Goal: Information Seeking & Learning: Check status

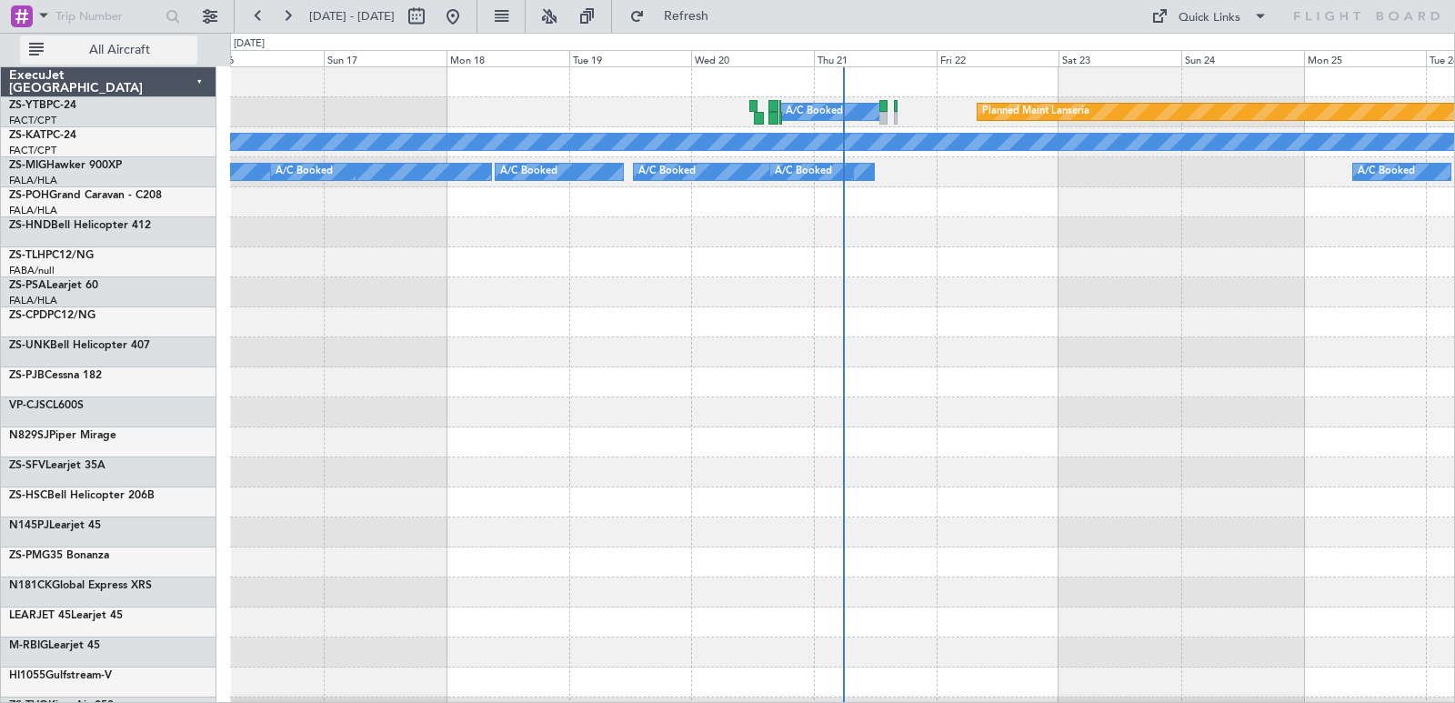
click at [104, 58] on button "All Aircraft" at bounding box center [108, 49] width 177 height 29
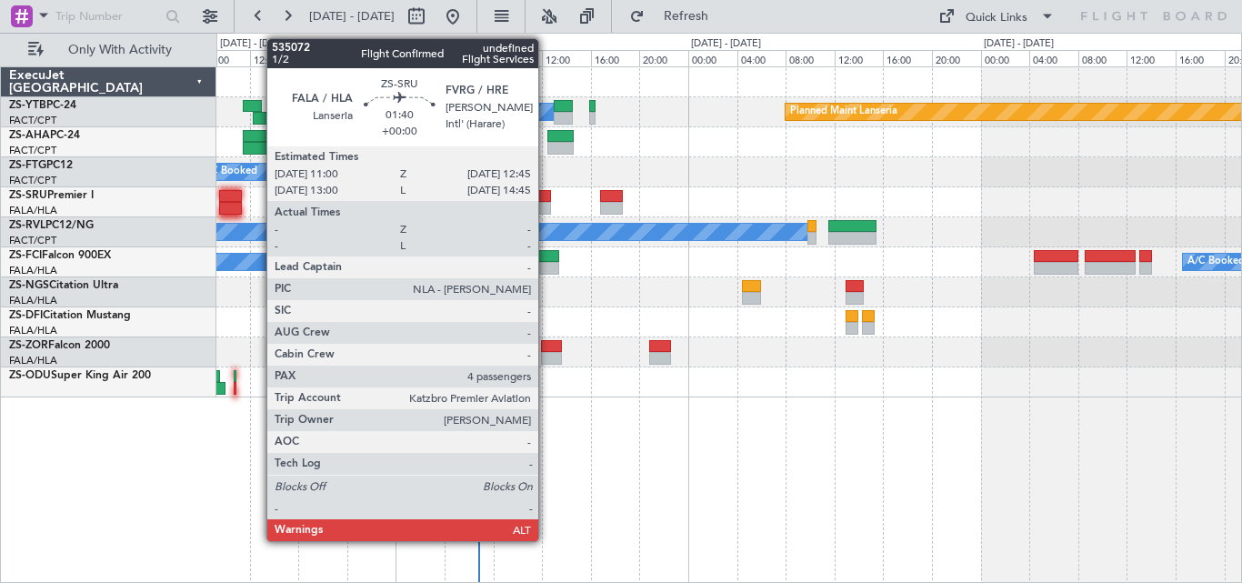
click at [546, 205] on div at bounding box center [540, 208] width 22 height 13
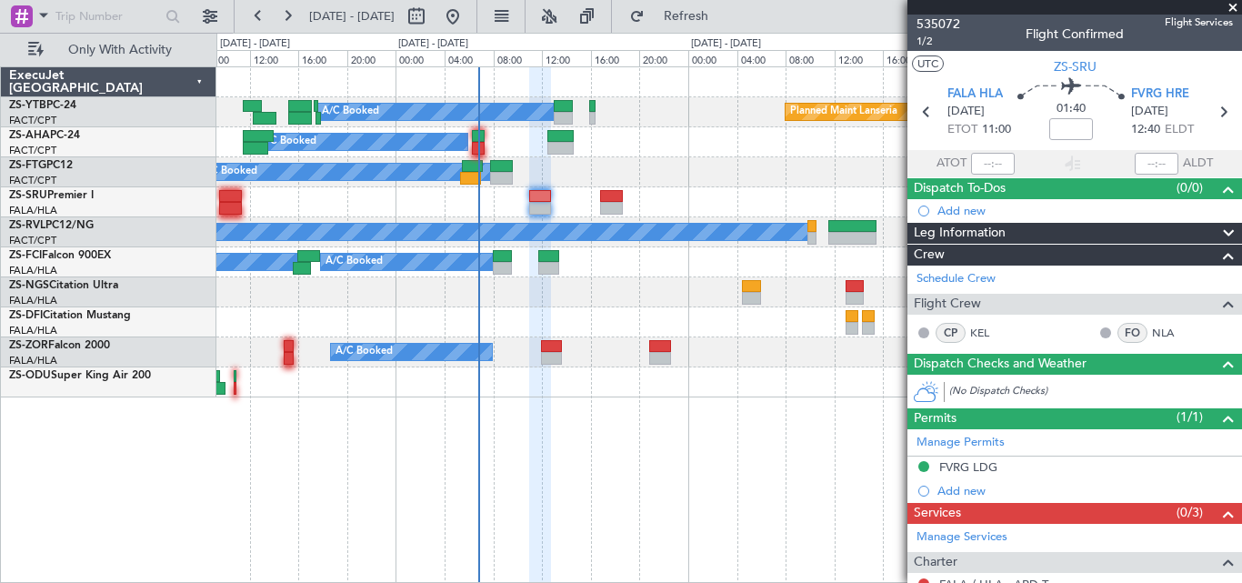
drag, startPoint x: 1234, startPoint y: 8, endPoint x: 1232, endPoint y: 17, distance: 9.5
click at [1234, 9] on span at bounding box center [1233, 8] width 18 height 16
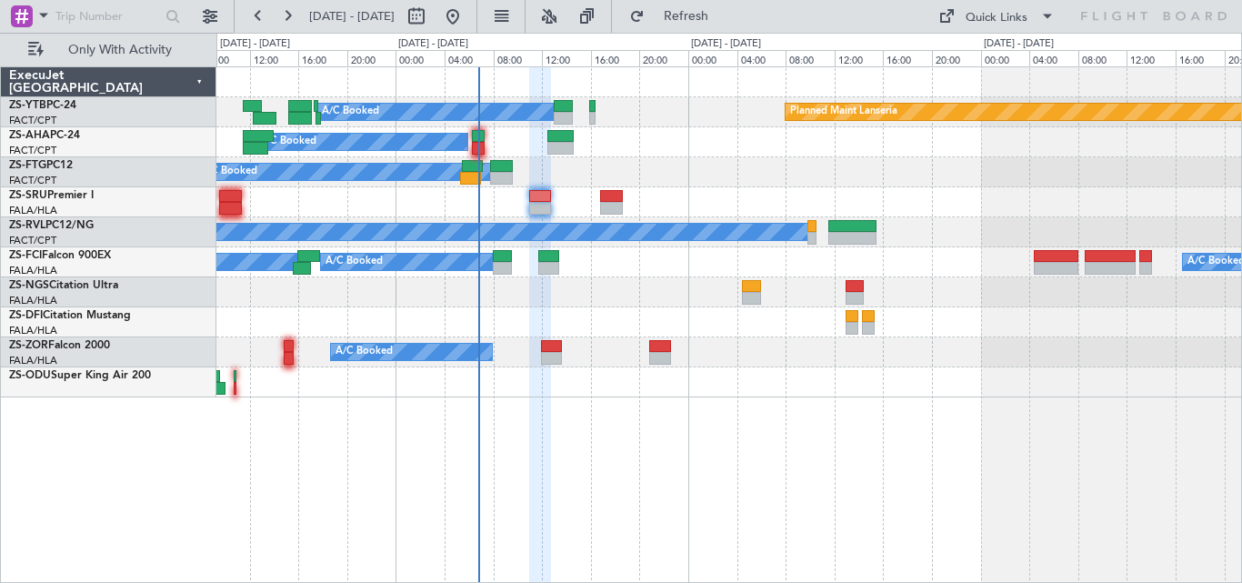
type input "0"
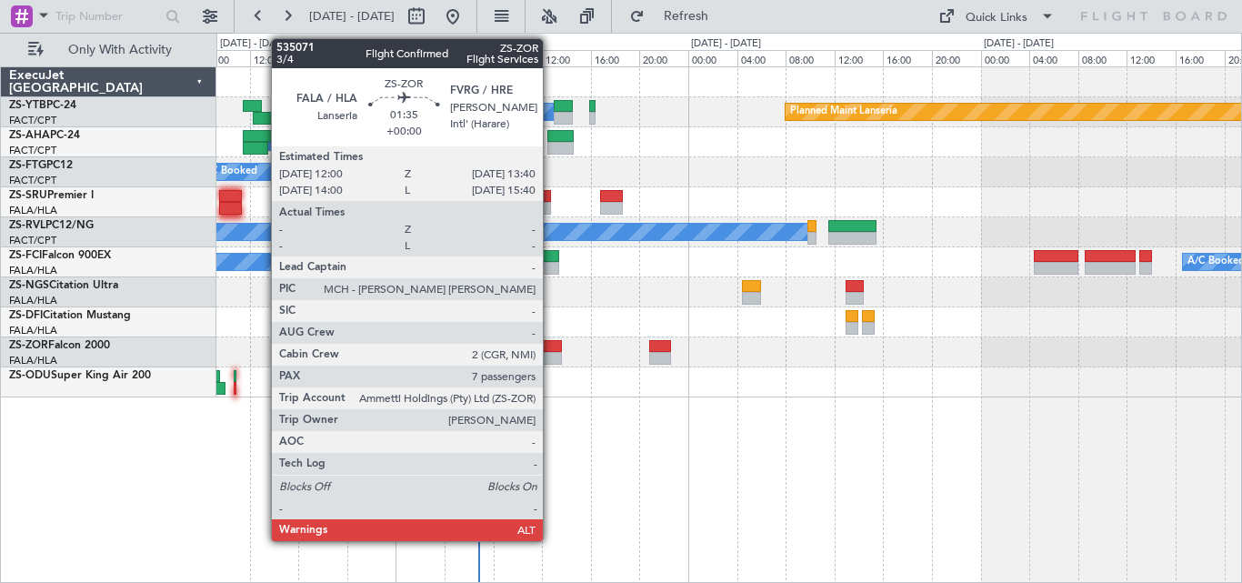
click at [551, 357] on div at bounding box center [551, 358] width 21 height 13
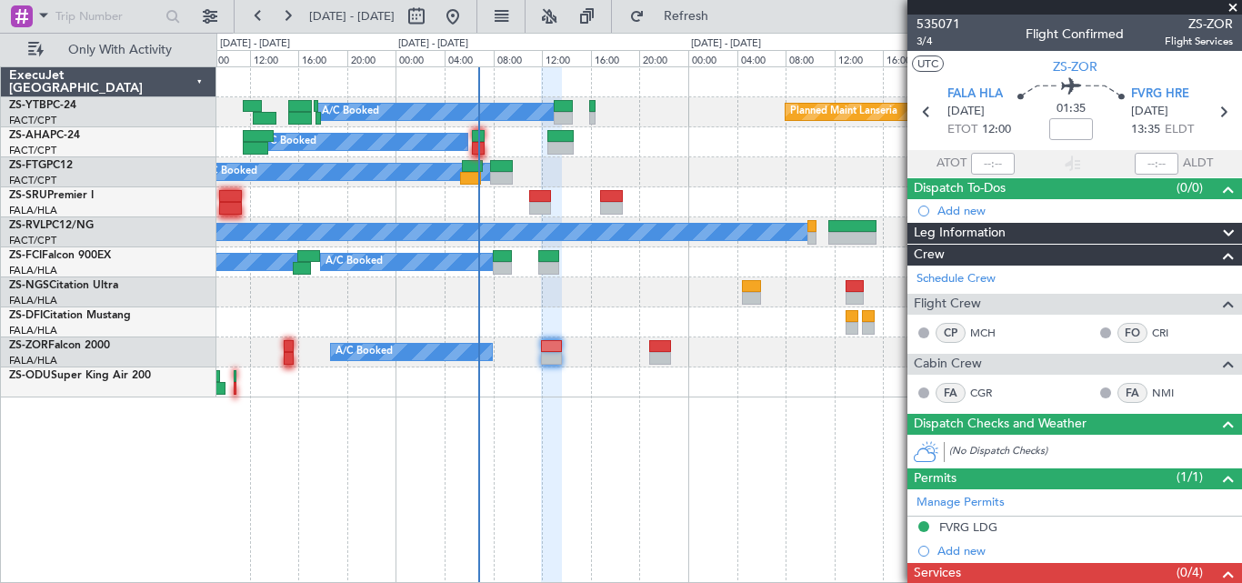
click at [1231, 5] on span at bounding box center [1233, 8] width 18 height 16
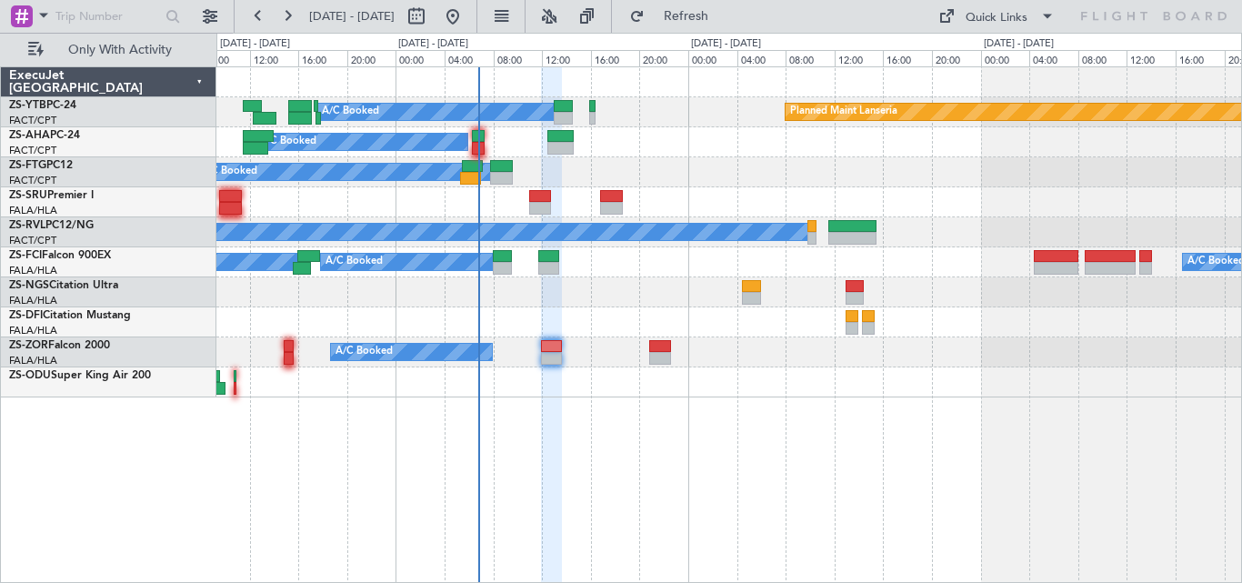
type input "0"
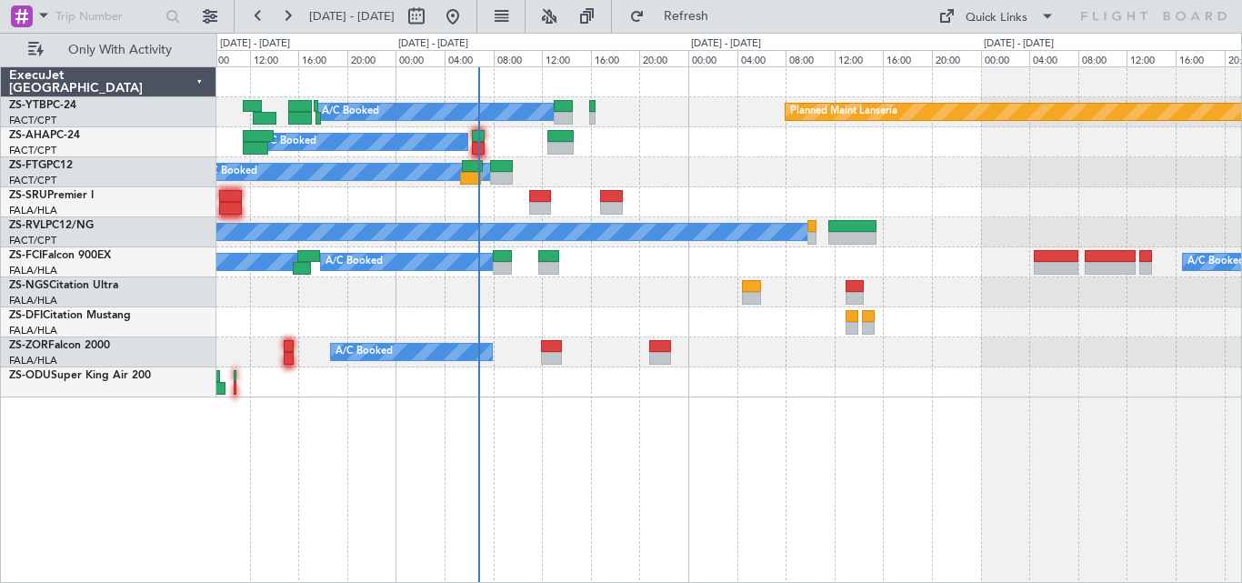
click at [711, 127] on div "A/C Booked" at bounding box center [728, 142] width 1025 height 30
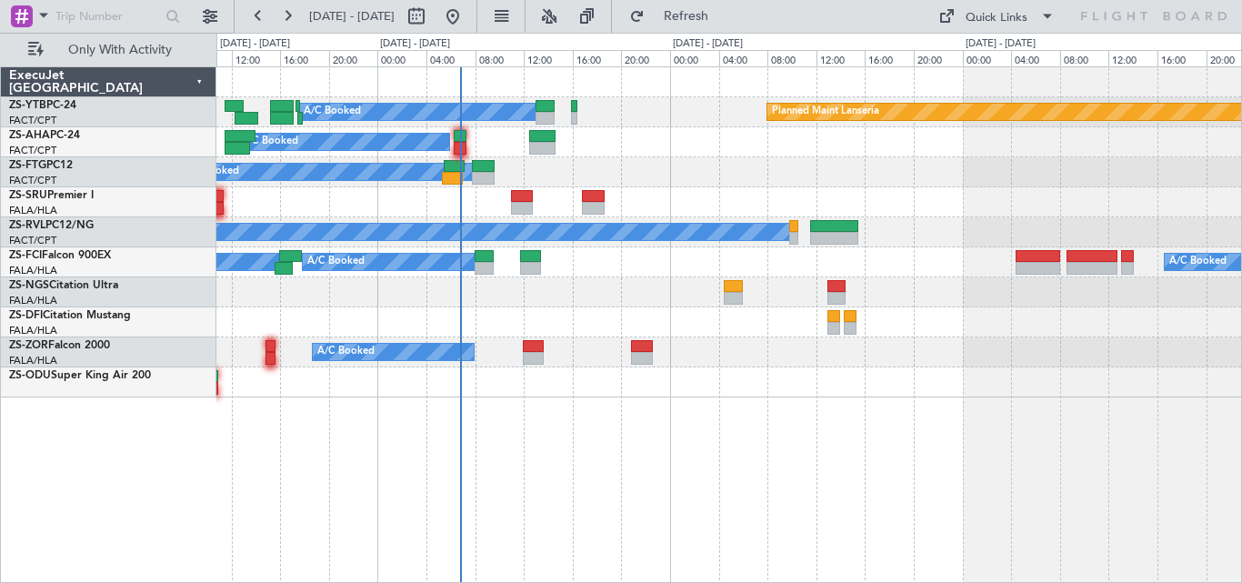
click at [685, 160] on div "Planned Maint Lanseria A/C Booked A/C Booked A/C Booked A/C Booked A/C Booked A…" at bounding box center [728, 232] width 1025 height 330
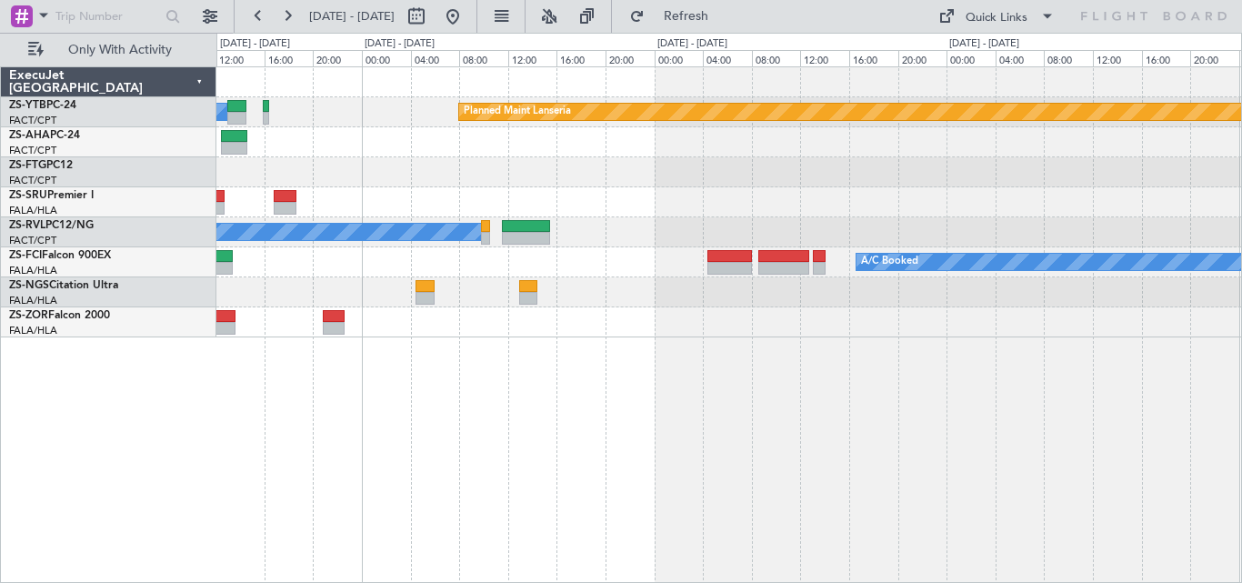
click at [464, 408] on div "Planned Maint Lanseria A/C Booked A/C Booked A/C Booked A/C Booked A/C Booked A…" at bounding box center [729, 324] width 1026 height 517
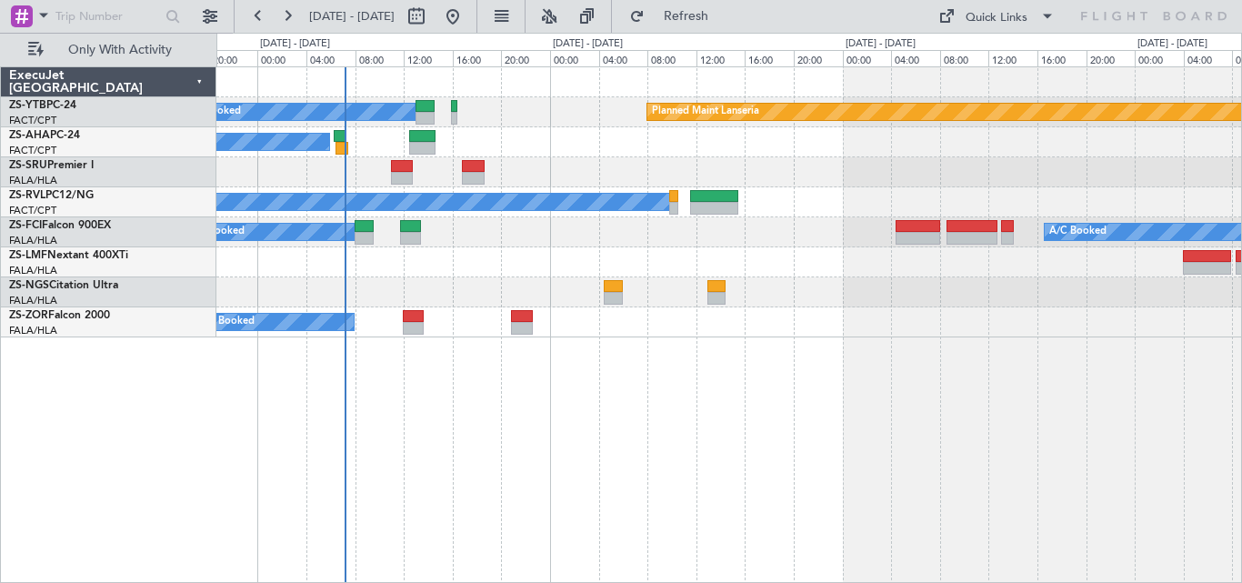
click at [646, 222] on div "Planned Maint Lanseria A/C Booked A/C Booked A/C Booked A/C Booked A/C Booked A…" at bounding box center [728, 202] width 1025 height 270
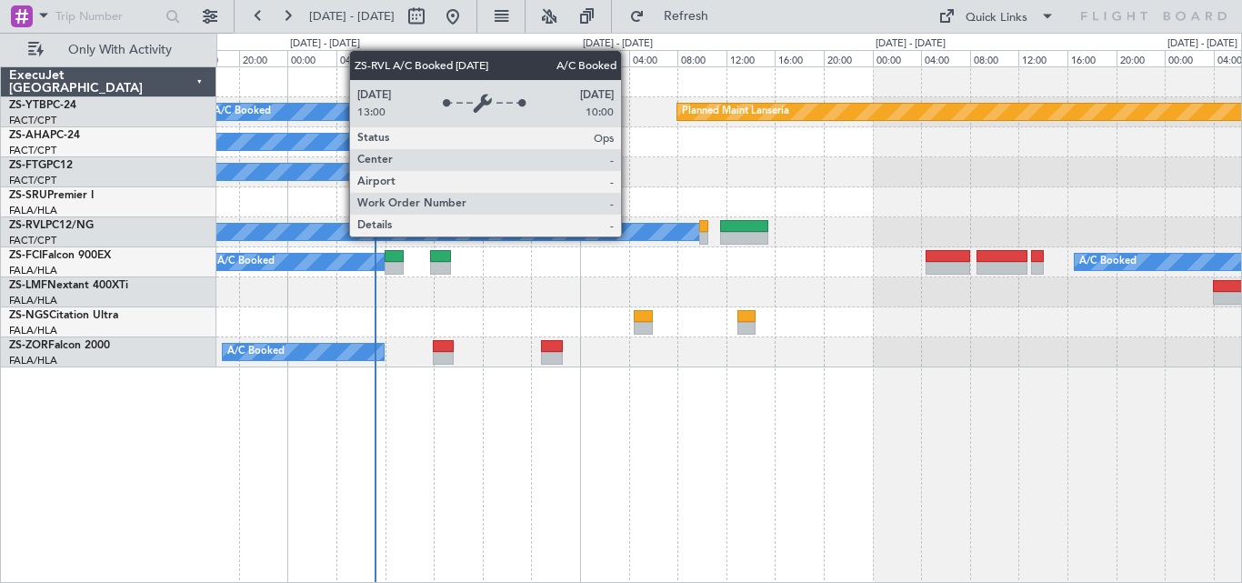
click at [474, 246] on div "A/C Booked" at bounding box center [728, 232] width 1025 height 30
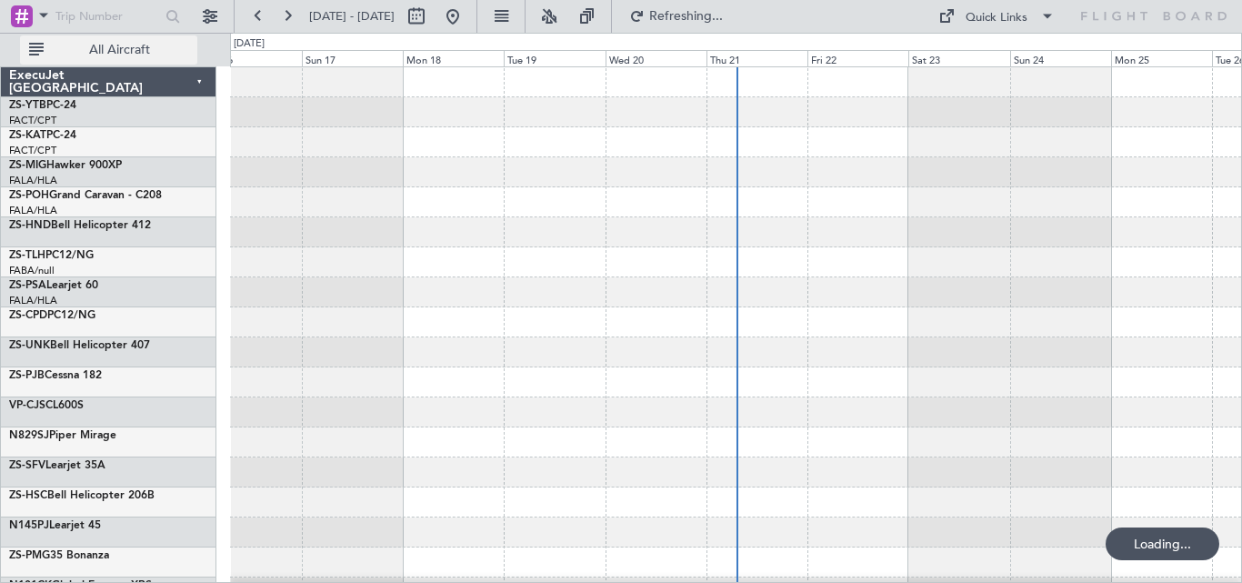
click at [147, 54] on span "All Aircraft" at bounding box center [119, 50] width 145 height 13
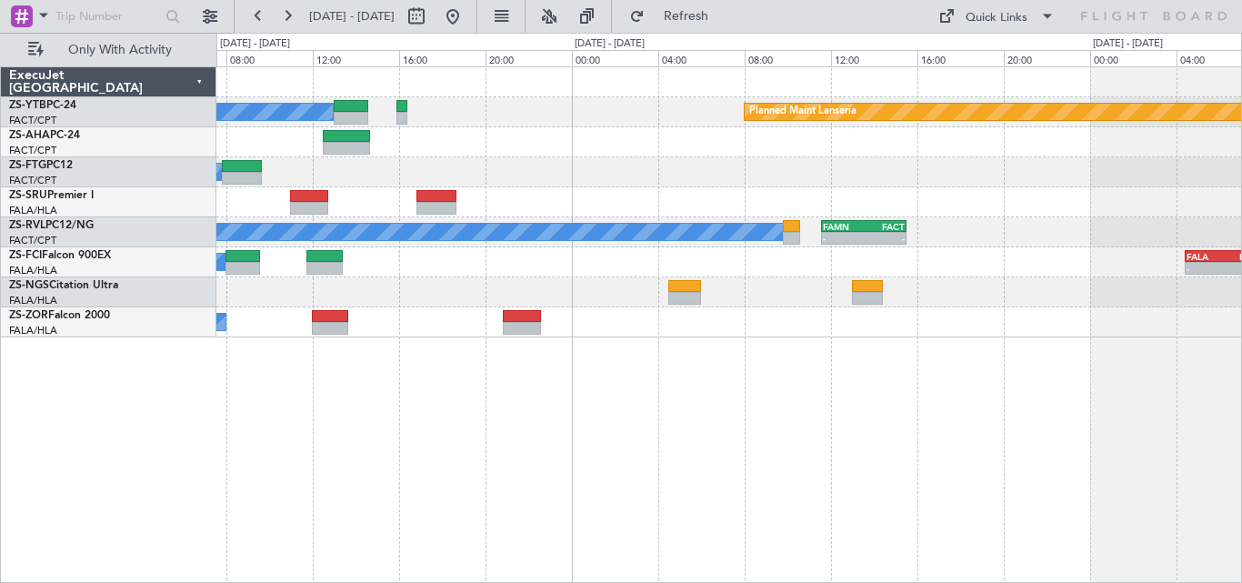
click at [637, 276] on div "Planned Maint Lanseria A/C Booked A/C Booked A/C Booked A/C Booked - - FAMN 11:…" at bounding box center [728, 202] width 1025 height 270
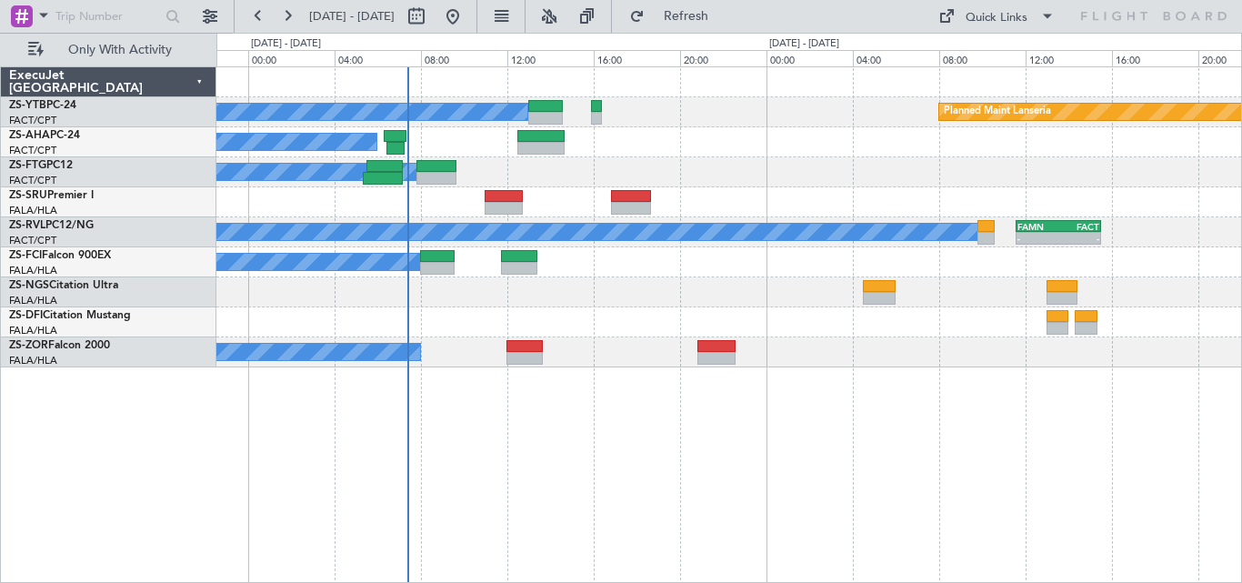
click at [629, 287] on div at bounding box center [728, 292] width 1025 height 30
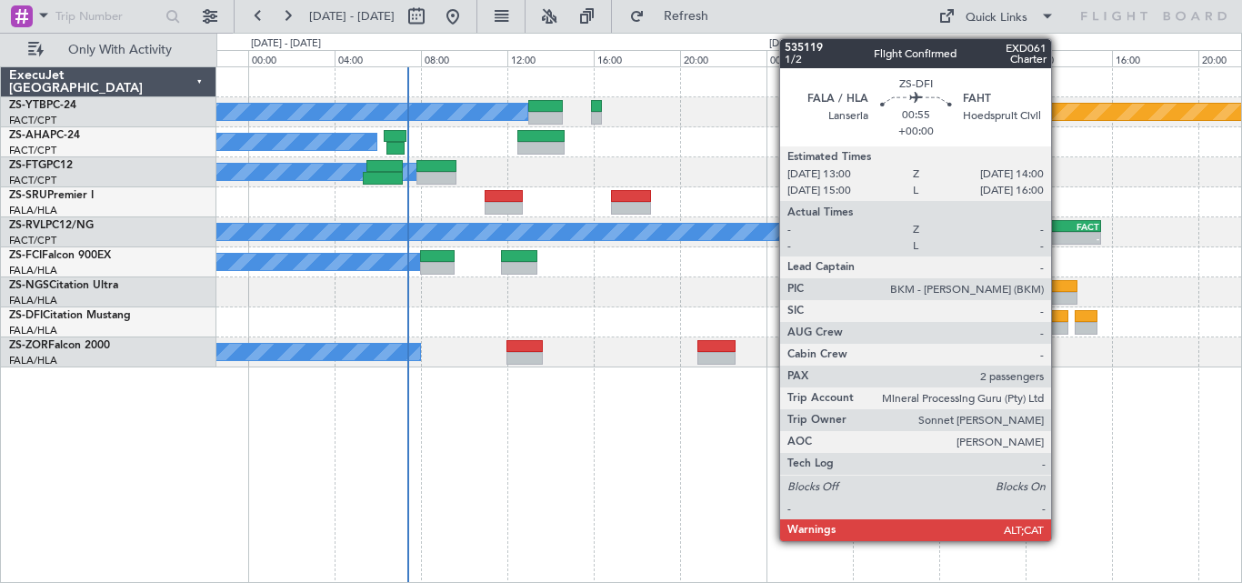
click at [1060, 317] on div at bounding box center [1058, 316] width 22 height 13
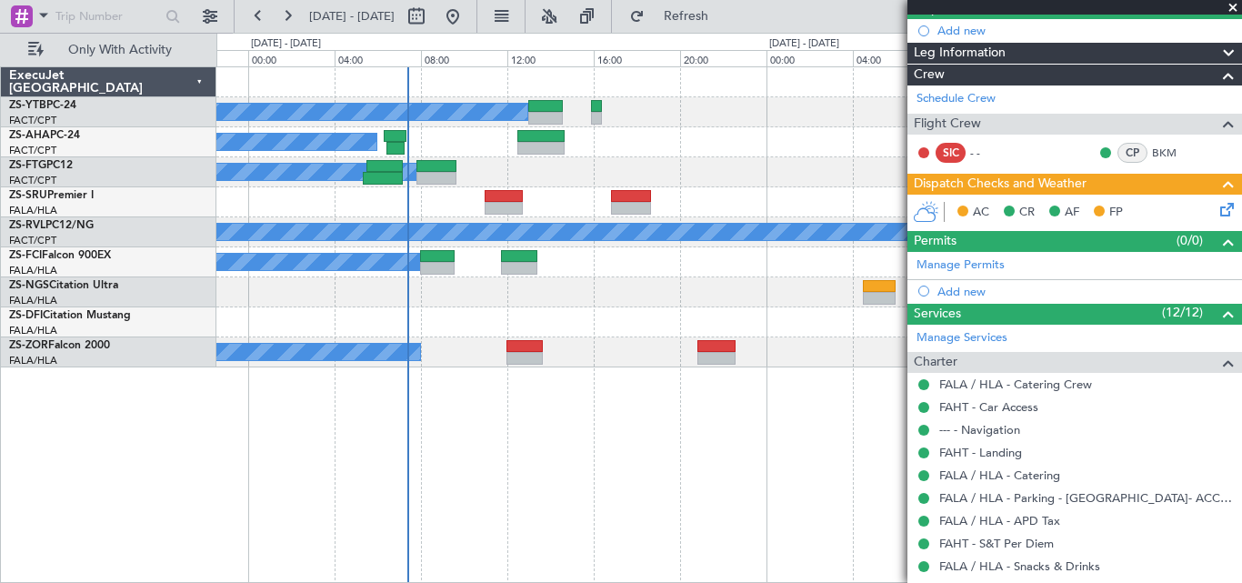
scroll to position [158, 0]
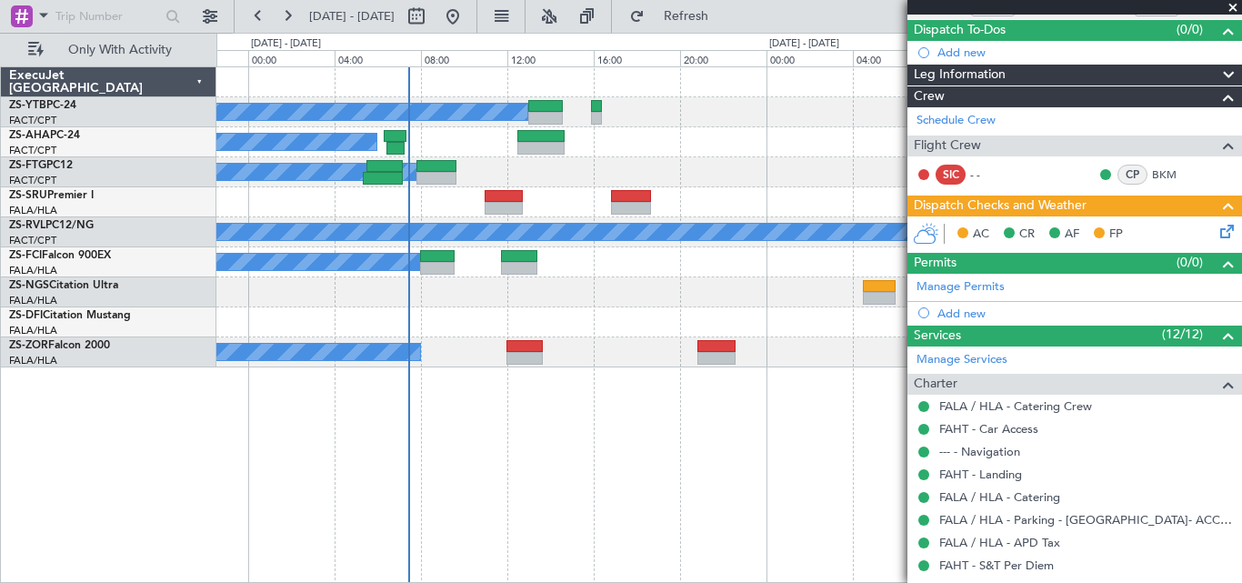
drag, startPoint x: 1155, startPoint y: 171, endPoint x: 1222, endPoint y: 177, distance: 67.6
click at [1222, 177] on div "SIC - - CP BKM" at bounding box center [1074, 175] width 327 height 31
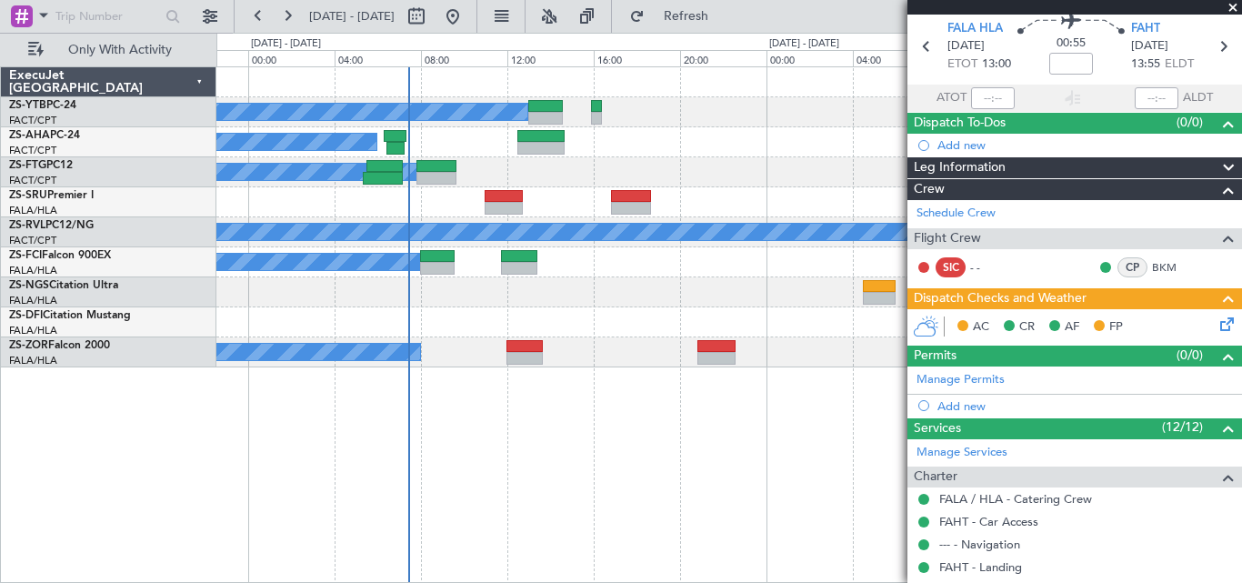
scroll to position [0, 0]
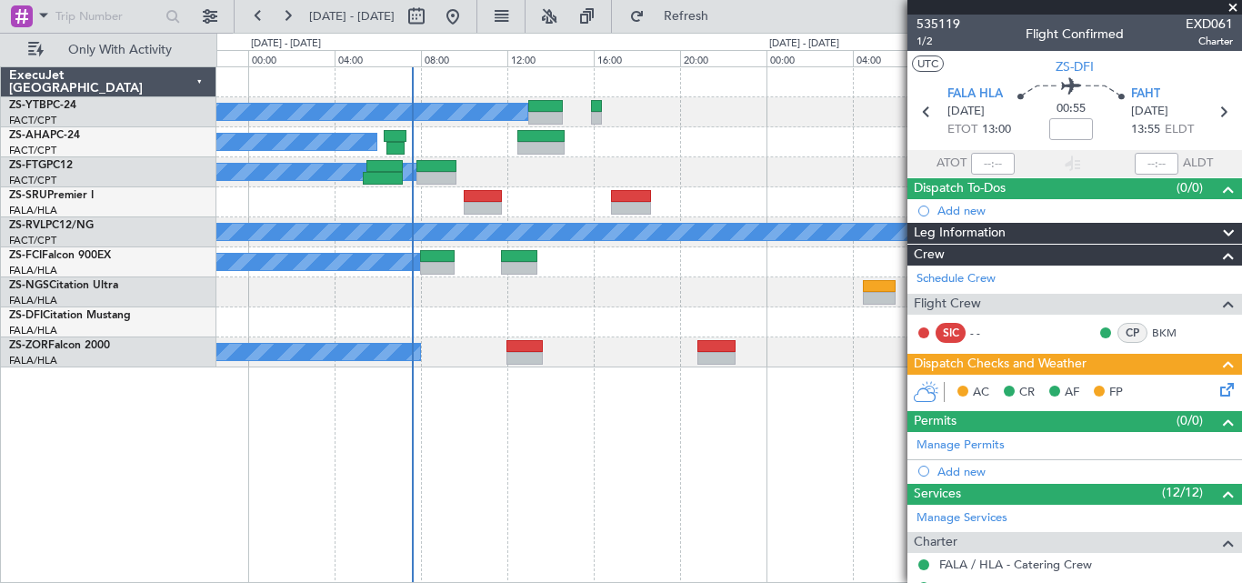
click at [1230, 7] on span at bounding box center [1233, 8] width 18 height 16
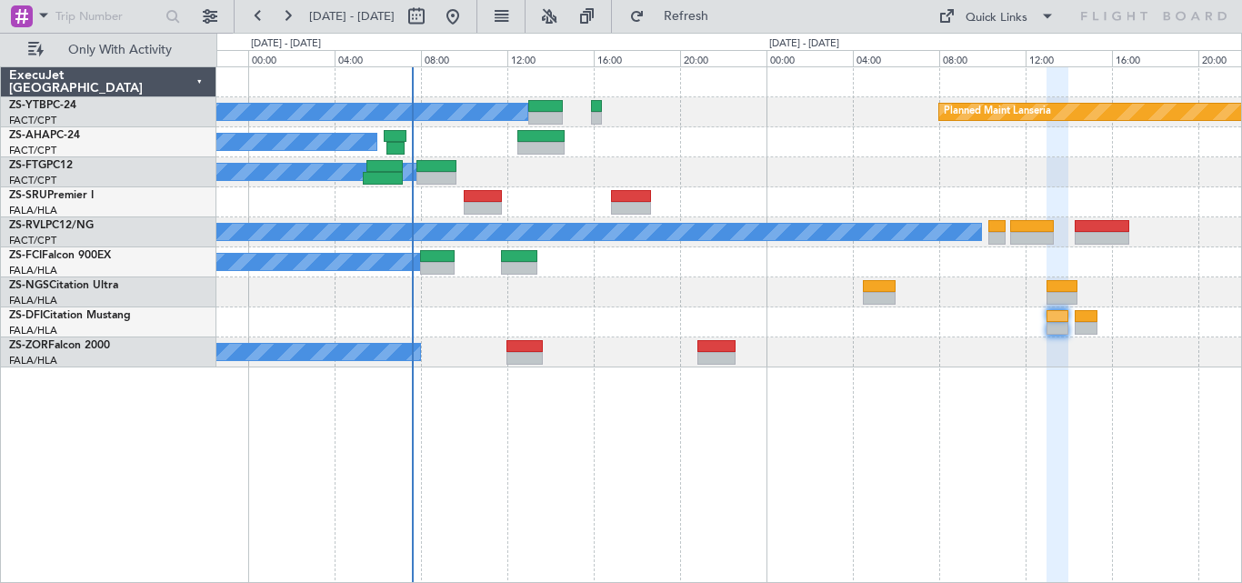
type input "0"
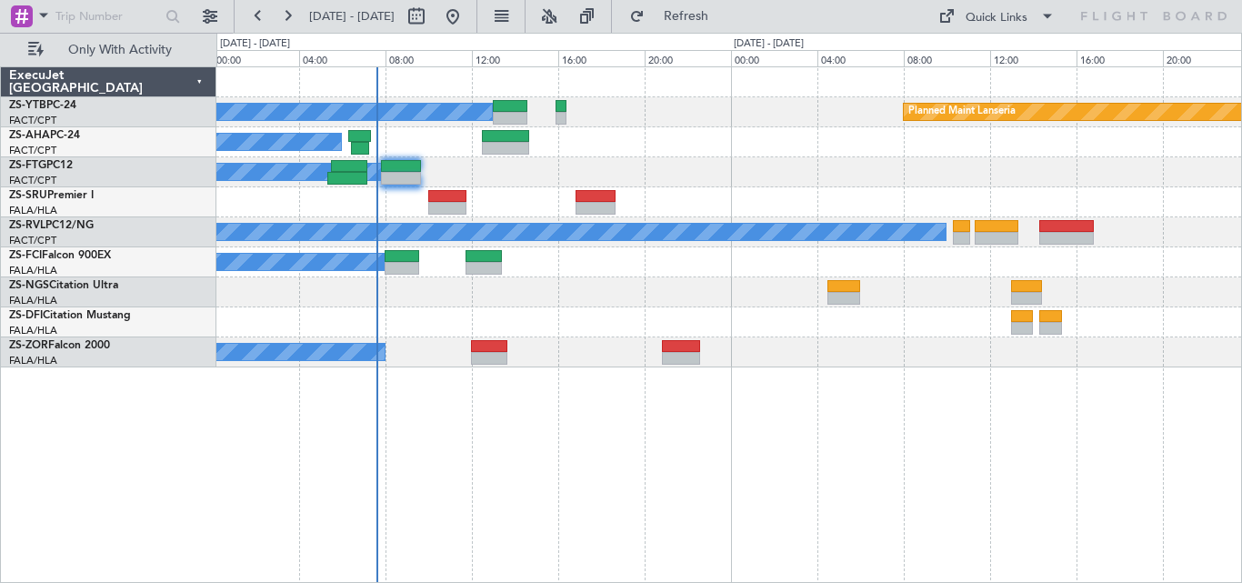
click at [712, 341] on div "Planned Maint Lanseria A/C Booked A/C Booked A/C Booked A/C Booked A/C Booked -…" at bounding box center [728, 217] width 1025 height 300
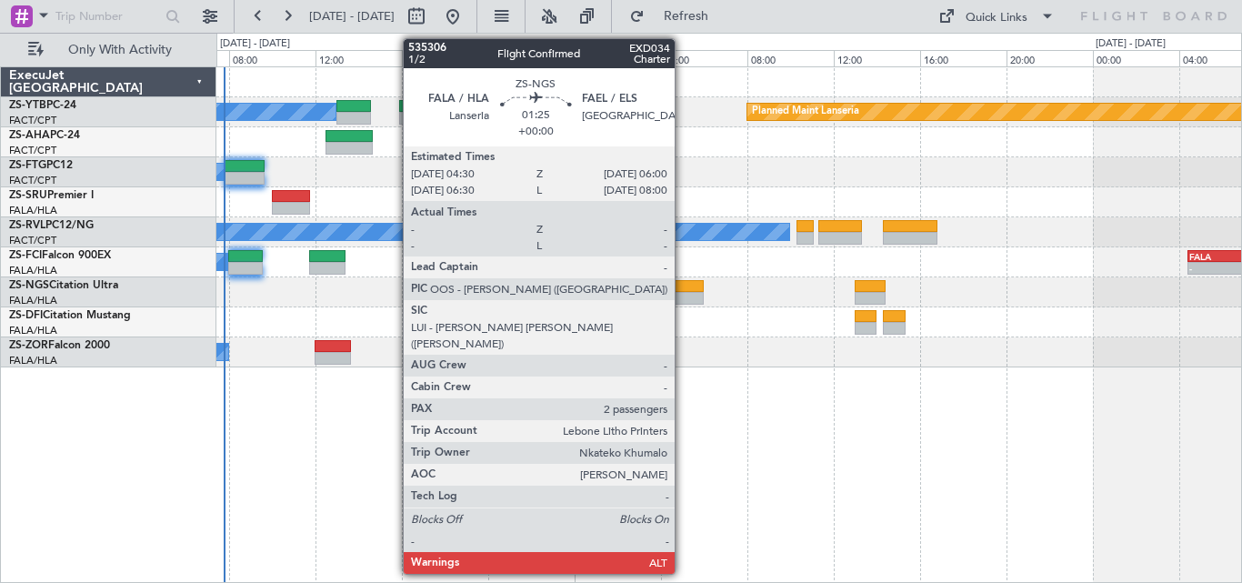
click at [683, 295] on div at bounding box center [687, 298] width 33 height 13
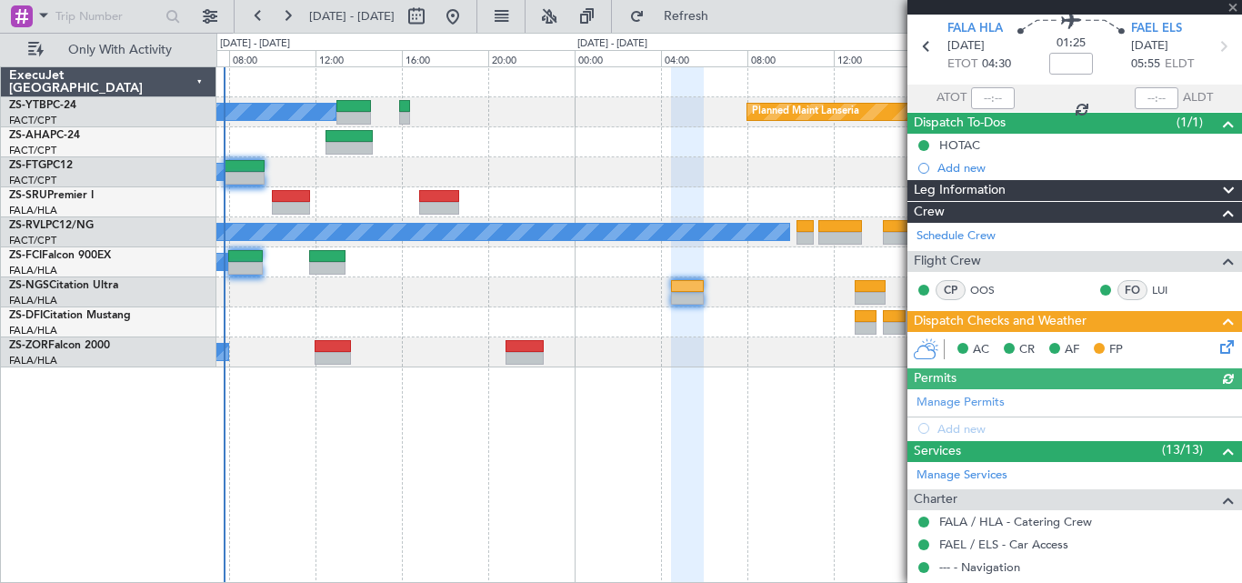
scroll to position [418, 0]
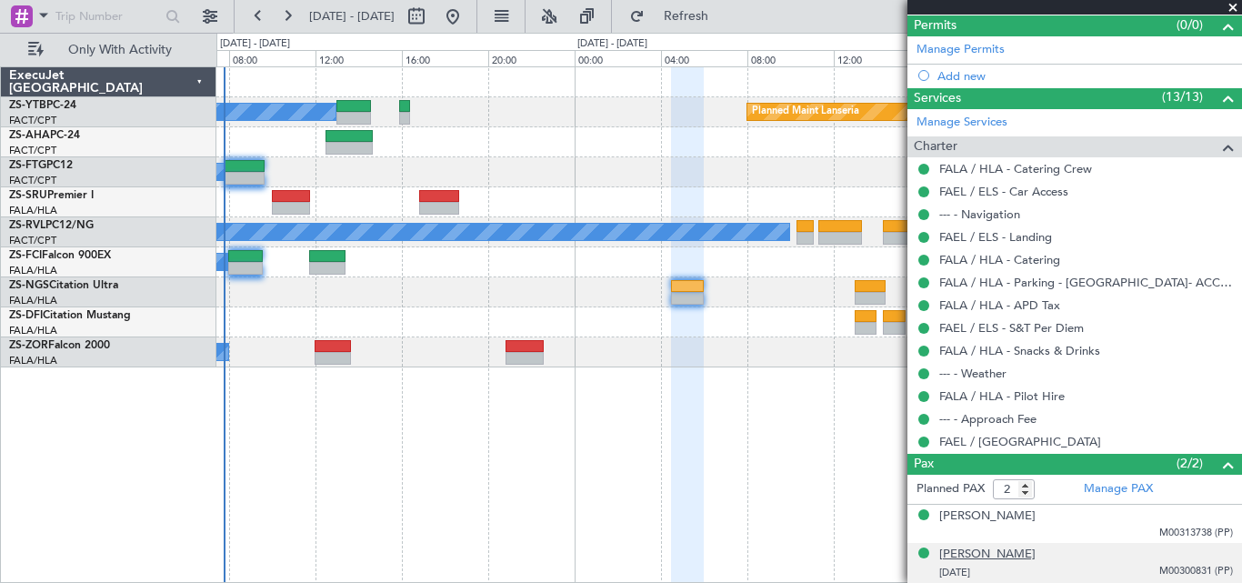
click at [1011, 558] on div "Kosta Diamantakos" at bounding box center [988, 555] width 96 height 18
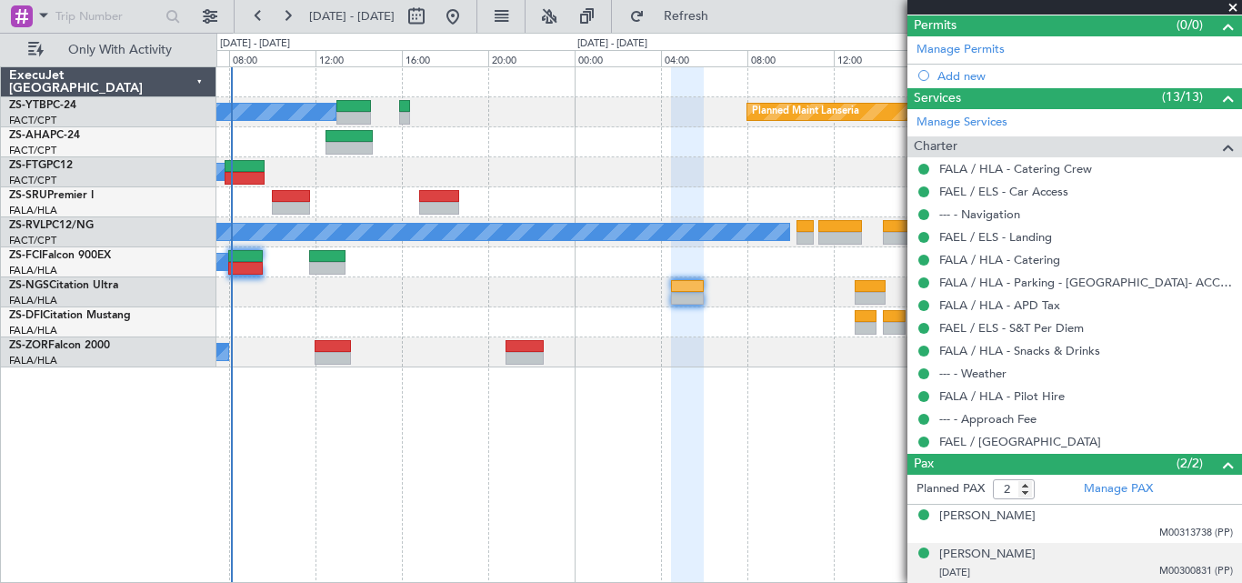
drag, startPoint x: 1233, startPoint y: 2, endPoint x: 1235, endPoint y: 14, distance: 12.0
click at [1235, 6] on span at bounding box center [1233, 8] width 18 height 16
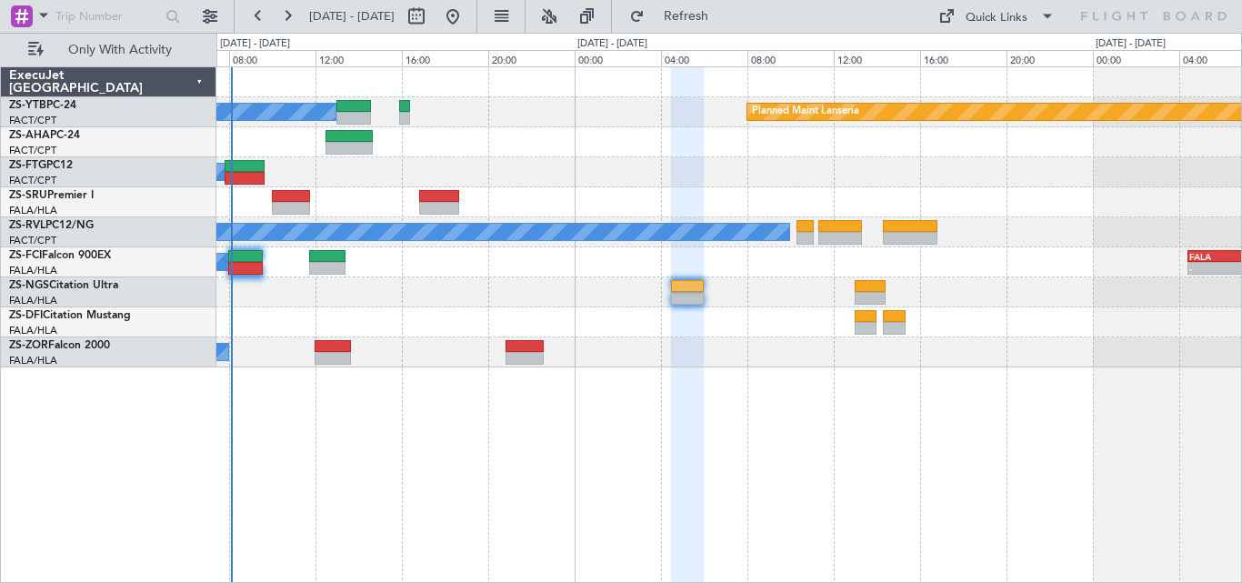
type input "0"
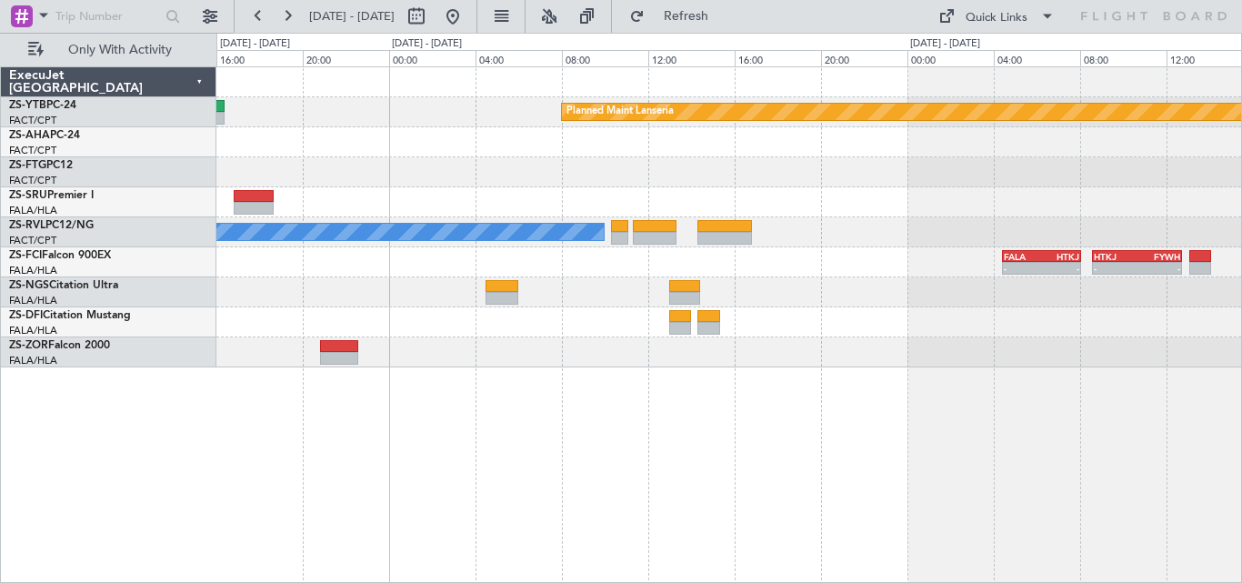
click at [750, 458] on div "Planned Maint Lanseria A/C Booked A/C Booked A/C Booked A/C Booked - - FALA 04:…" at bounding box center [729, 324] width 1026 height 517
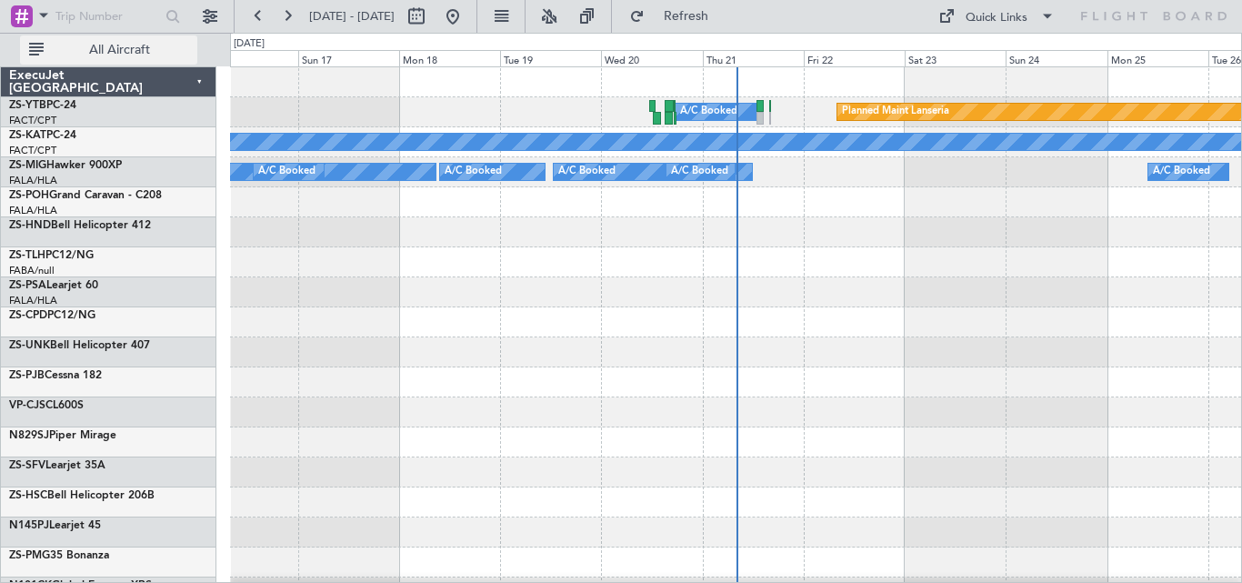
click at [145, 48] on span "All Aircraft" at bounding box center [119, 50] width 145 height 13
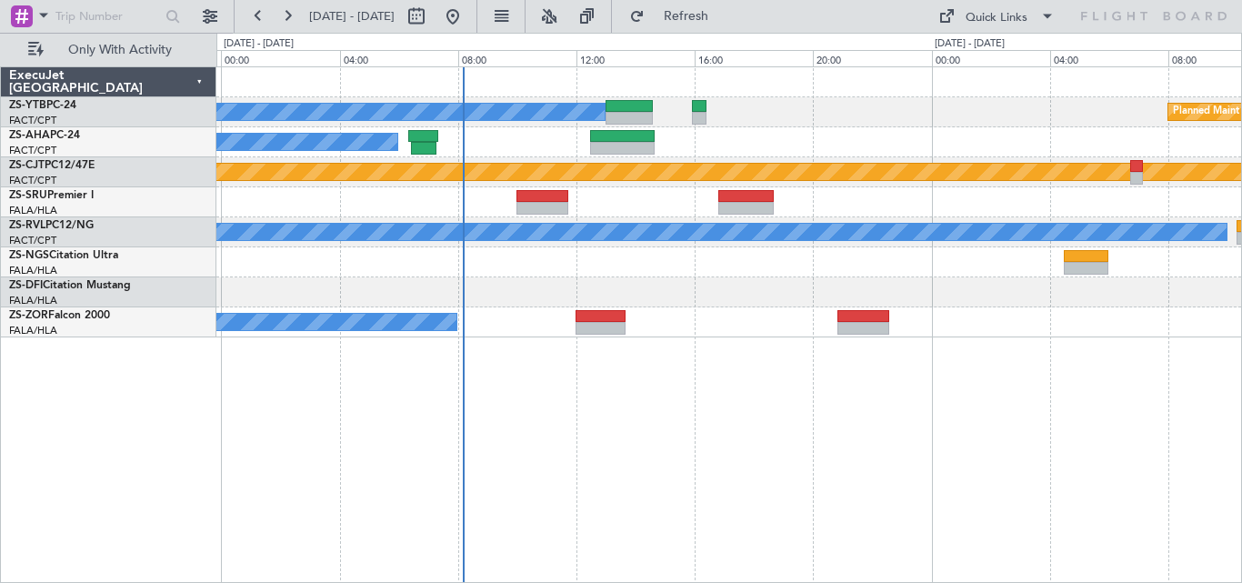
click at [955, 261] on div at bounding box center [728, 262] width 1025 height 30
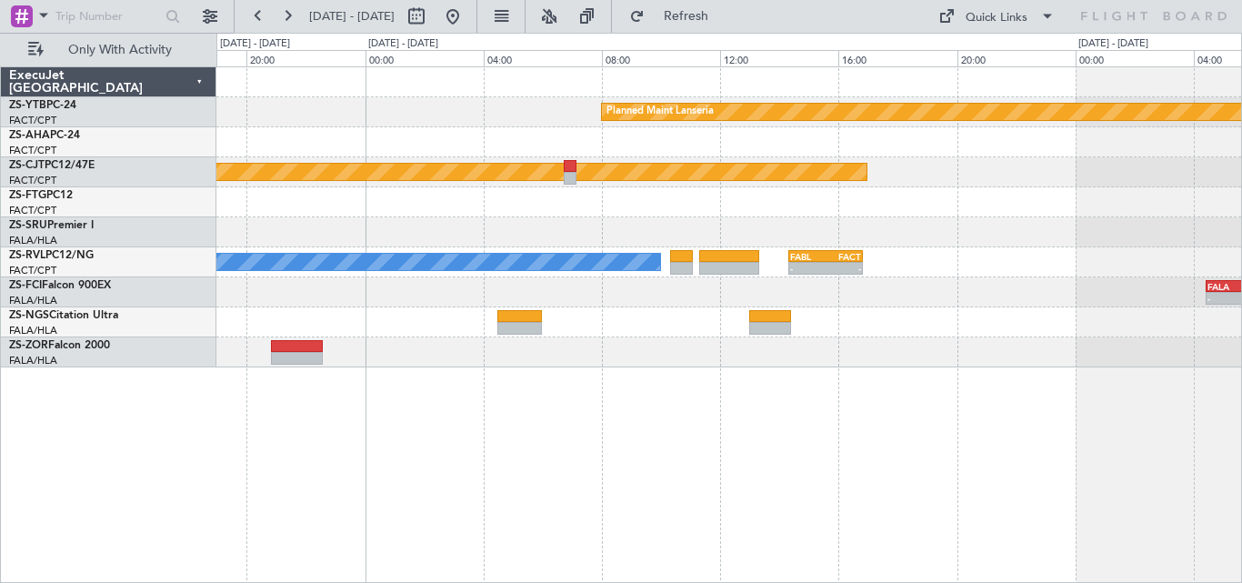
click at [305, 307] on div "Planned Maint Lanseria A/C Booked Planned Maint A/C Booked - - FABL 14:20 Z FAC…" at bounding box center [728, 217] width 1025 height 300
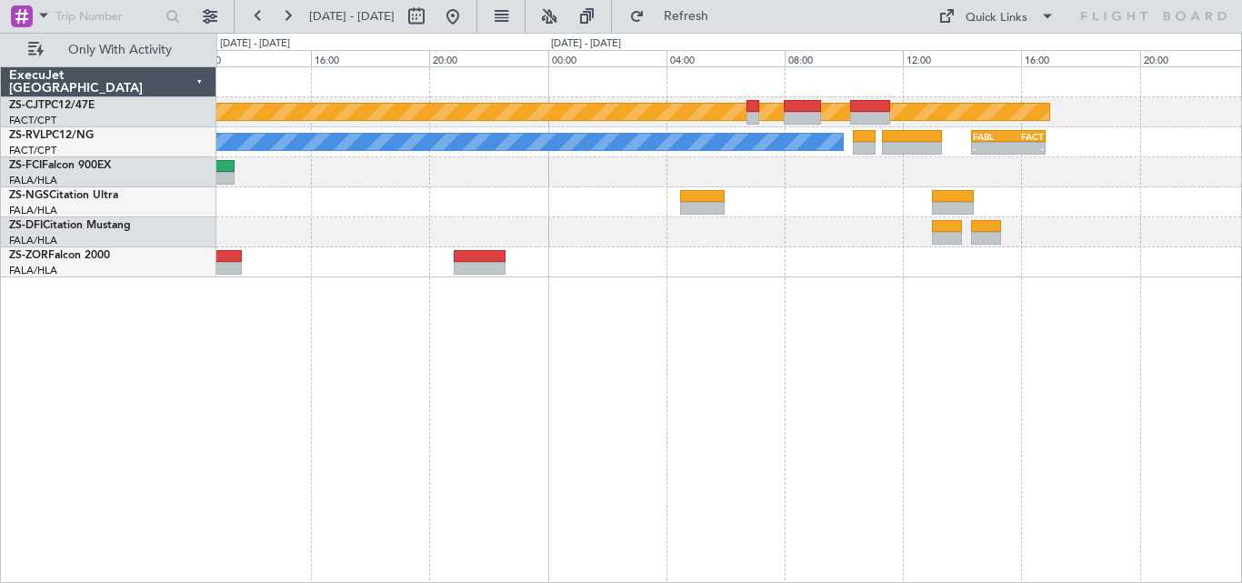
click at [1006, 294] on div "Planned Maint A/C Booked - - FABL 14:20 Z FACT 16:50 Z - - FALA 04:25 Z HTKJ 08…" at bounding box center [729, 324] width 1026 height 517
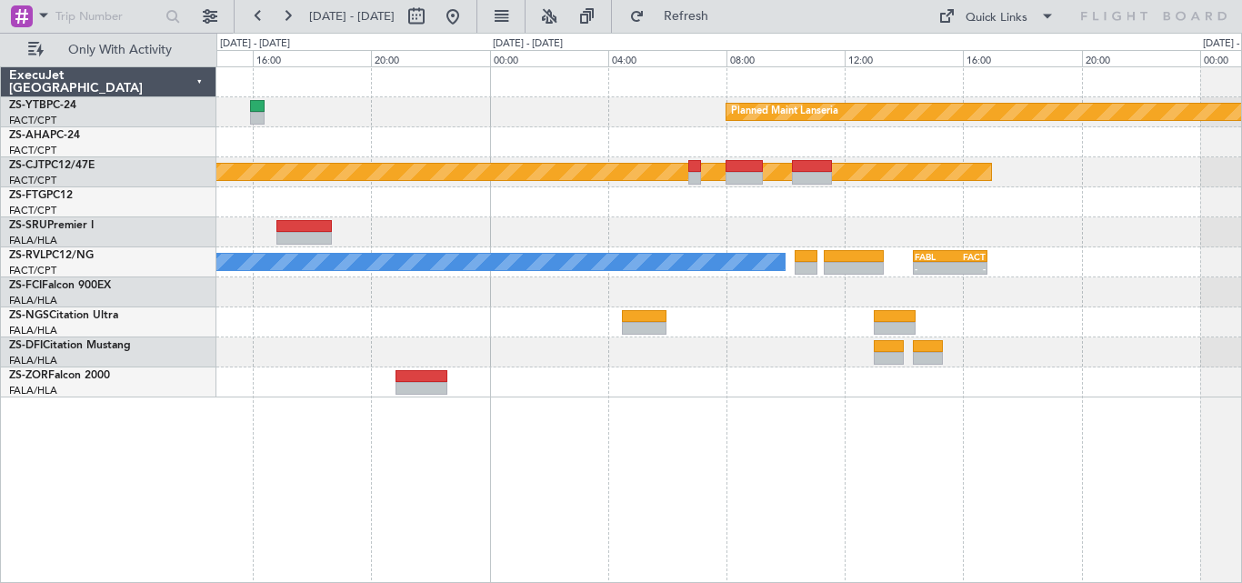
click at [786, 340] on div "Planned Maint Lanseria A/C Booked Planned Maint A/C Booked A/C Booked - - FABL …" at bounding box center [728, 232] width 1025 height 330
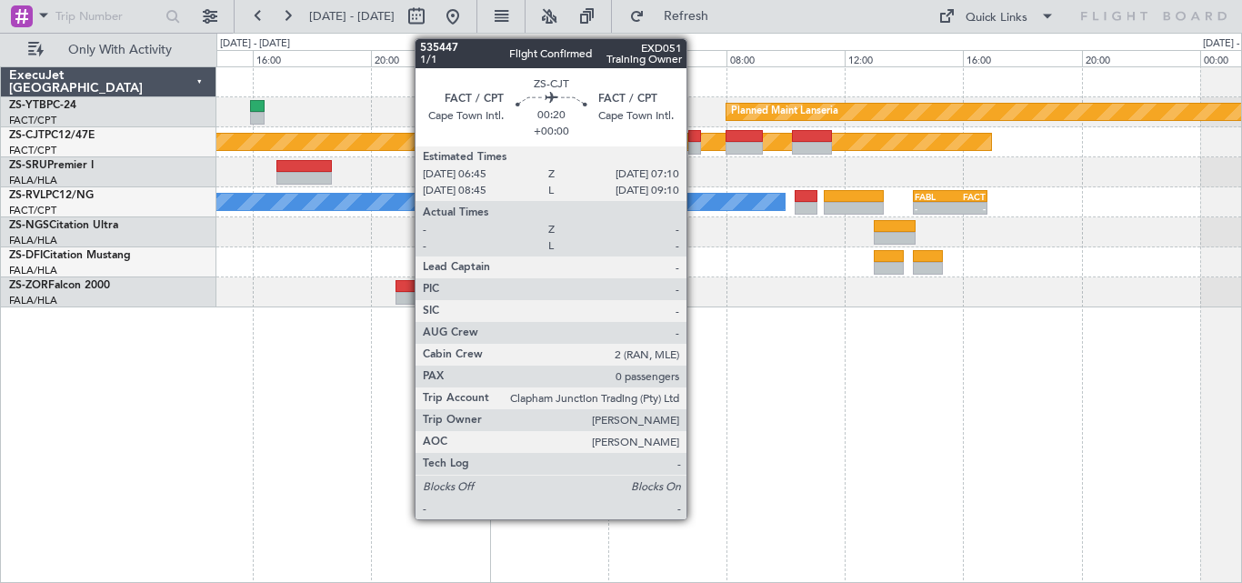
click at [695, 143] on div at bounding box center [695, 148] width 13 height 13
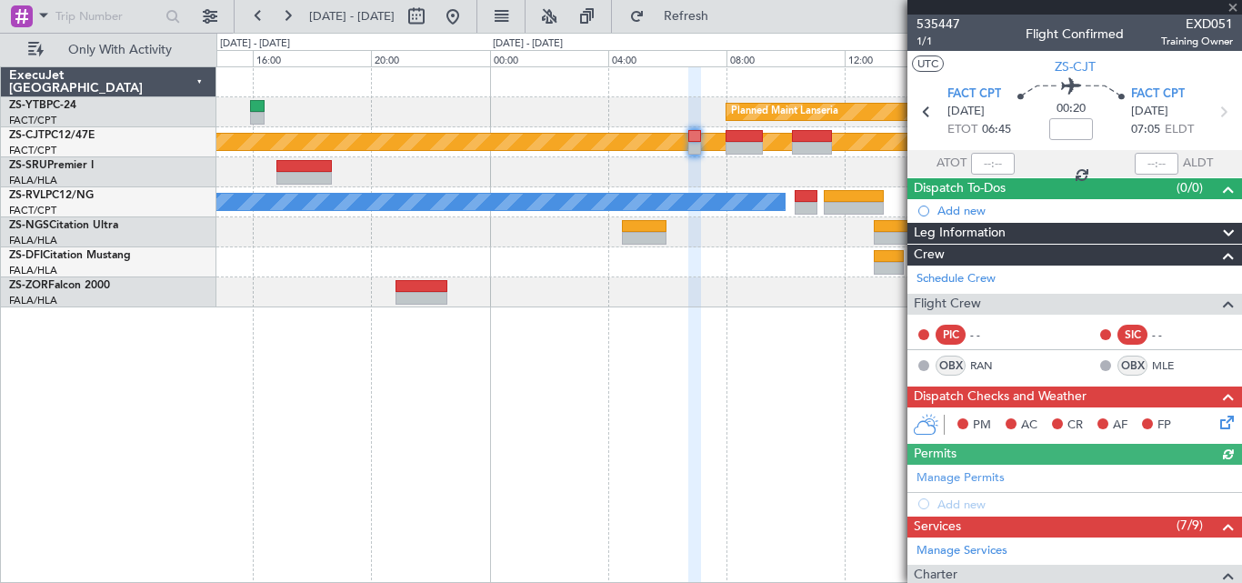
click at [1234, 6] on div at bounding box center [1075, 7] width 335 height 15
click at [1234, 6] on span at bounding box center [1233, 8] width 18 height 16
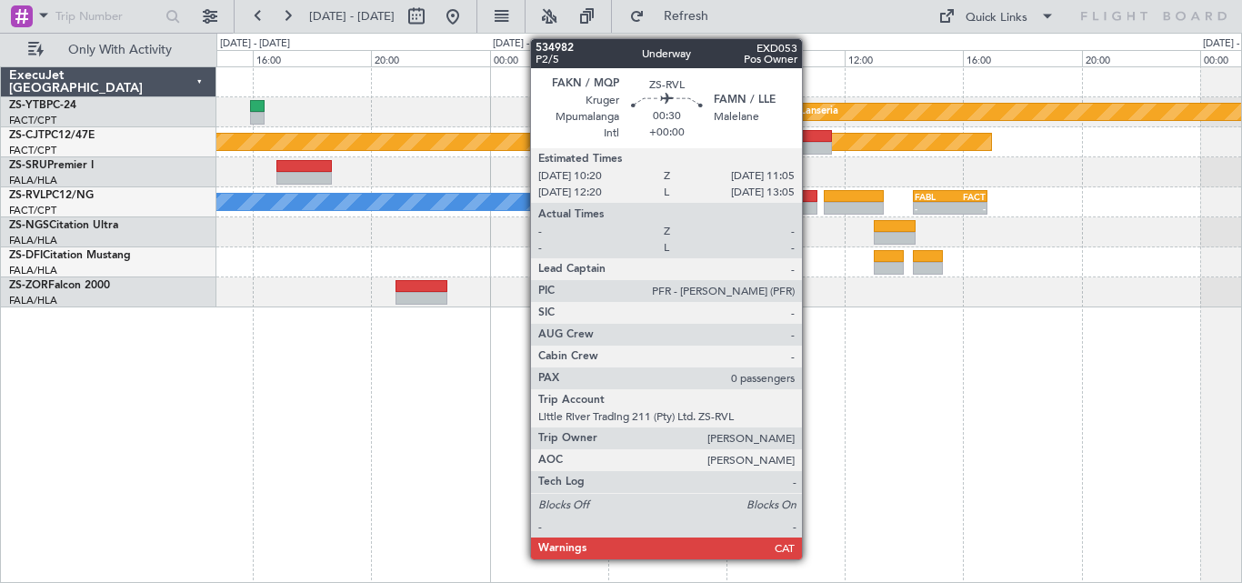
click at [810, 201] on div at bounding box center [806, 196] width 23 height 13
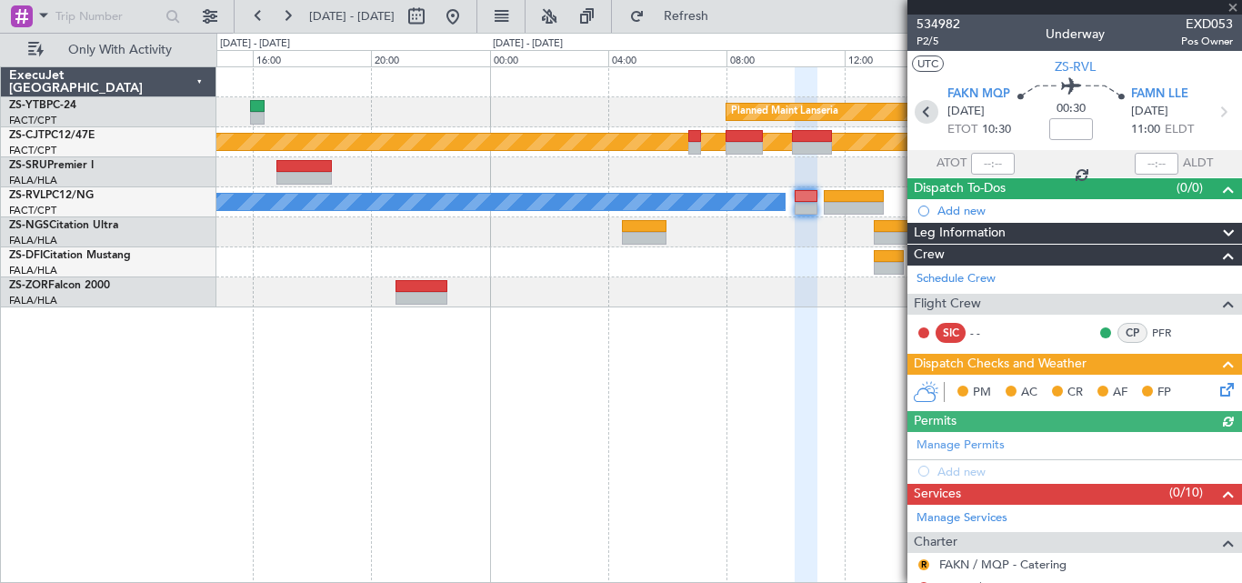
click at [919, 119] on icon at bounding box center [927, 112] width 24 height 24
type input "13:10"
type input "13:19"
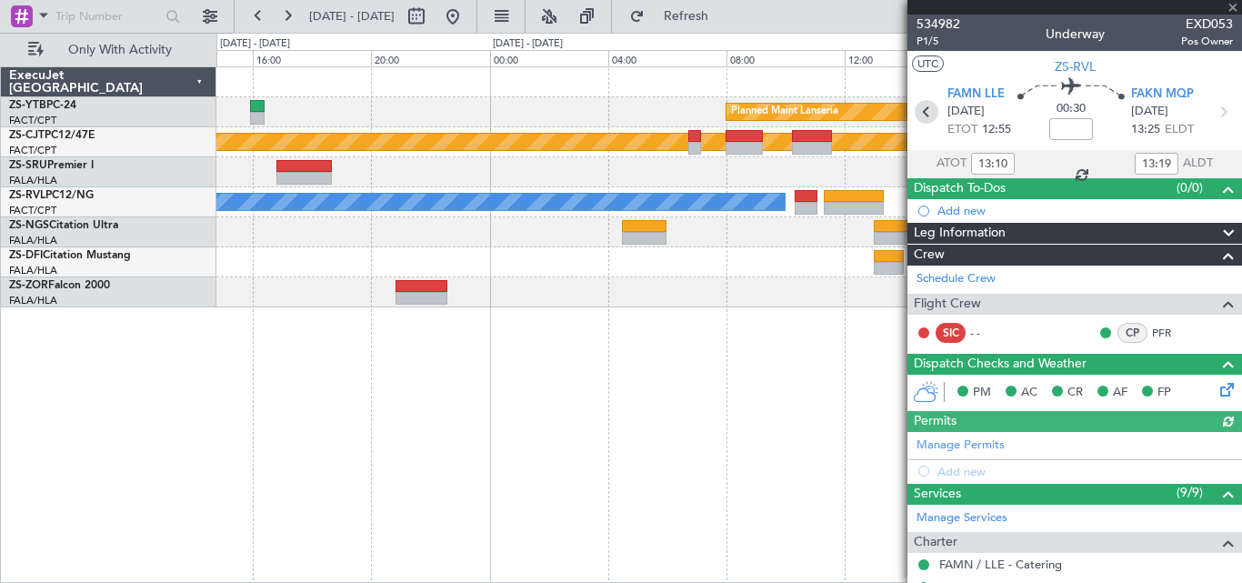
click at [921, 116] on icon at bounding box center [927, 112] width 24 height 24
type input "-00:45"
type input "09:26"
type input "12:20"
type input "6"
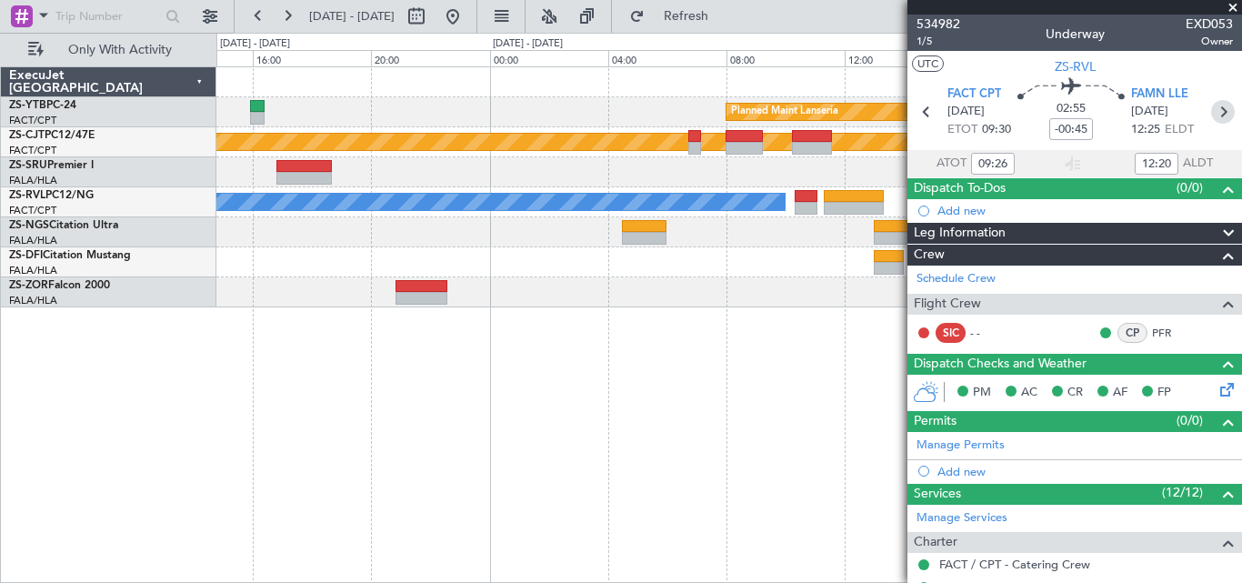
click at [1216, 115] on icon at bounding box center [1224, 112] width 24 height 24
type input "13:10"
type input "13:19"
type input "0"
click at [1212, 113] on icon at bounding box center [1224, 112] width 24 height 24
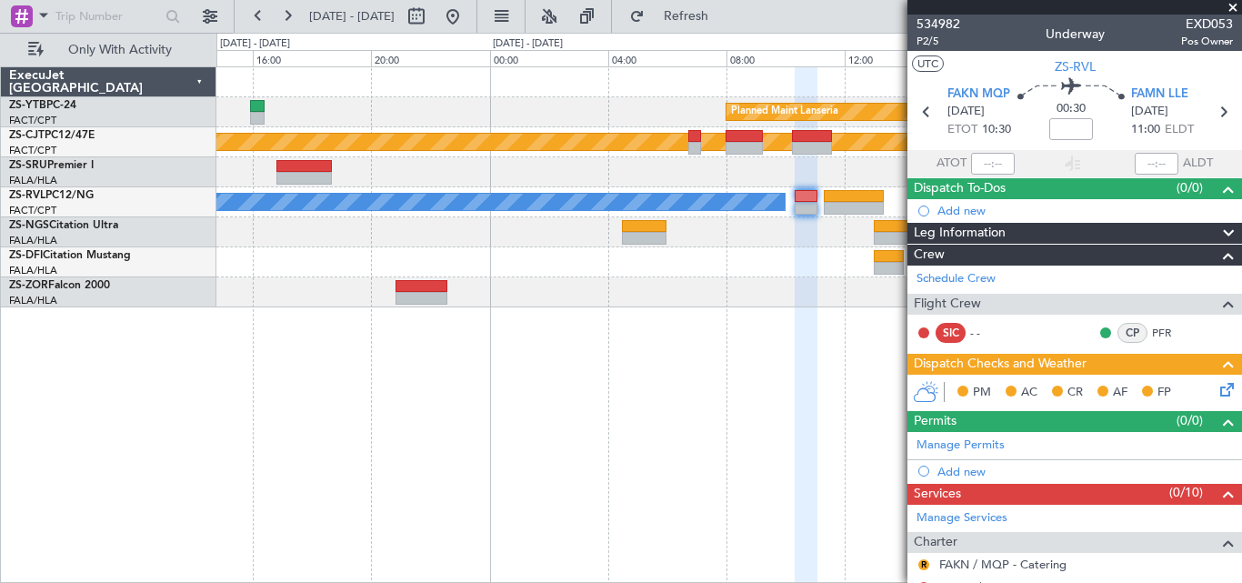
click at [1234, 2] on span at bounding box center [1233, 8] width 18 height 16
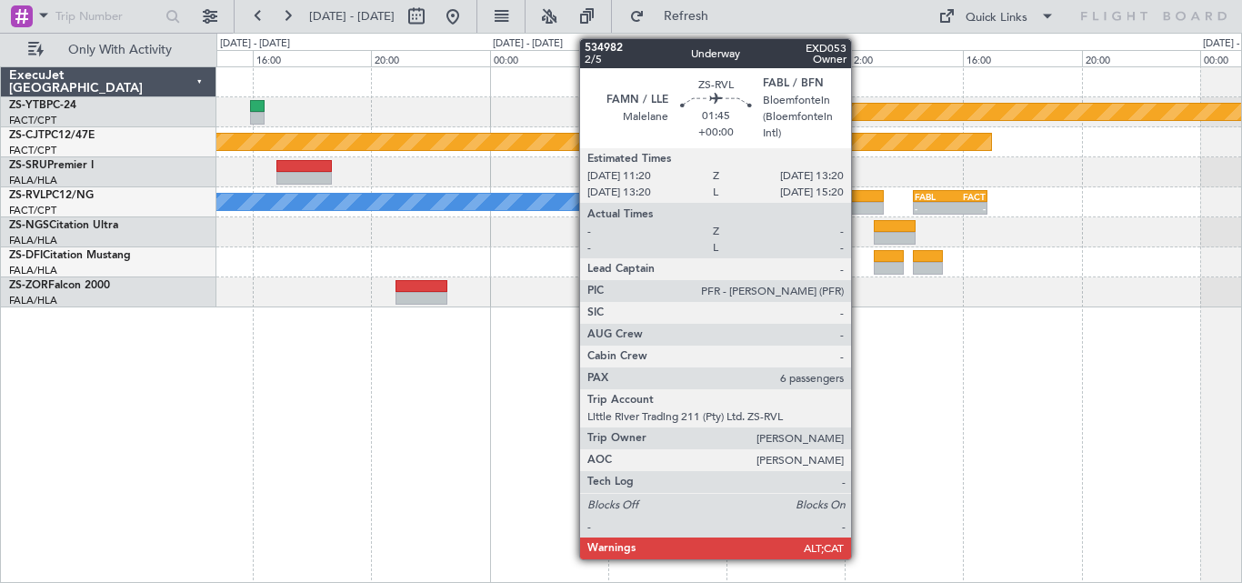
click at [860, 203] on div at bounding box center [854, 208] width 60 height 13
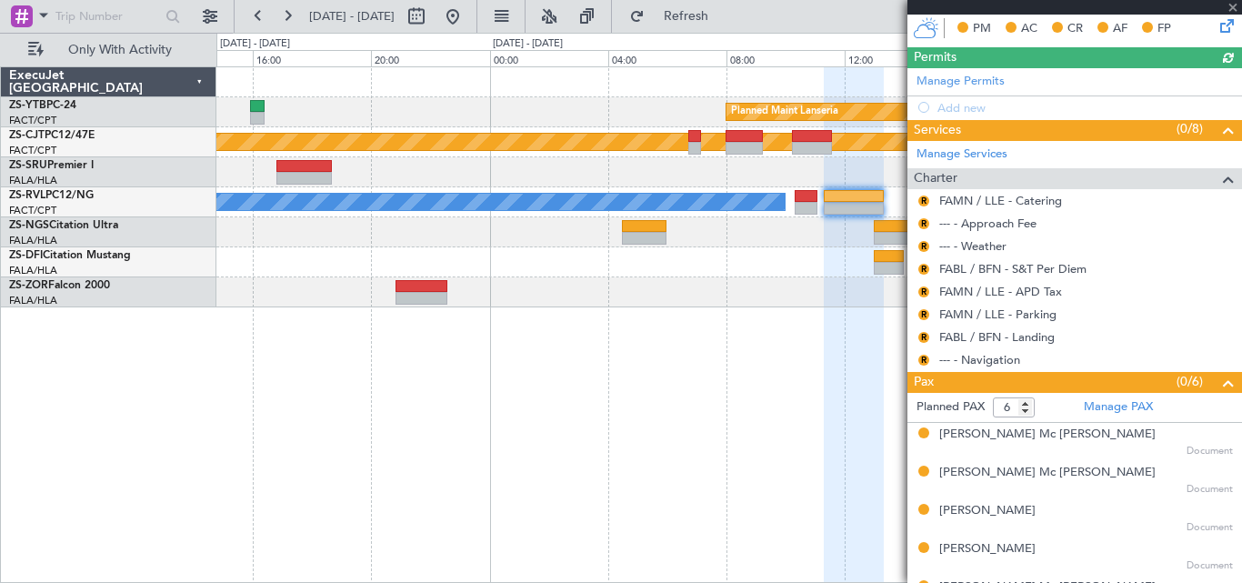
scroll to position [432, 0]
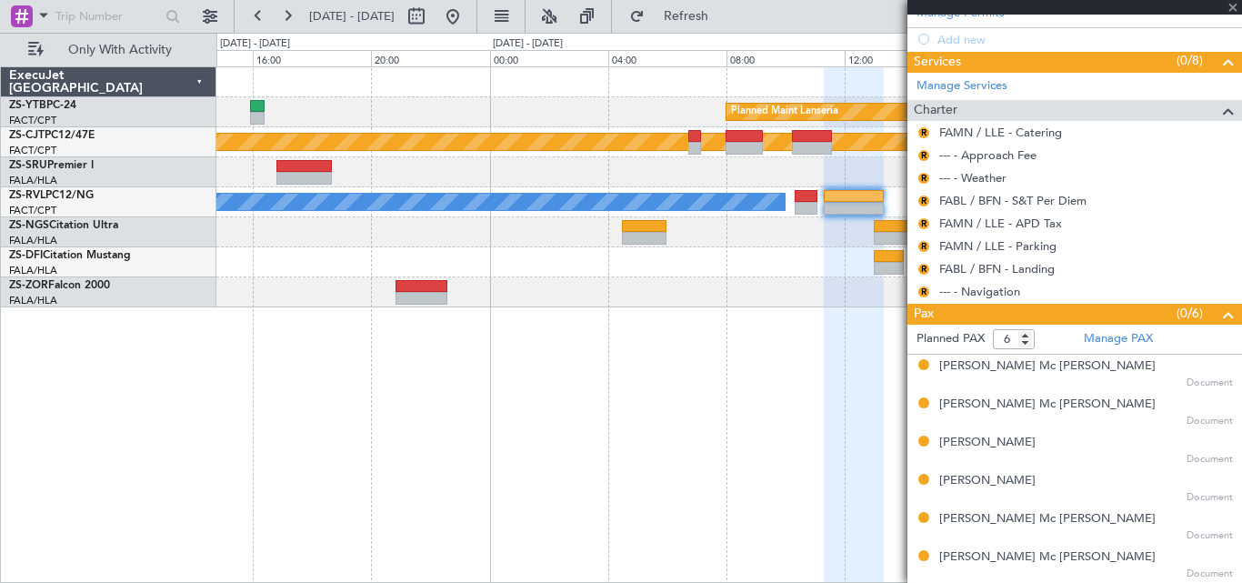
click at [1234, 7] on div at bounding box center [1075, 7] width 335 height 15
click at [1234, 7] on span at bounding box center [1233, 8] width 18 height 16
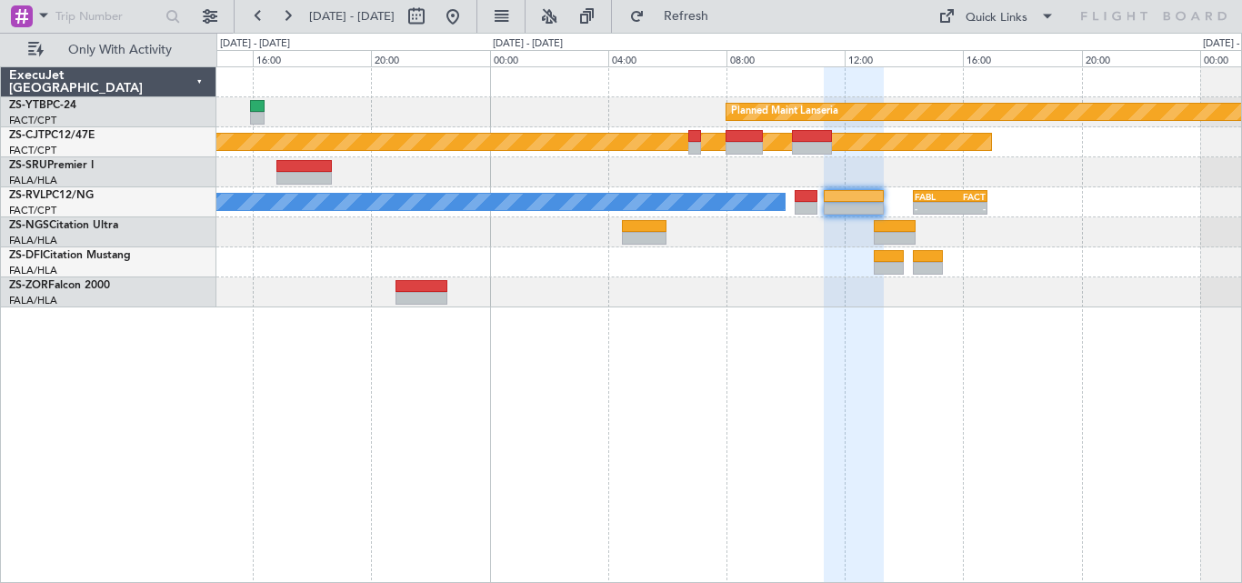
type input "0"
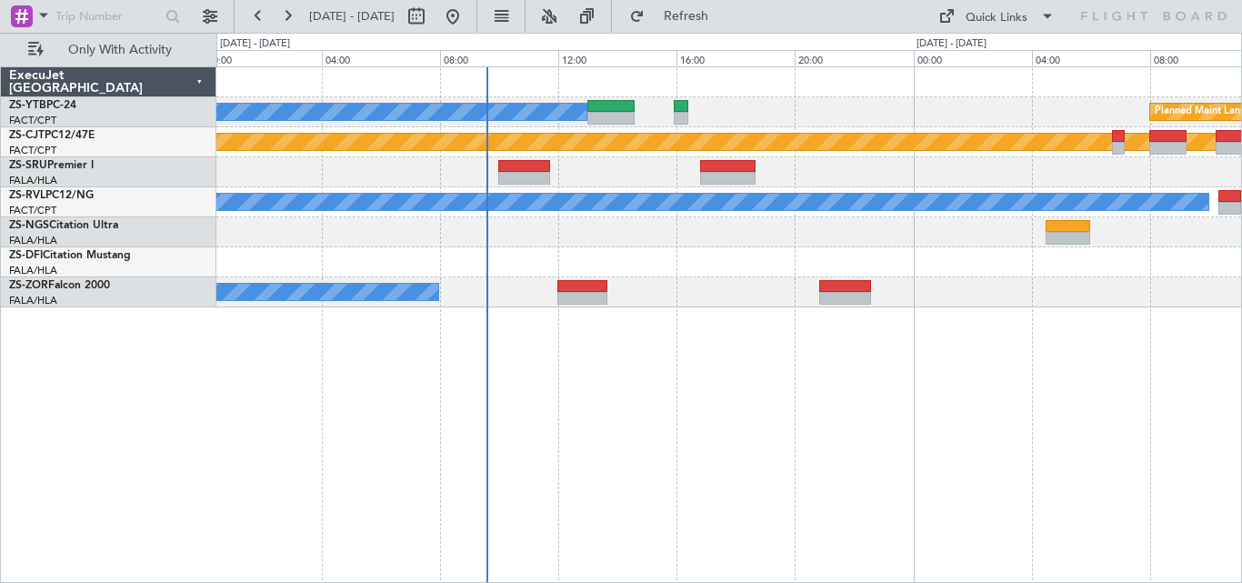
click at [928, 158] on div "Planned Maint Lanseria A/C Booked Planned Maint A/C Unavailable A/C Booked - - …" at bounding box center [728, 187] width 1025 height 240
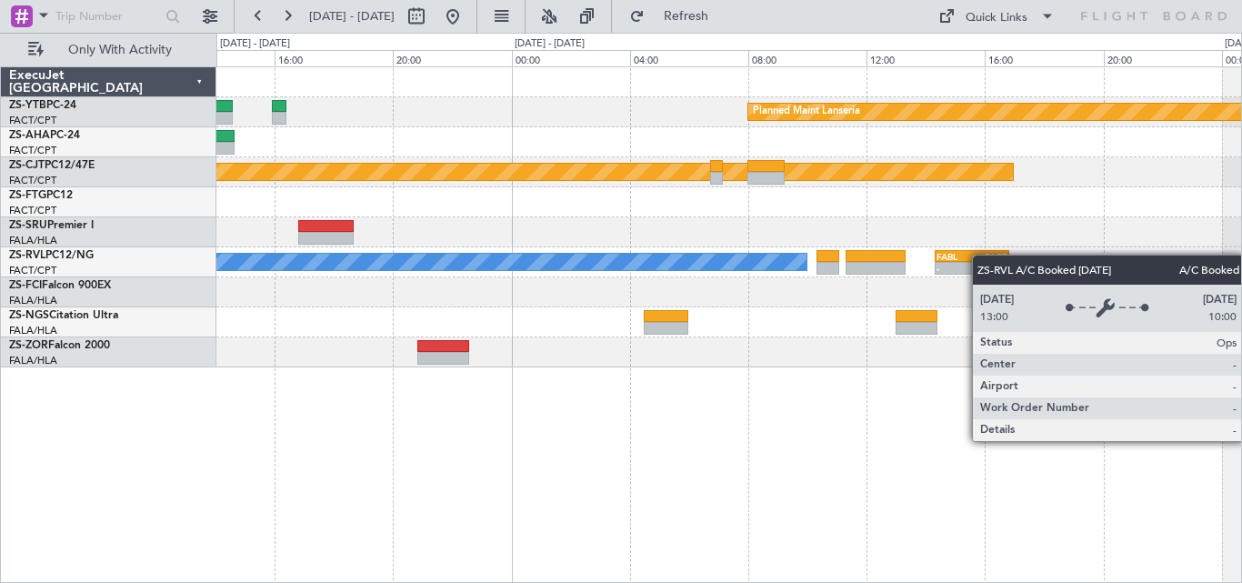
click at [570, 264] on div "Planned Maint Lanseria A/C Booked A/C Booked Planned Maint A/C Booked A/C Booke…" at bounding box center [728, 217] width 1025 height 300
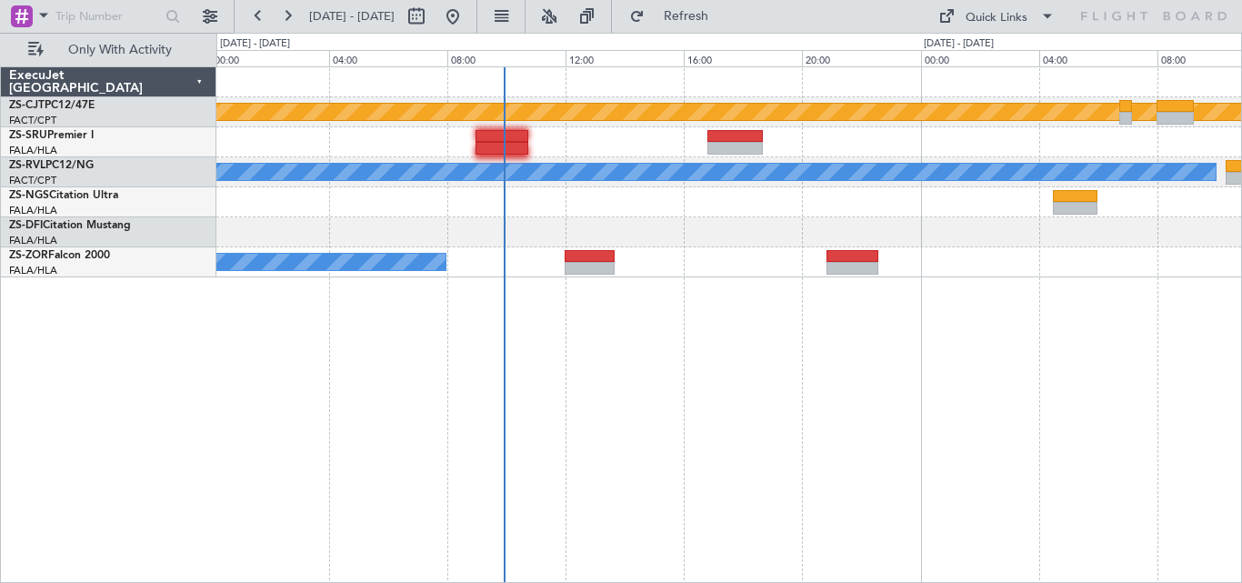
click at [932, 251] on div "Planned Maint A/C Unavailable A/C Booked - - FABL 14:20 Z FACT 16:50 Z A/C Book…" at bounding box center [728, 172] width 1025 height 210
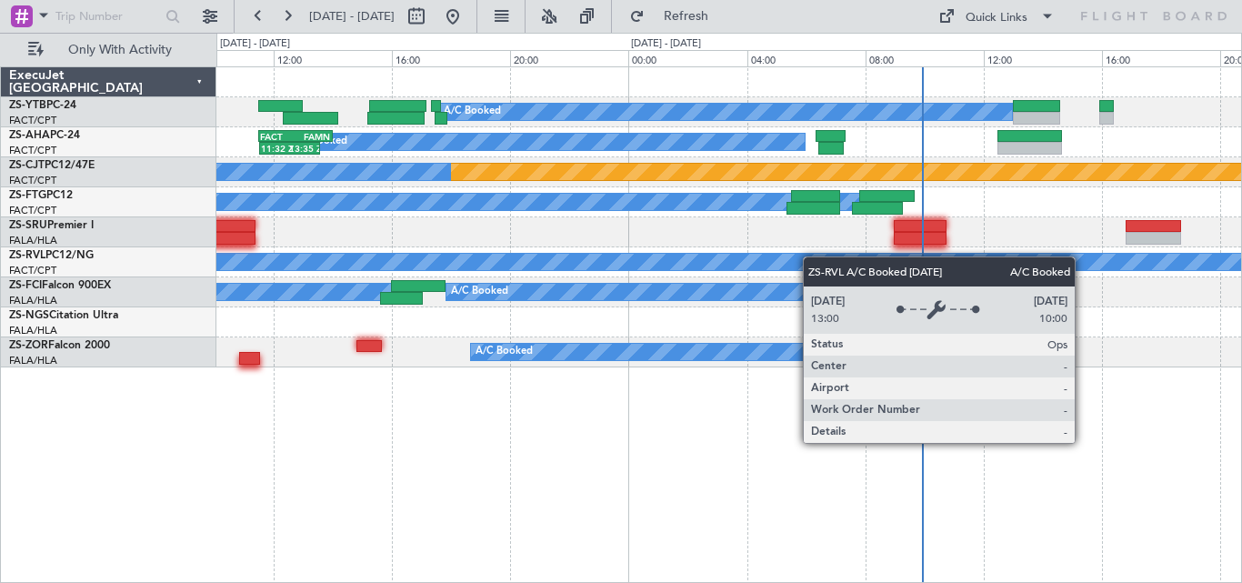
click at [845, 262] on div "A/C Booked A/C Booked FACT 11:30 Z FAMN 14:00 Z 11:32 Z 13:35 Z Planned Maint A…" at bounding box center [728, 217] width 1025 height 300
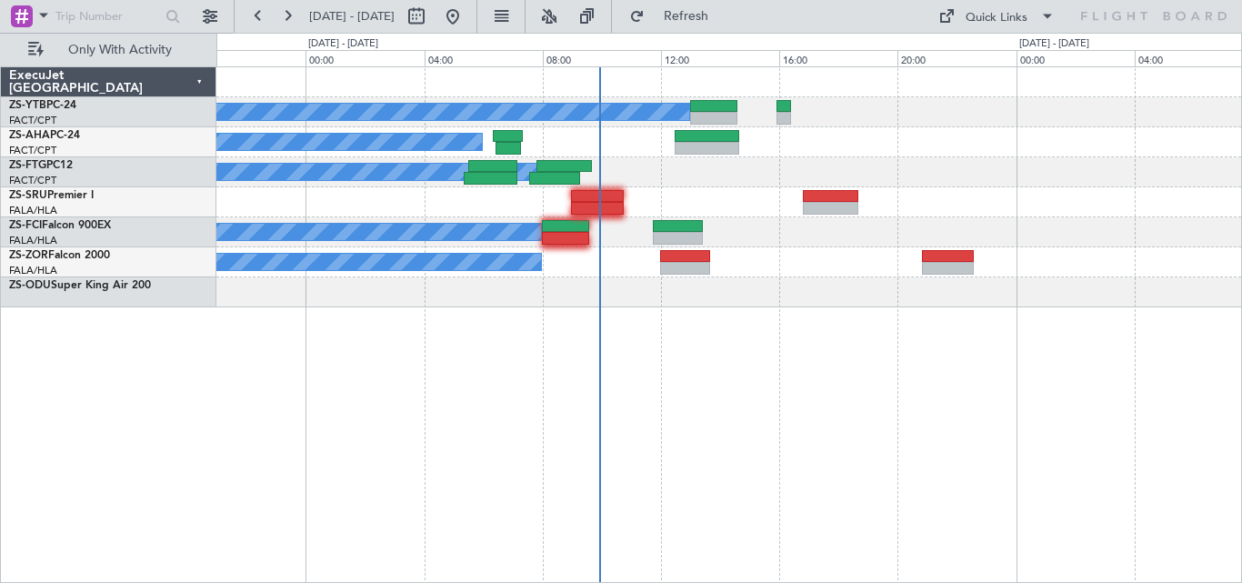
click at [406, 316] on div "A/C Booked Planned Maint Lanseria A/C Booked 11:32 Z 13:35 Z FACT 11:30 Z FAMN …" at bounding box center [729, 324] width 1026 height 517
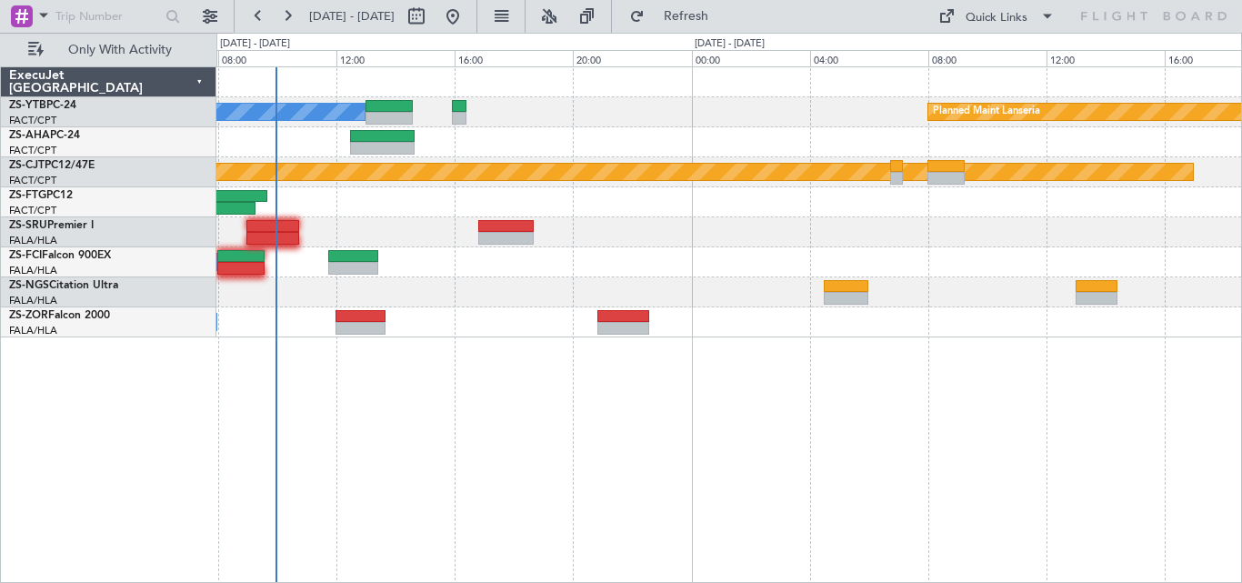
click at [727, 312] on div "A/C Booked Planned Maint Lanseria A/C Booked Planned Maint A/C Booked A/C Booke…" at bounding box center [728, 202] width 1025 height 270
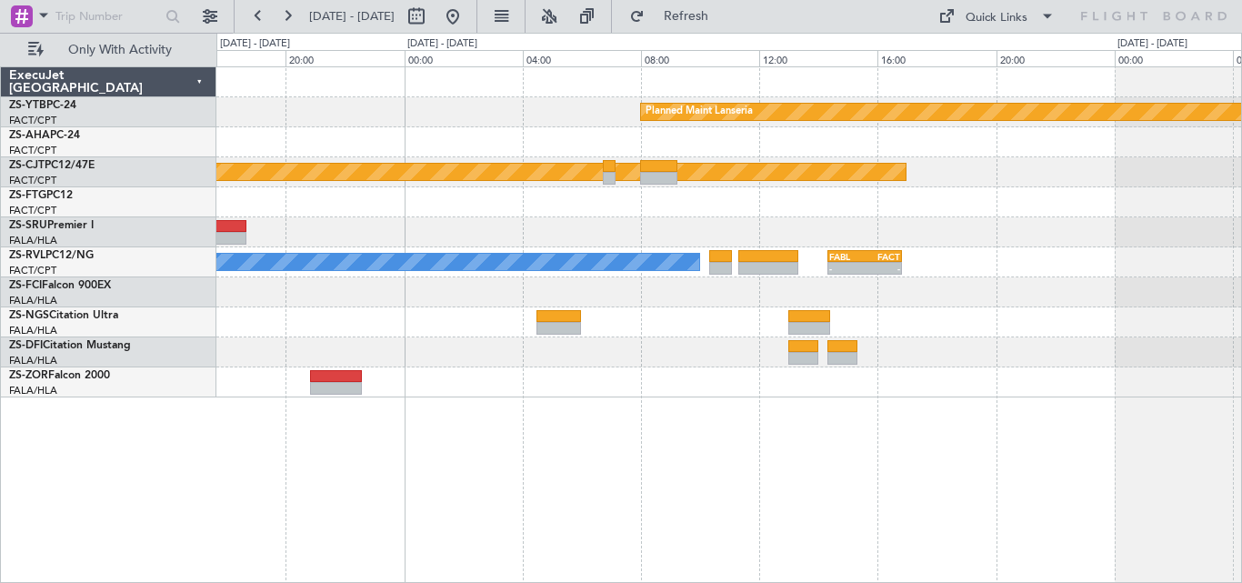
click at [427, 287] on div "Planned Maint Lanseria A/C Booked Planned Maint A/C Booked - - FABL 14:20 Z FAC…" at bounding box center [728, 232] width 1025 height 330
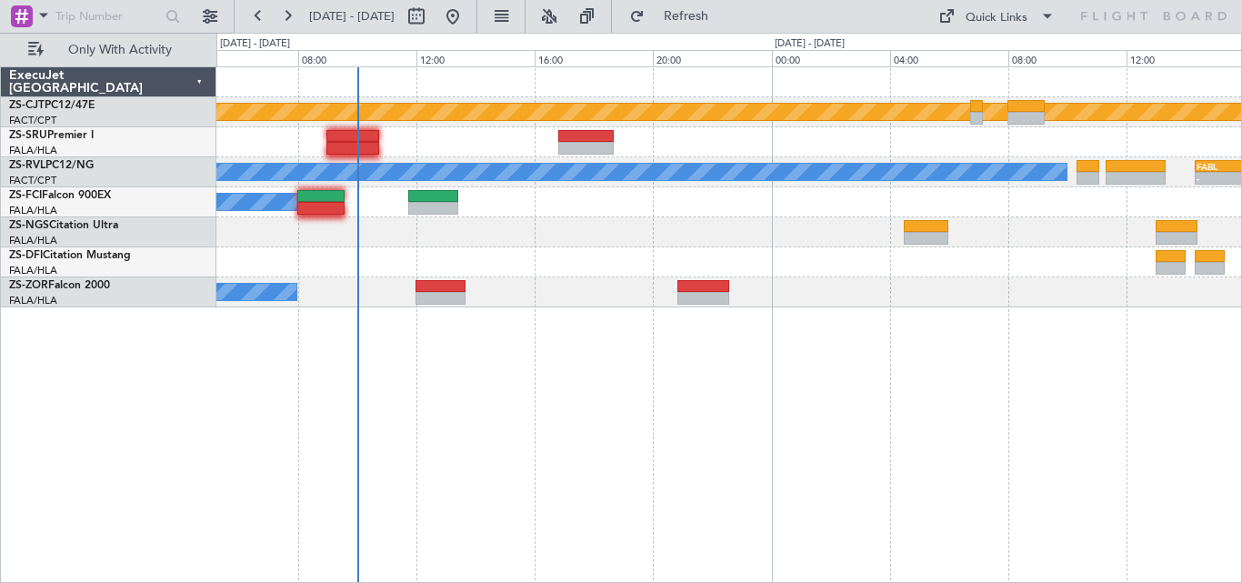
click at [813, 162] on div "A/C Booked - - FABL 14:20 Z FACT 16:50 Z" at bounding box center [728, 172] width 1025 height 30
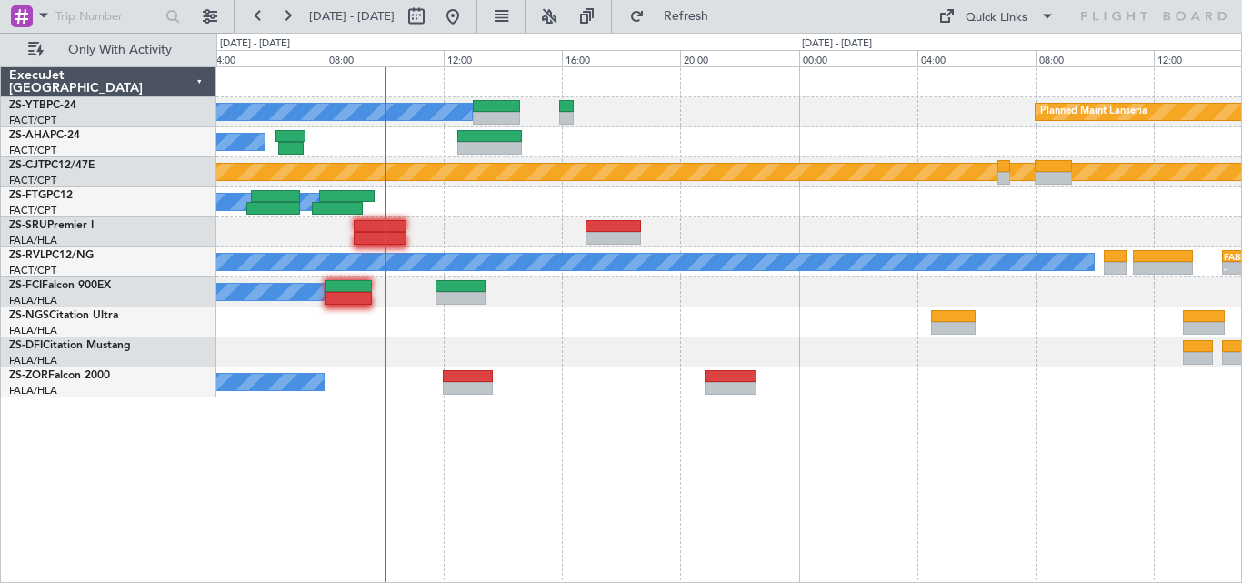
click at [962, 82] on div at bounding box center [728, 82] width 1025 height 30
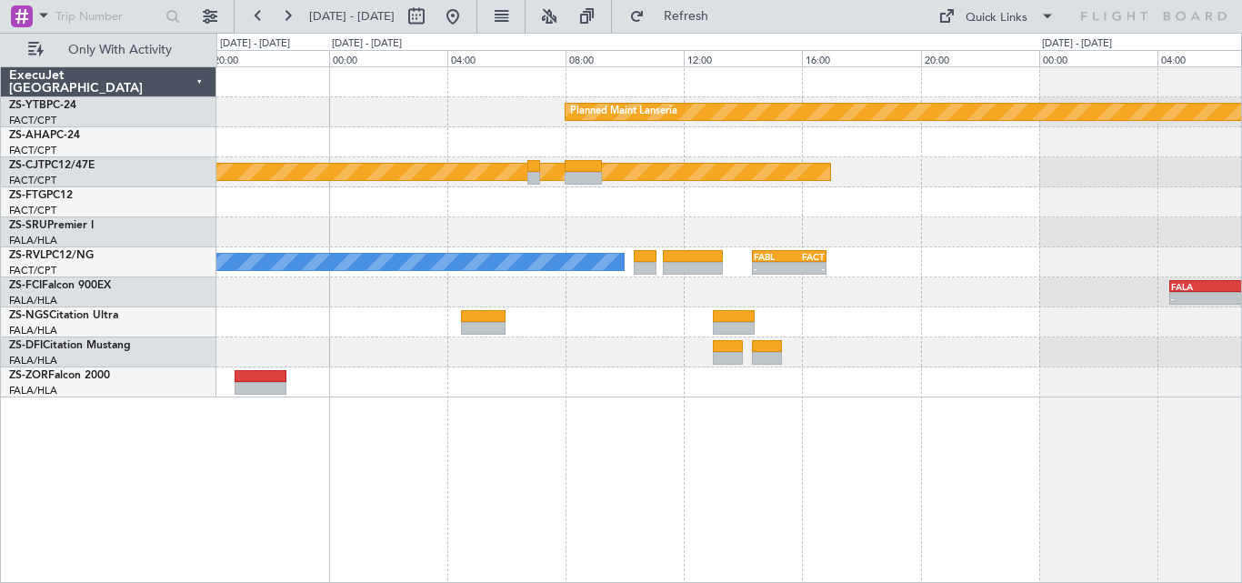
click at [562, 209] on div "Planned Maint Lanseria A/C Booked Planned Maint A/C Booked - - FABL 14:20 Z FAC…" at bounding box center [728, 232] width 1025 height 330
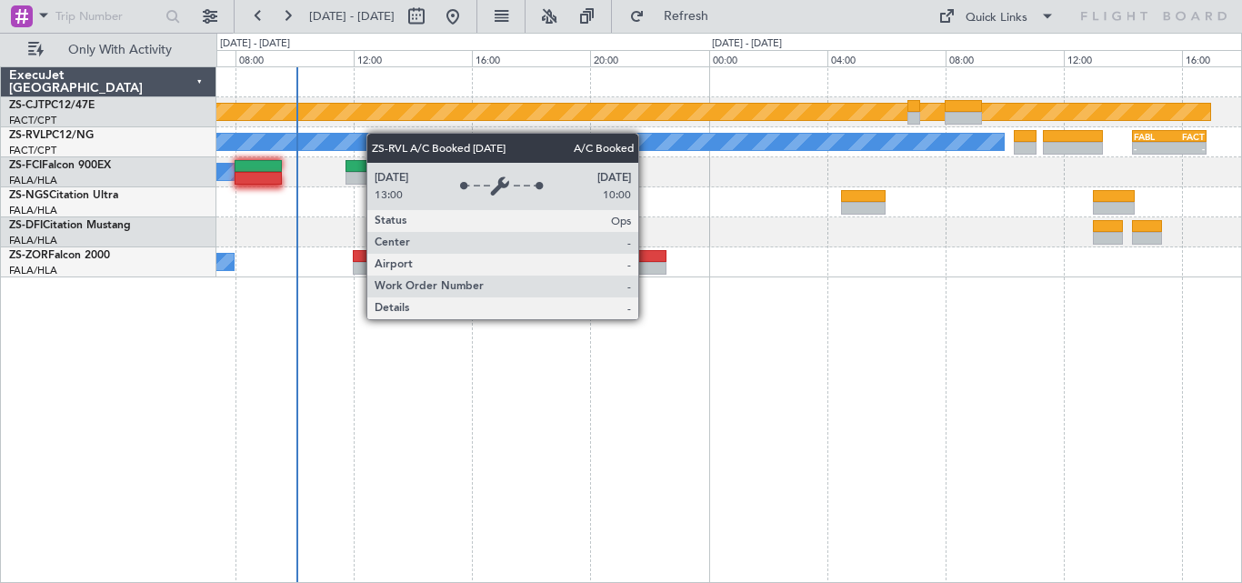
click at [729, 137] on div "Planned Maint A/C Booked - - FABL 14:20 Z FACT 16:50 Z A/C Booked A/C Booked" at bounding box center [728, 172] width 1025 height 210
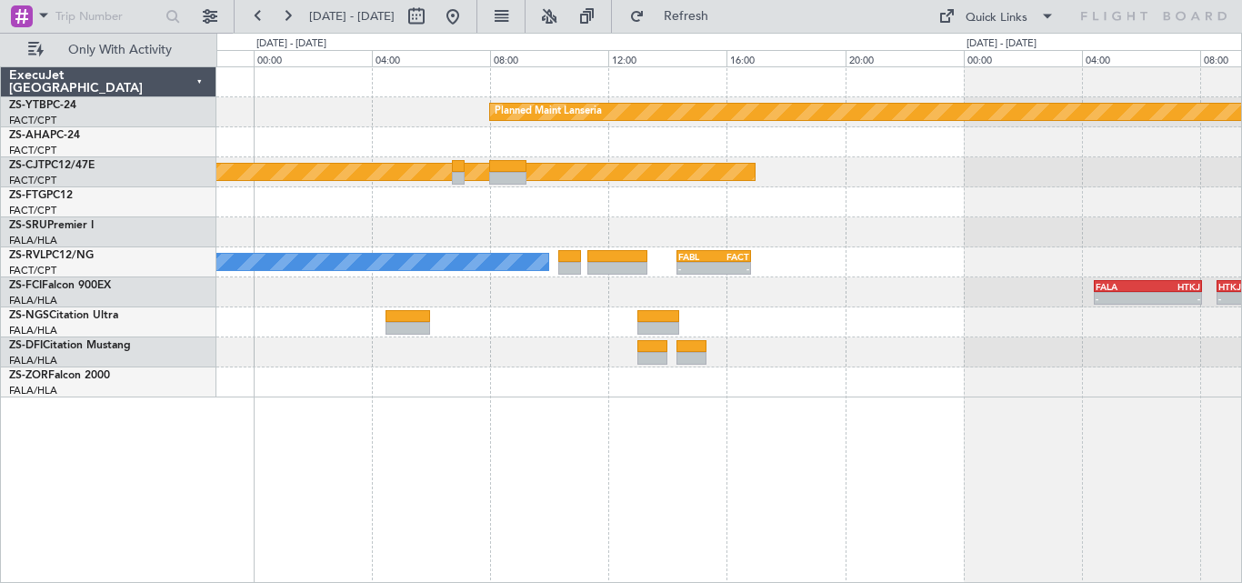
click at [427, 216] on div at bounding box center [728, 202] width 1025 height 30
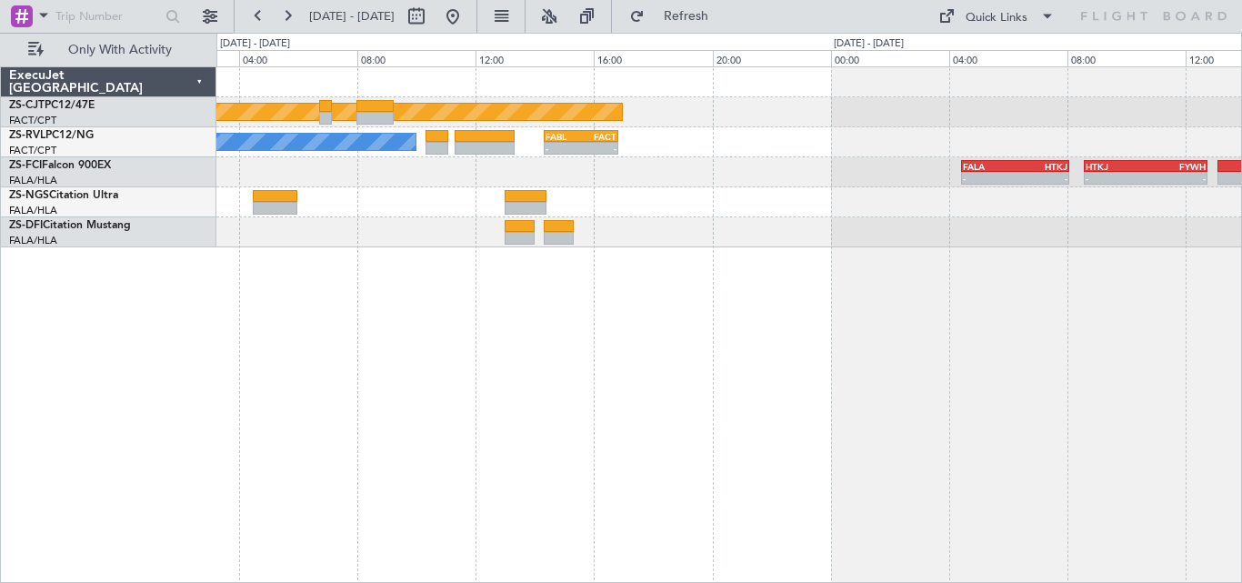
click at [377, 214] on div "Planned Maint A/C Booked - - FABL 14:20 Z FACT 16:50 Z FALA 04:25 Z HTKJ 08:05 …" at bounding box center [728, 157] width 1025 height 180
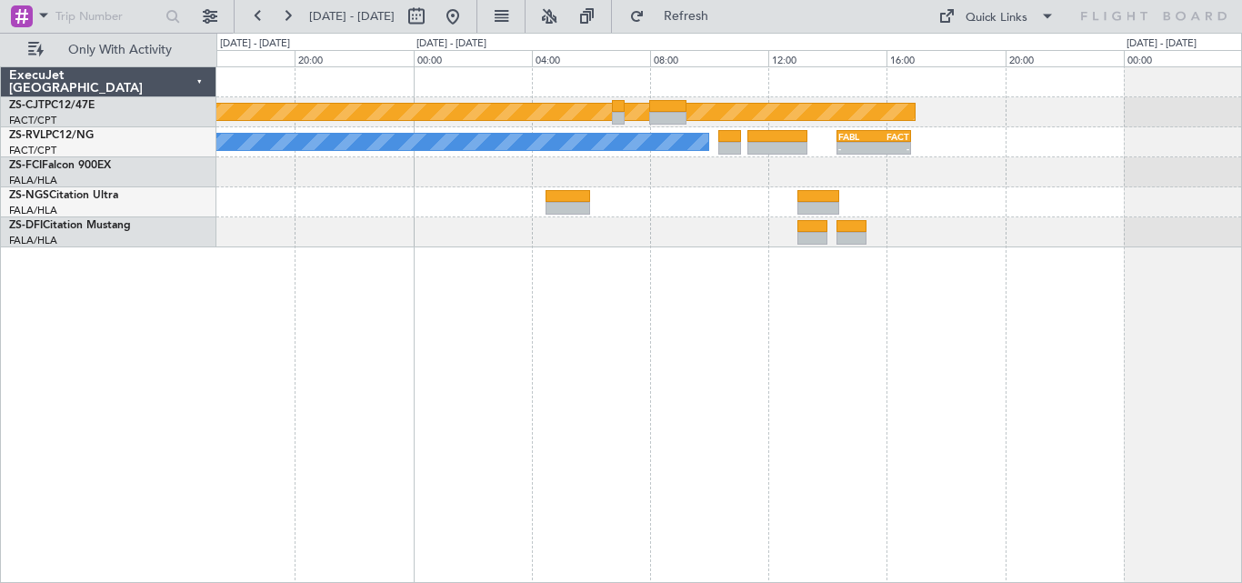
click at [1024, 277] on div "Planned Maint A/C Booked - - FABL 14:20 Z FACT 16:50 Z - - FALA 04:25 Z HTKJ 08…" at bounding box center [729, 324] width 1026 height 517
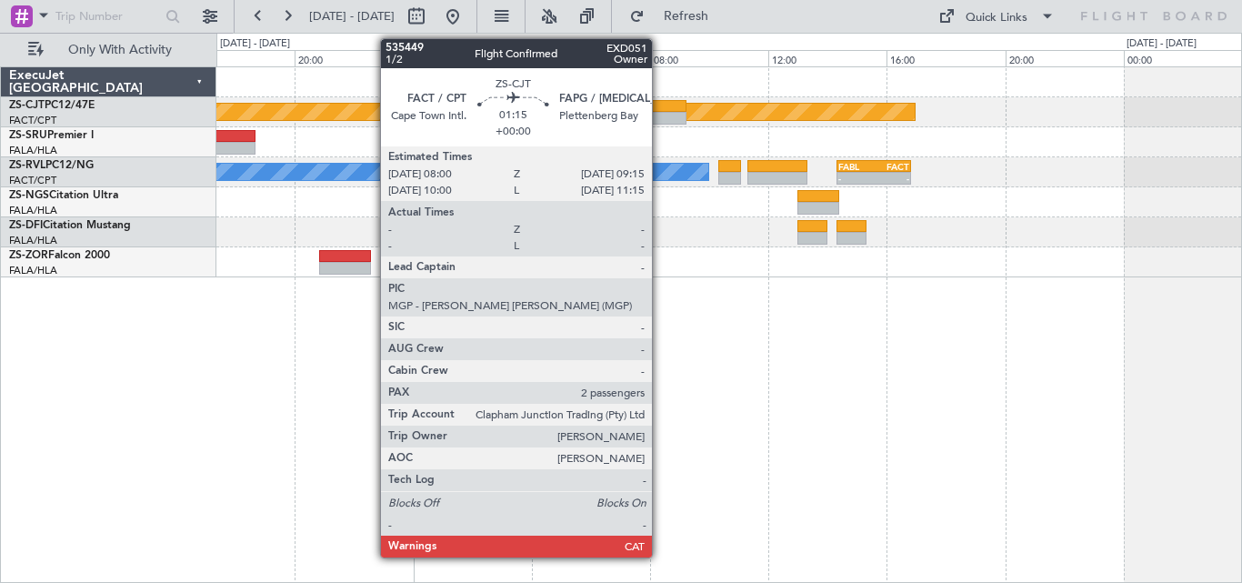
click at [660, 108] on div at bounding box center [667, 106] width 37 height 13
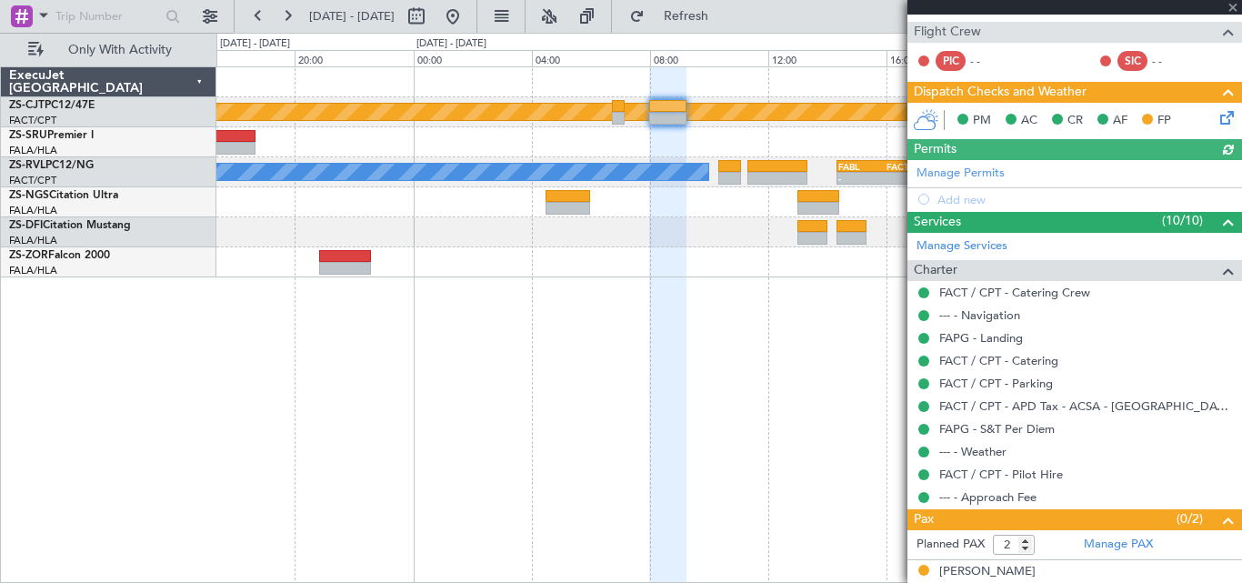
scroll to position [325, 0]
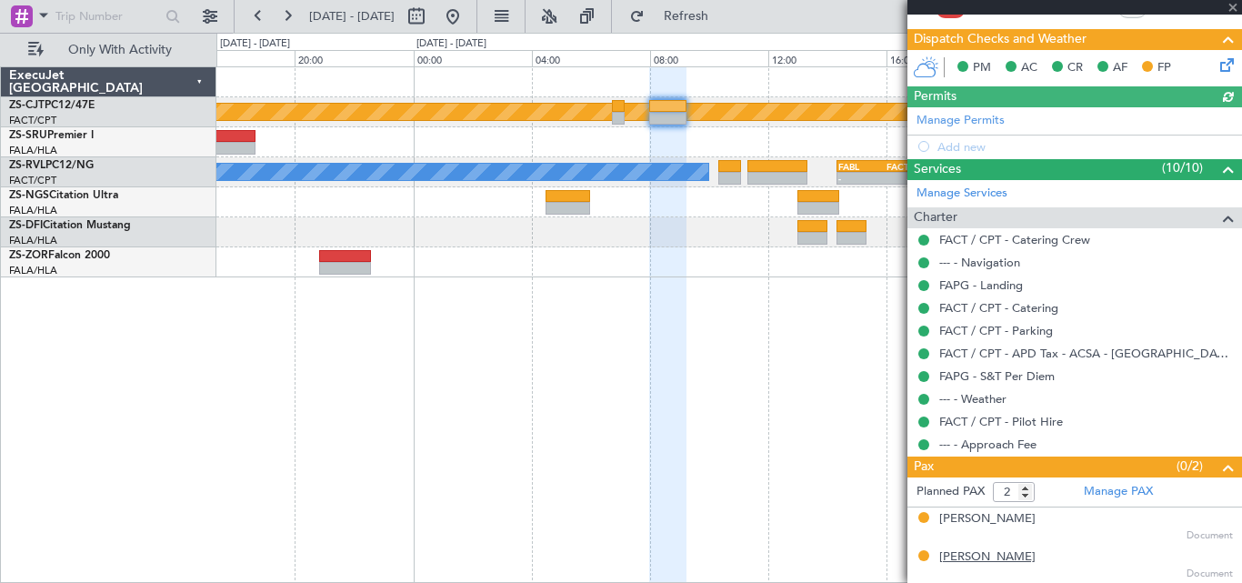
click at [987, 553] on div "[PERSON_NAME]" at bounding box center [988, 557] width 96 height 18
click at [982, 520] on div "[PERSON_NAME]" at bounding box center [988, 519] width 96 height 18
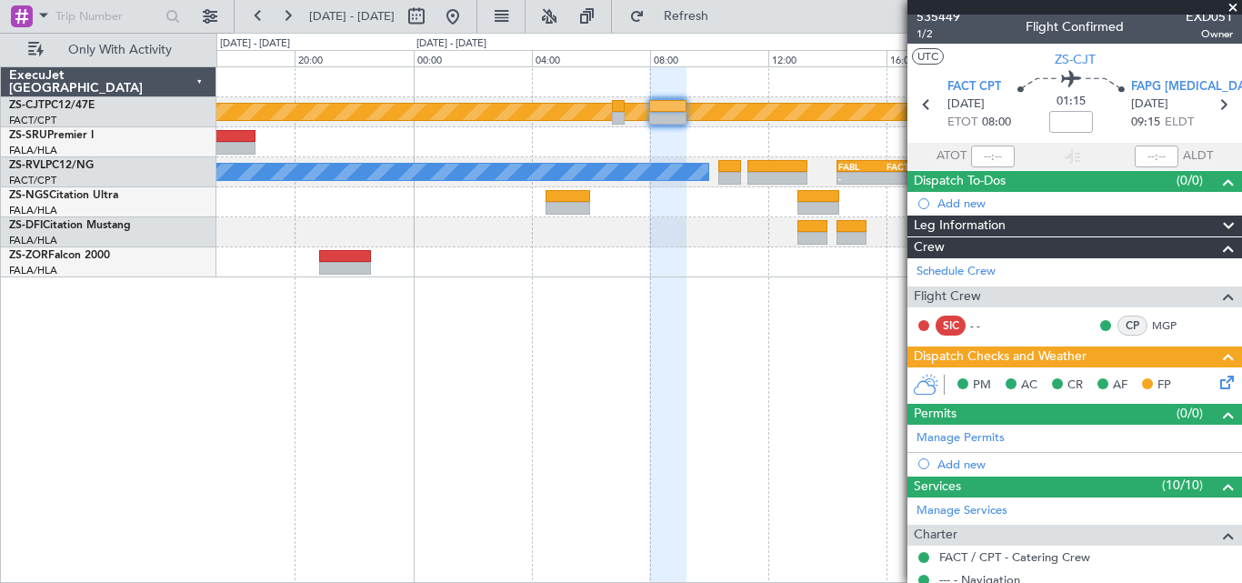
scroll to position [0, 0]
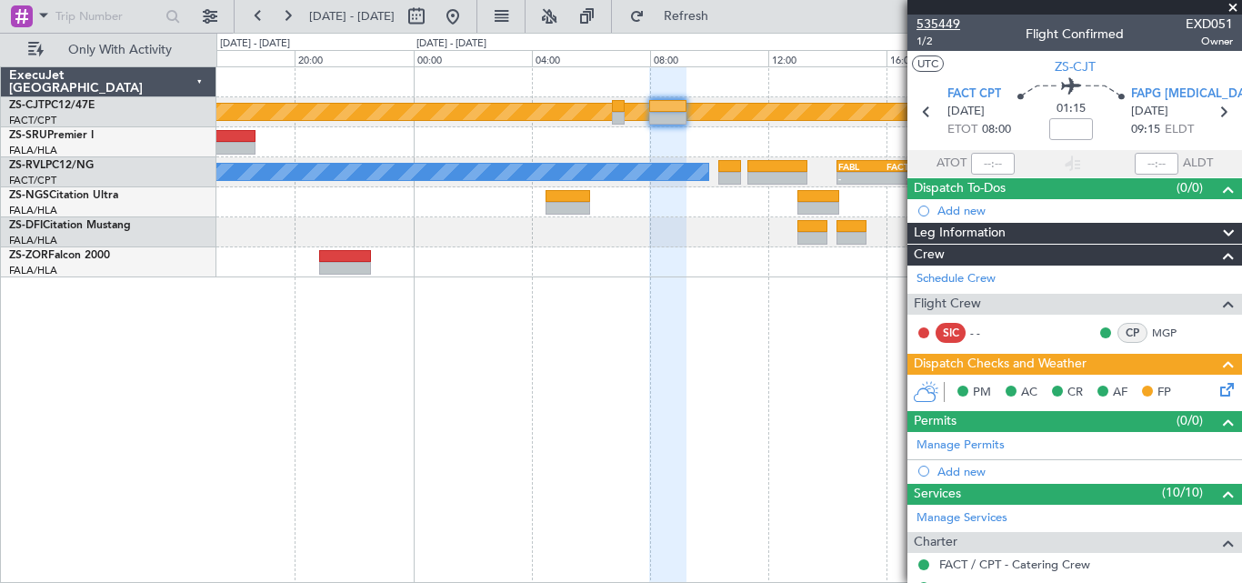
click at [935, 28] on span "535449" at bounding box center [939, 24] width 44 height 19
click at [1237, 5] on span at bounding box center [1233, 8] width 18 height 16
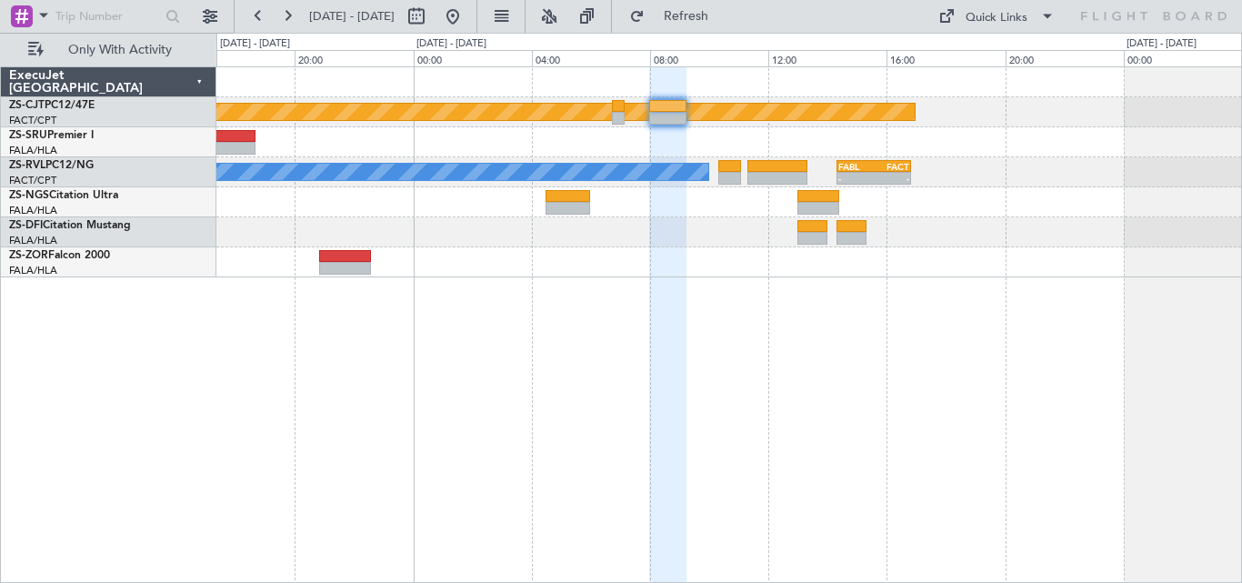
type input "0"
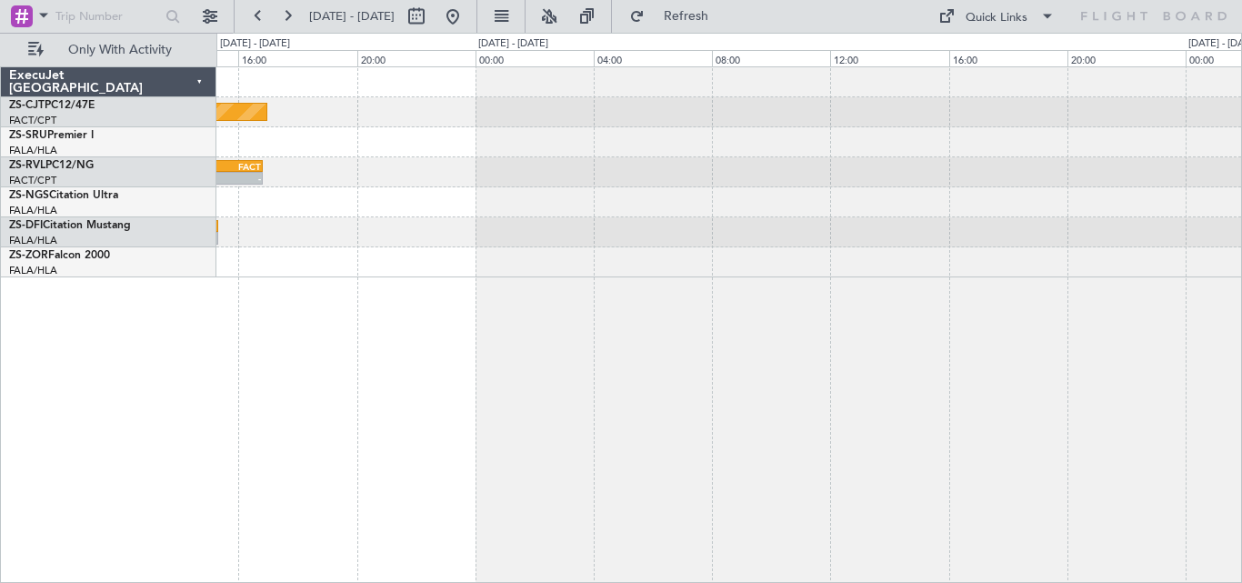
click at [444, 448] on div "Planned Maint - - FABL 14:20 Z FACT 16:50 Z A/C Booked" at bounding box center [729, 324] width 1026 height 517
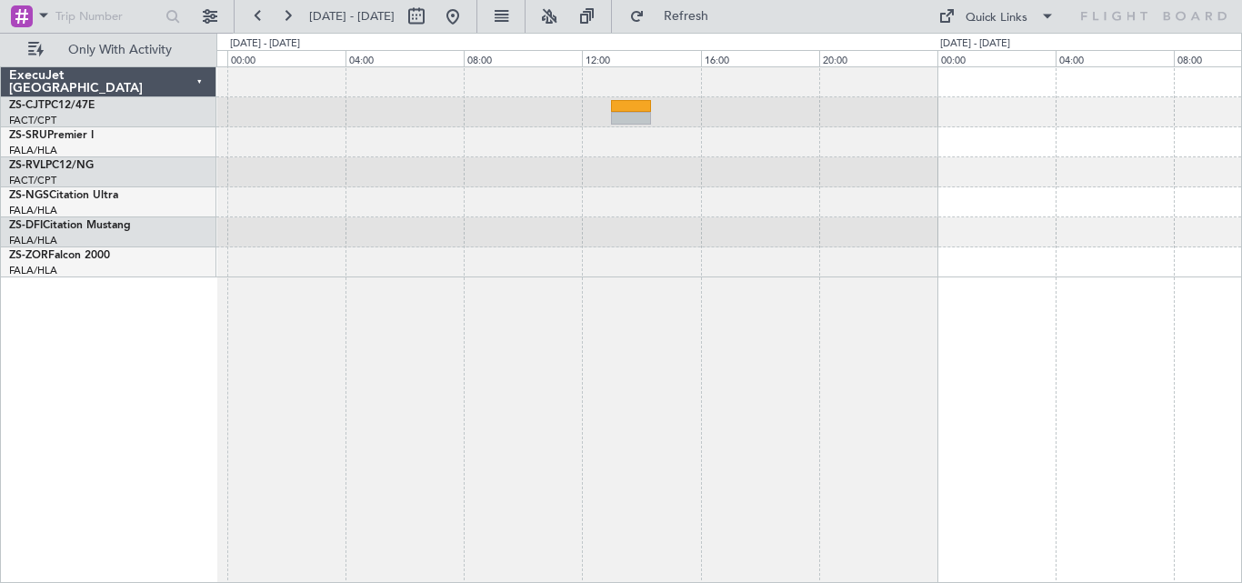
click at [289, 477] on div at bounding box center [729, 324] width 1026 height 517
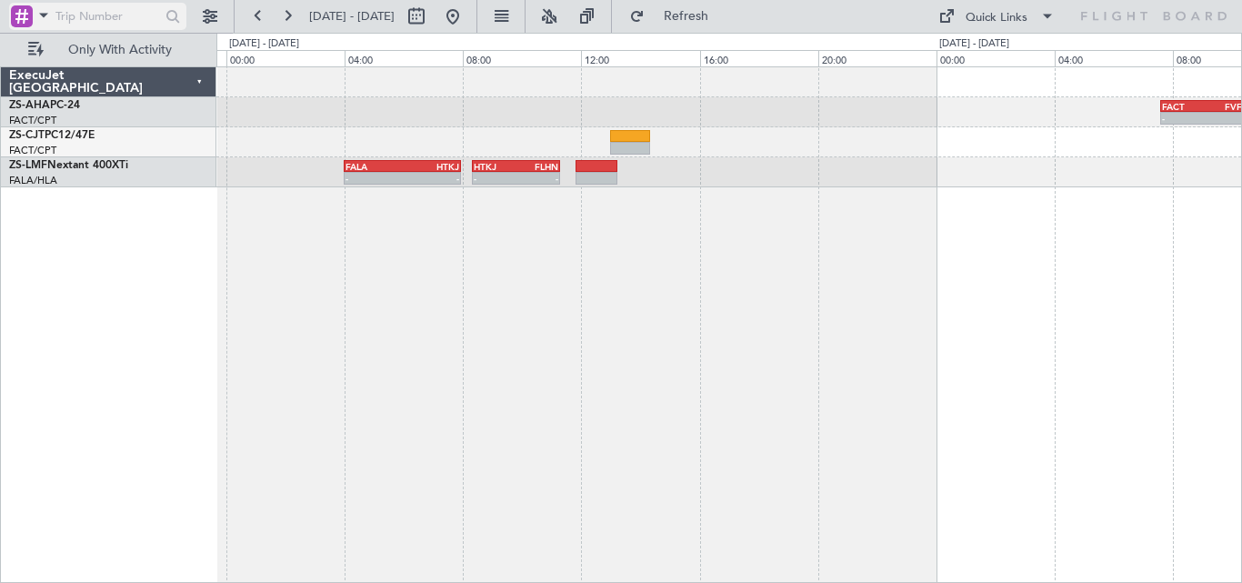
click at [97, 16] on input "text" at bounding box center [107, 16] width 105 height 27
paste input "519833"
type input "519833"
click at [164, 17] on div at bounding box center [173, 17] width 28 height 28
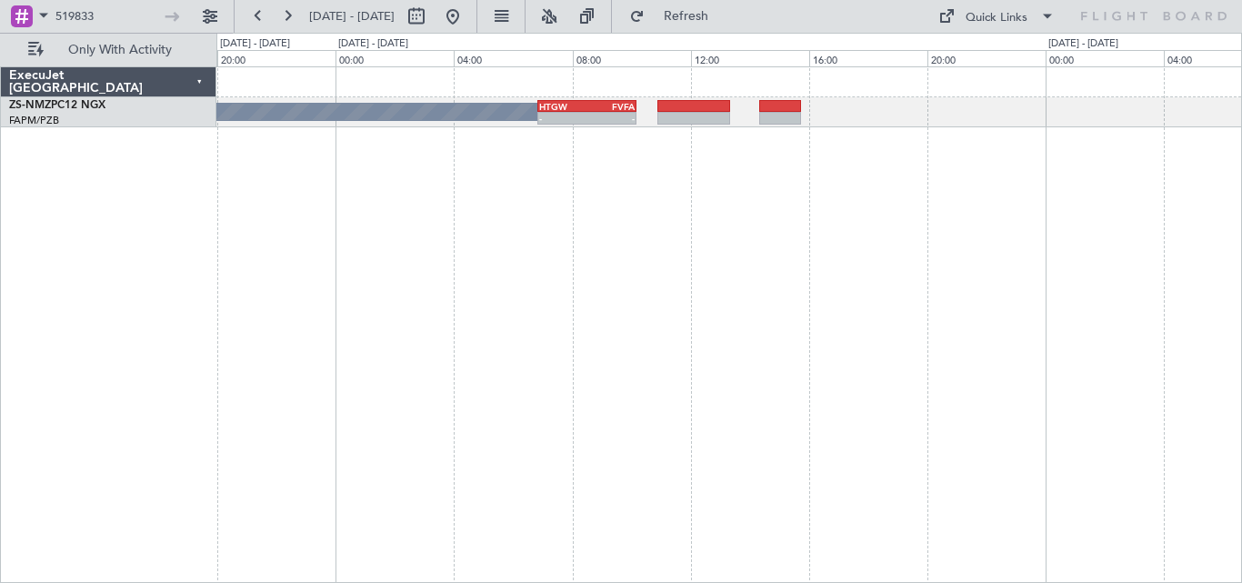
click at [404, 164] on div "A/C Booked - - HTGW 06:50 Z FVFA 10:10 Z FALA 08:25 Z HTGW 13:00 Z - -" at bounding box center [729, 324] width 1026 height 517
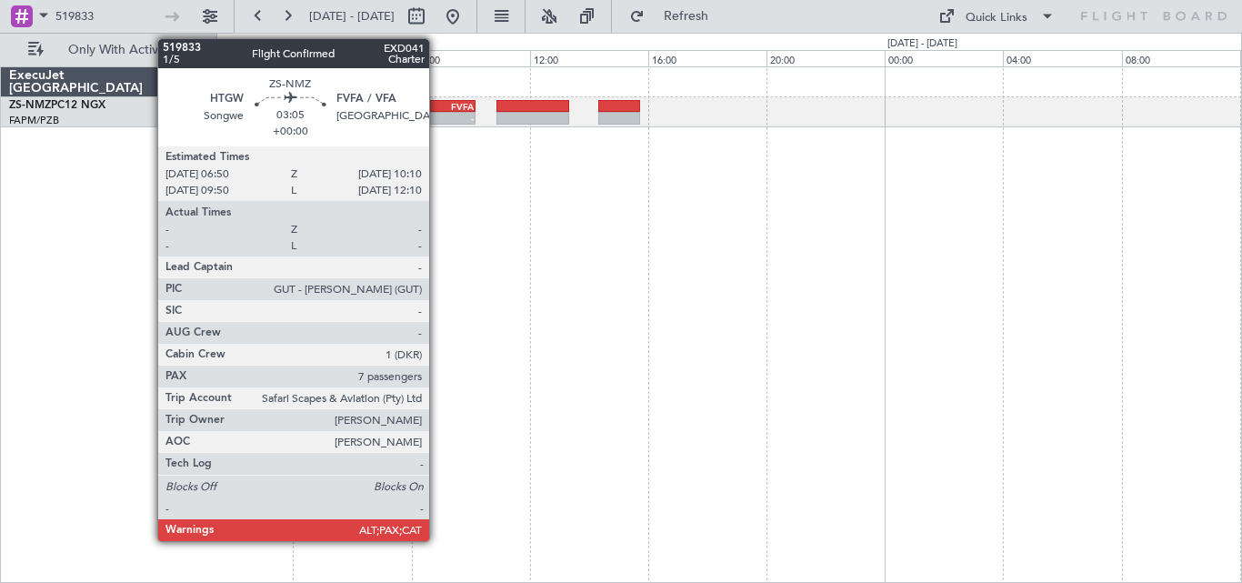
click at [438, 110] on div "FVFA" at bounding box center [449, 106] width 47 height 11
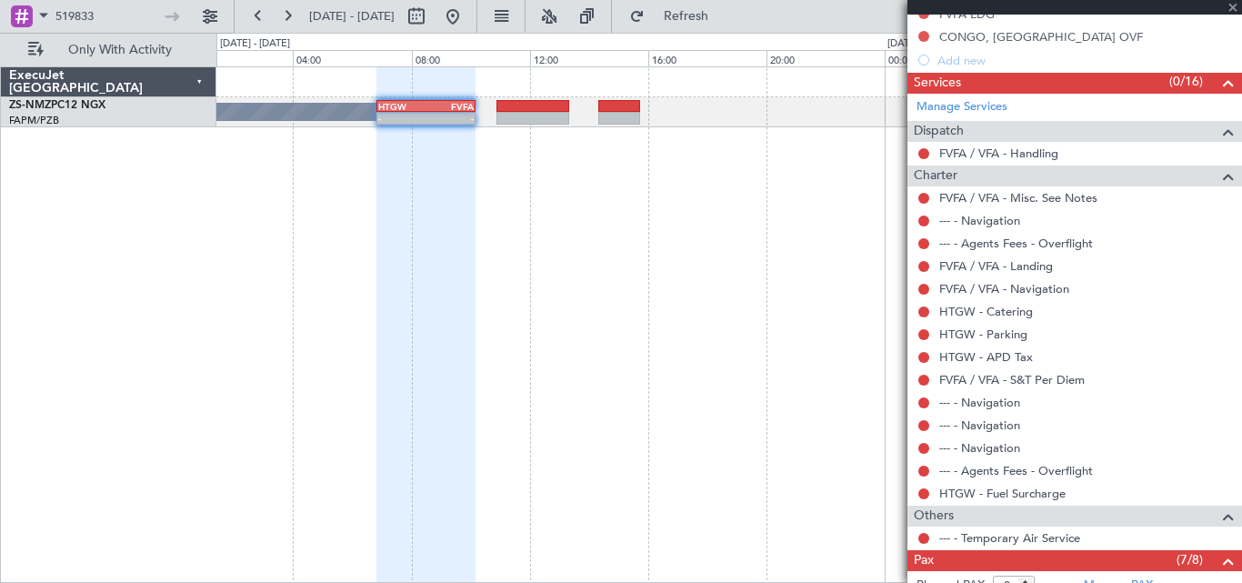
scroll to position [376, 0]
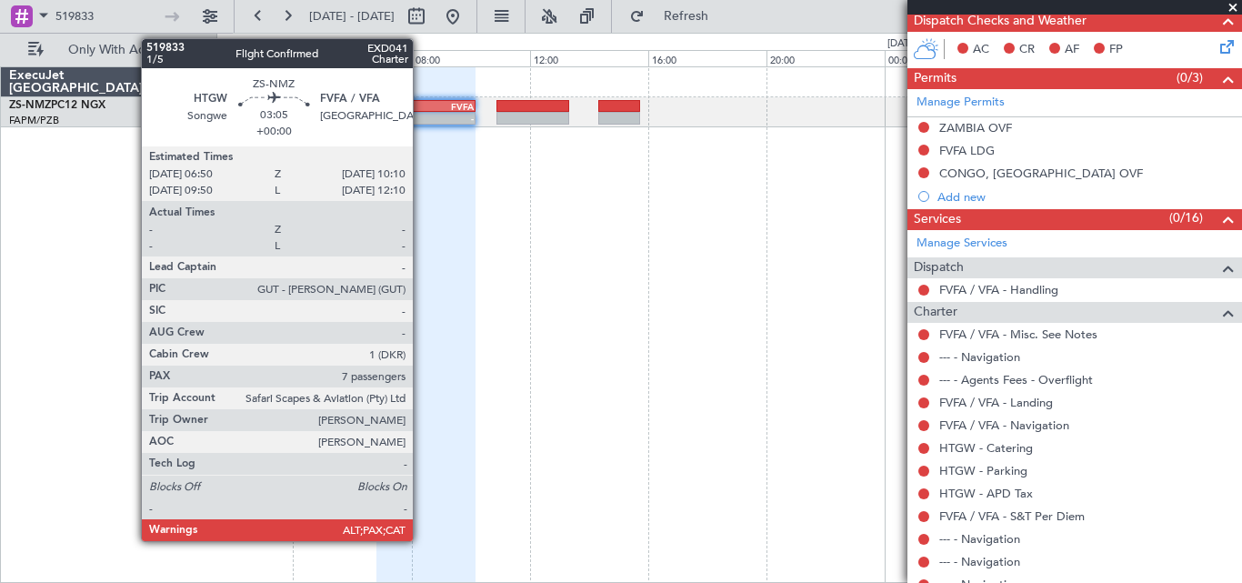
click at [421, 111] on div "HTGW 06:50 Z FVFA 10:10 Z" at bounding box center [426, 106] width 99 height 13
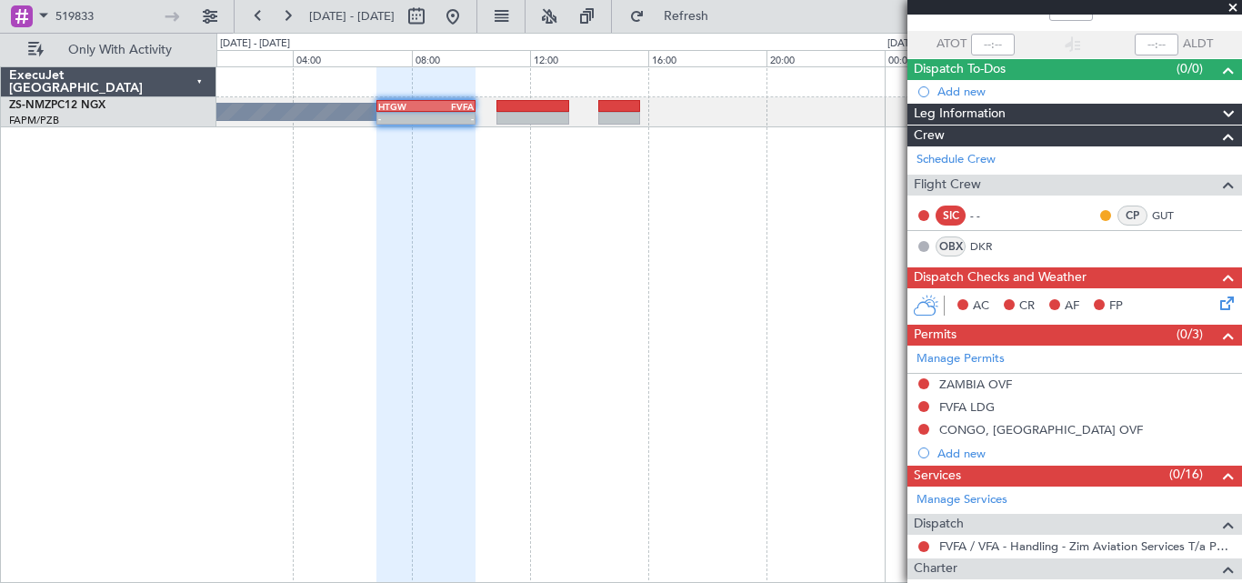
scroll to position [0, 0]
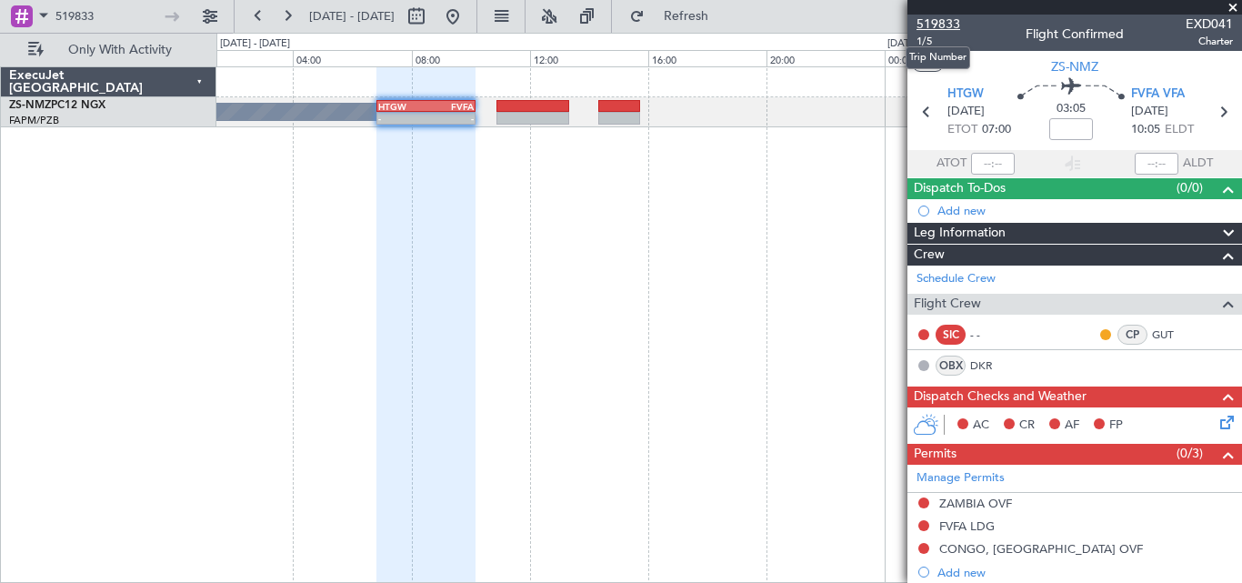
click at [920, 23] on span "519833" at bounding box center [939, 24] width 44 height 19
click at [1230, 4] on span at bounding box center [1233, 8] width 18 height 16
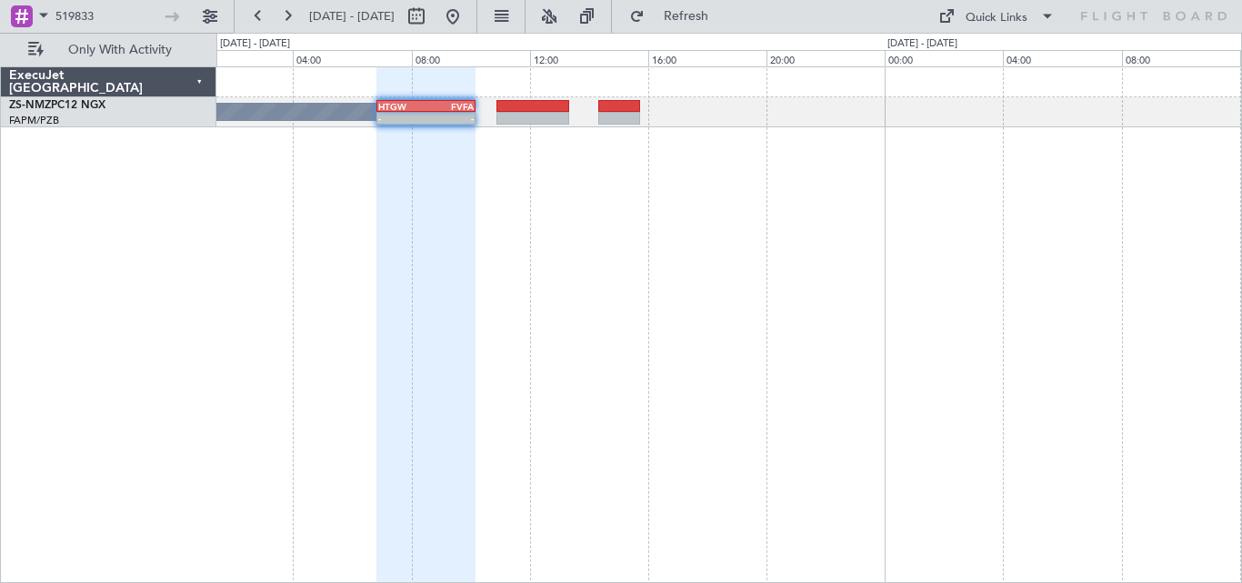
type input "0"
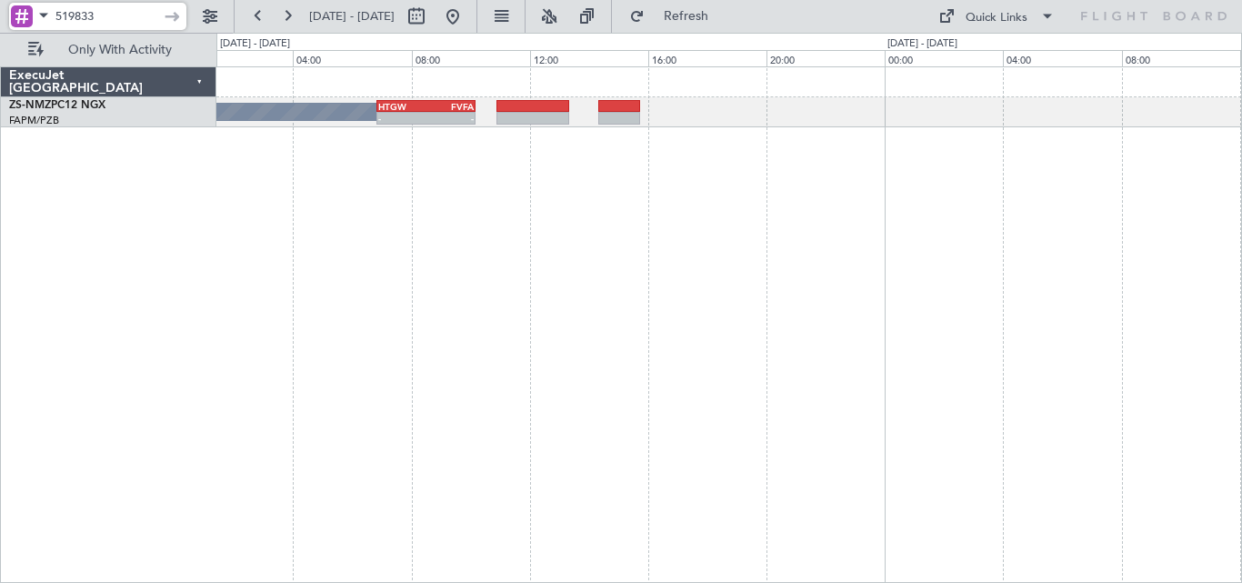
drag, startPoint x: 124, startPoint y: 18, endPoint x: -31, endPoint y: 23, distance: 154.7
click at [0, 23] on html "519833 [DATE] - [DATE] Refresh Quick Links Only With Activity A/C Booked - - HT…" at bounding box center [621, 291] width 1242 height 583
type input "\"
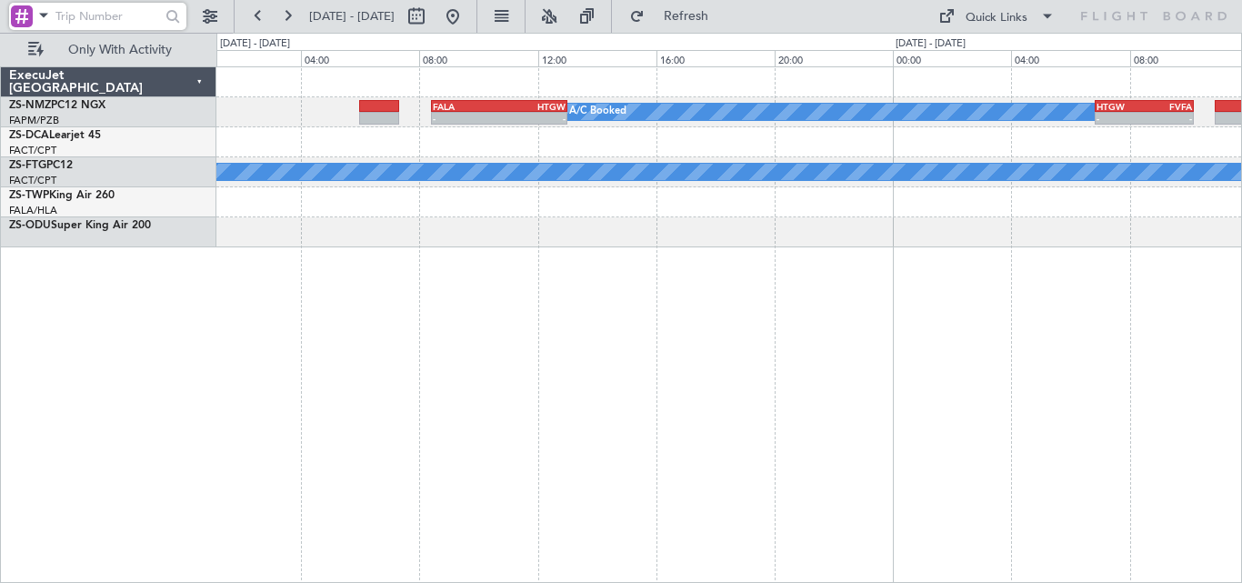
click at [1081, 202] on div at bounding box center [728, 202] width 1025 height 30
click at [1170, 239] on div "A/C Booked - - HTGW 06:50 Z FVFA 10:10 Z - - FALA 08:25 Z HTGW 13:00 Z A/C Book…" at bounding box center [729, 324] width 1026 height 517
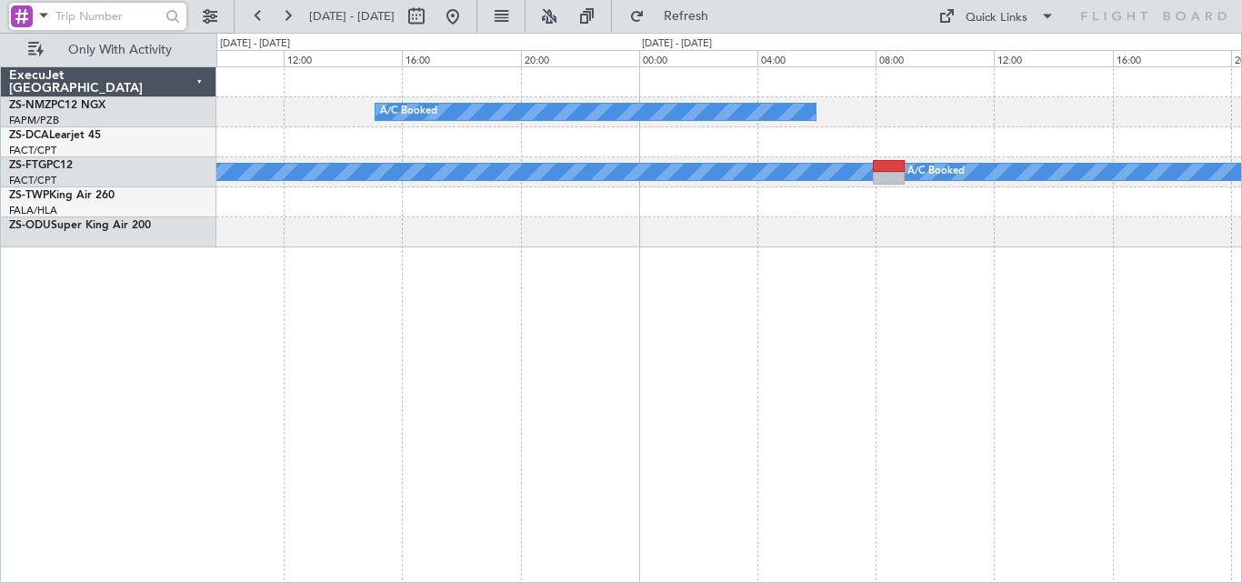
click at [1242, 276] on div "A/C Booked A/C Booked A/C Booked A/C Booked A/C Booked ExecuJet [GEOGRAPHIC_DAT…" at bounding box center [621, 308] width 1242 height 550
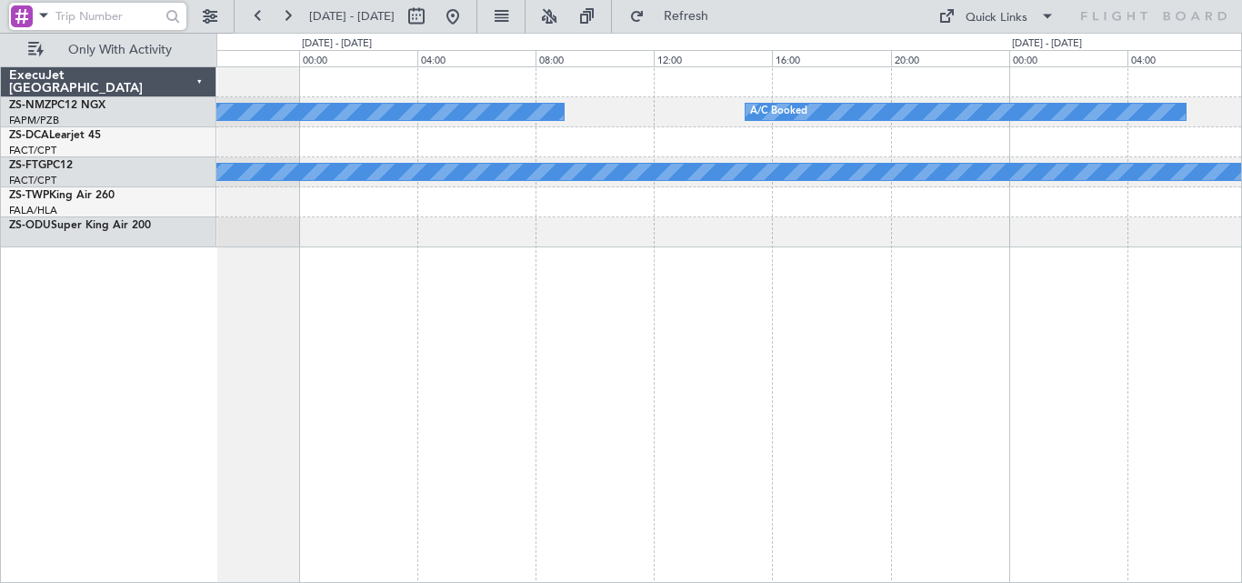
click at [1242, 291] on div "A/C Booked A/C Booked A/C Booked A/C Booked A/C Booked ExecuJet [GEOGRAPHIC_DAT…" at bounding box center [621, 308] width 1242 height 550
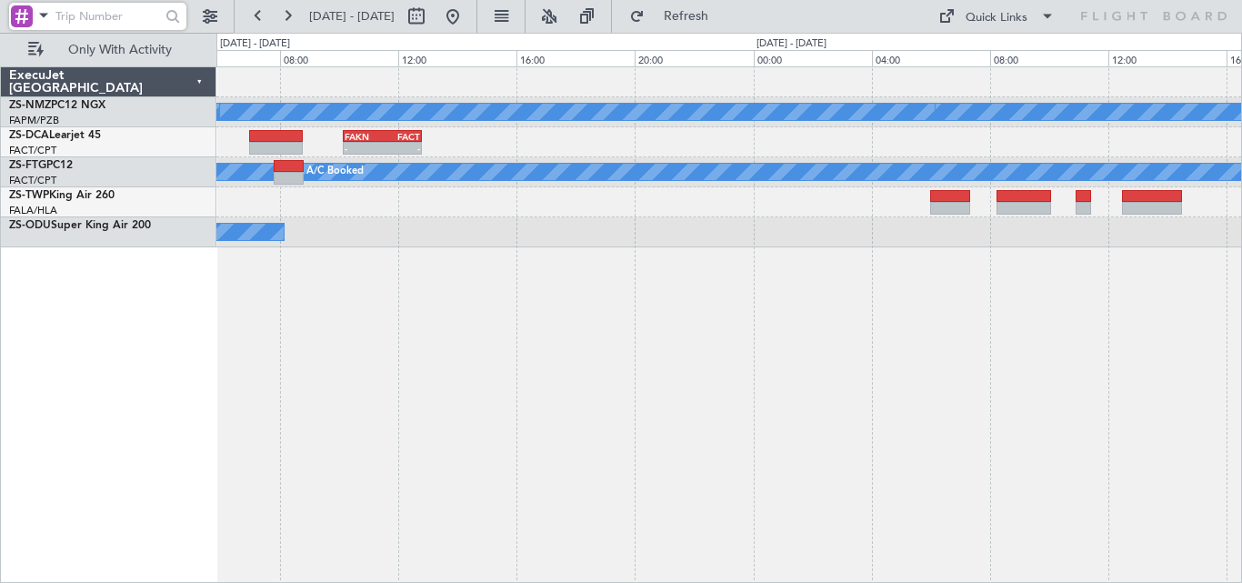
click at [1171, 267] on div "A/C Booked A/C Booked A/C Booked A/C Booked FAKN 10:10 Z FACT 12:48 Z - - A/C B…" at bounding box center [729, 324] width 1026 height 517
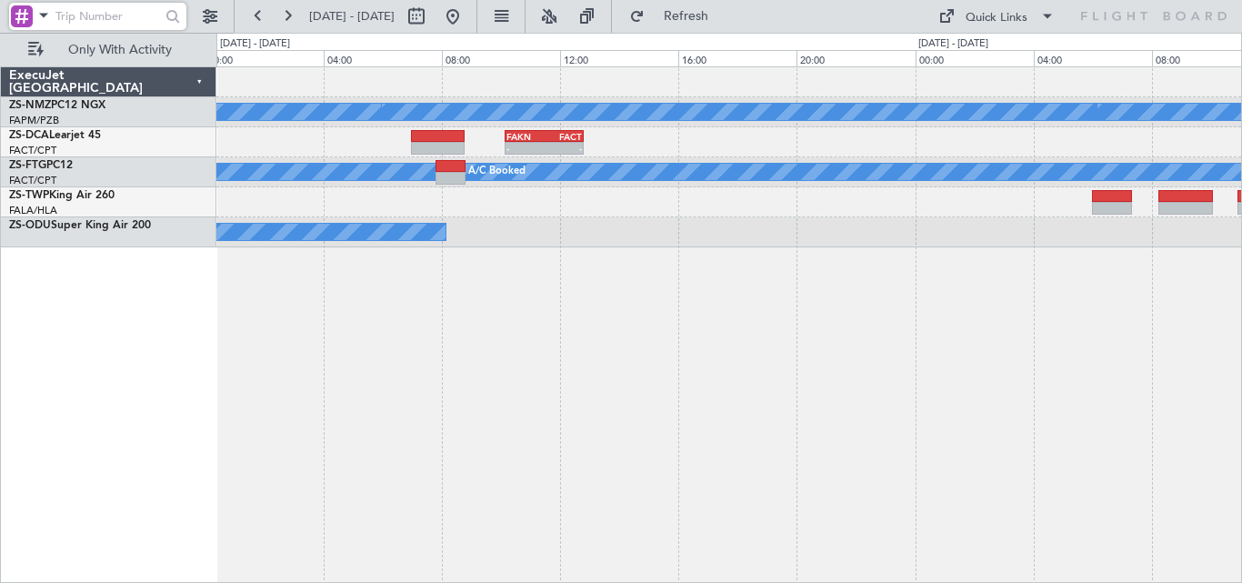
click at [1219, 282] on div "A/C Booked A/C Booked A/C Booked A/C Booked FAKN 10:10 Z FACT 12:48 Z - - A/C B…" at bounding box center [729, 324] width 1026 height 517
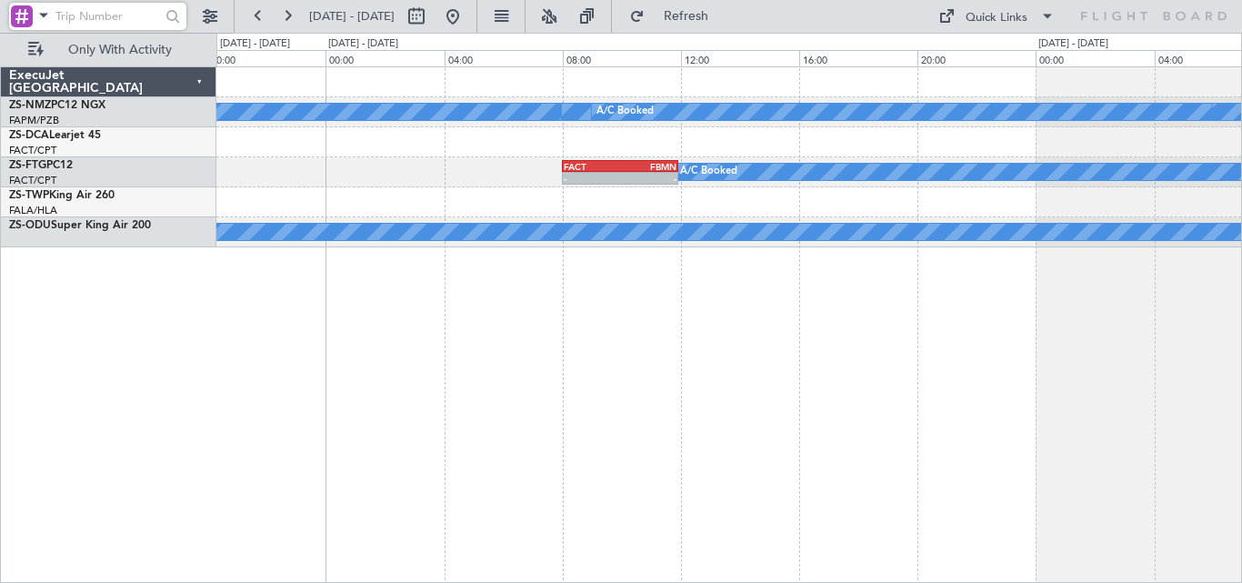
click at [1212, 255] on div "A/C Booked A/C Booked A/C Booked A/C Booked A/C Booked FAKN 10:10 Z FACT 12:48 …" at bounding box center [729, 324] width 1026 height 517
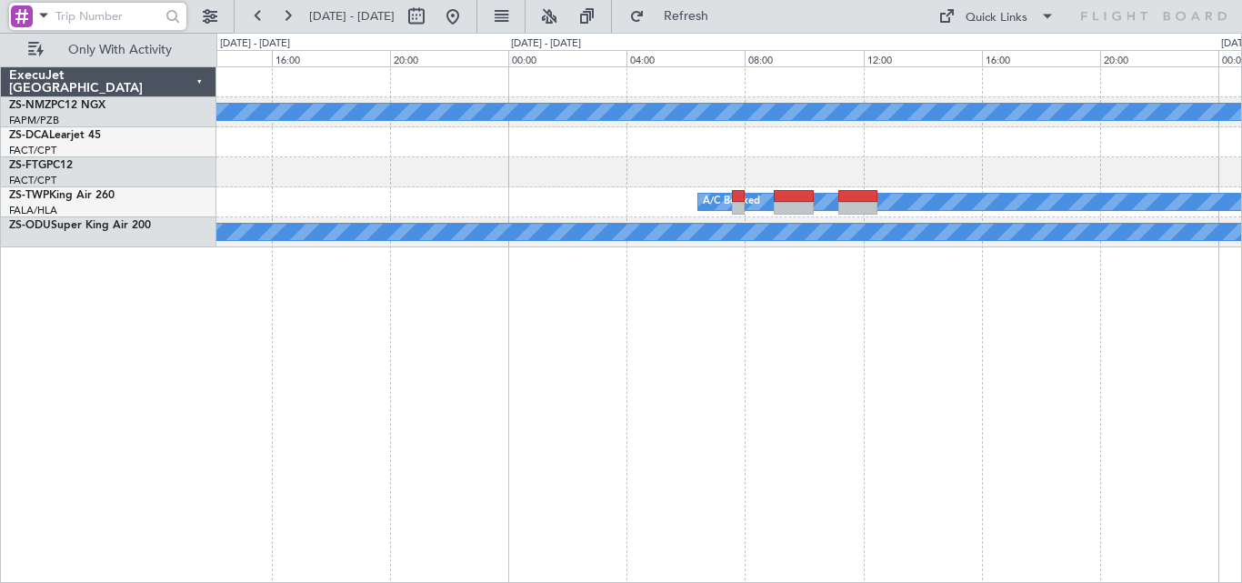
click at [1195, 240] on div "A/C Booked A/C Booked A/C Booked A/C Booked A/C Booked" at bounding box center [729, 324] width 1026 height 517
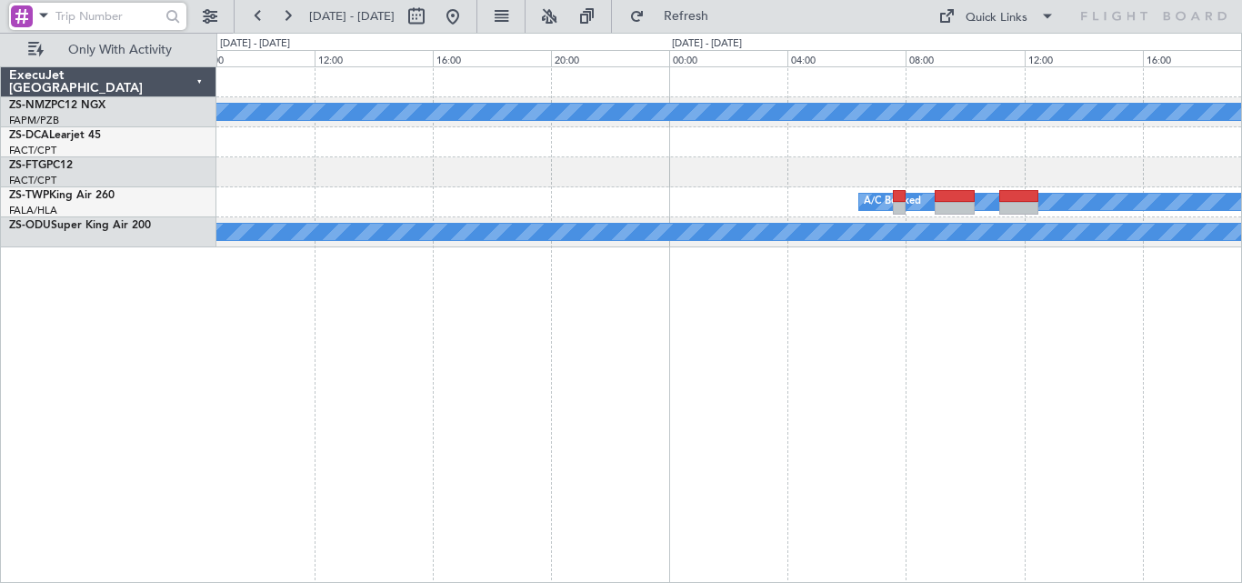
click at [1242, 237] on div "A/C Booked A/C Booked A/C Booked A/C Booked A/C Booked ExecuJet [GEOGRAPHIC_DAT…" at bounding box center [621, 308] width 1242 height 550
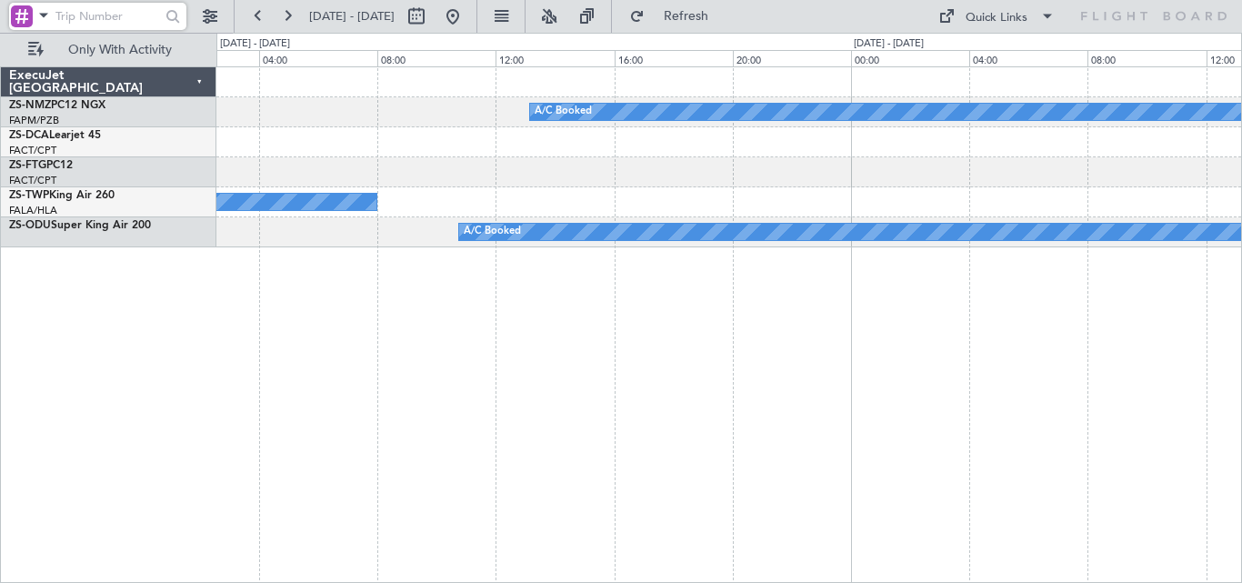
click at [1242, 226] on div "A/C Booked A/C Booked A/C Booked A/C Booked A/C Booked ExecuJet [GEOGRAPHIC_DAT…" at bounding box center [621, 308] width 1242 height 550
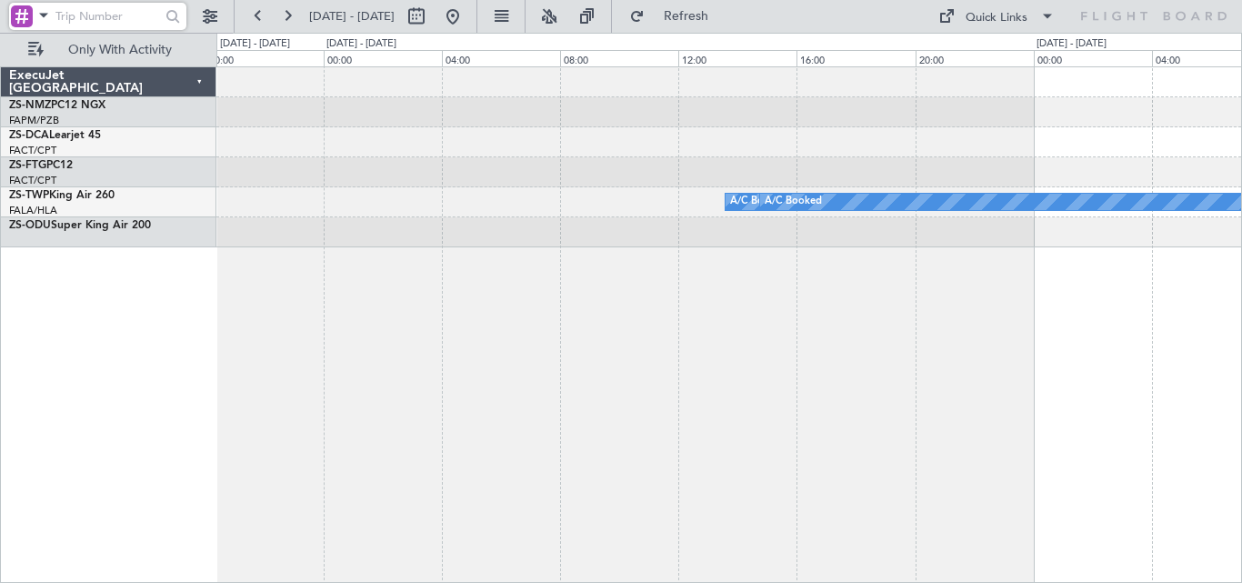
click at [1242, 256] on div "A/C Booked A/C Booked A/C Booked A/C Booked A/C Booked ExecuJet [GEOGRAPHIC_DAT…" at bounding box center [621, 308] width 1242 height 550
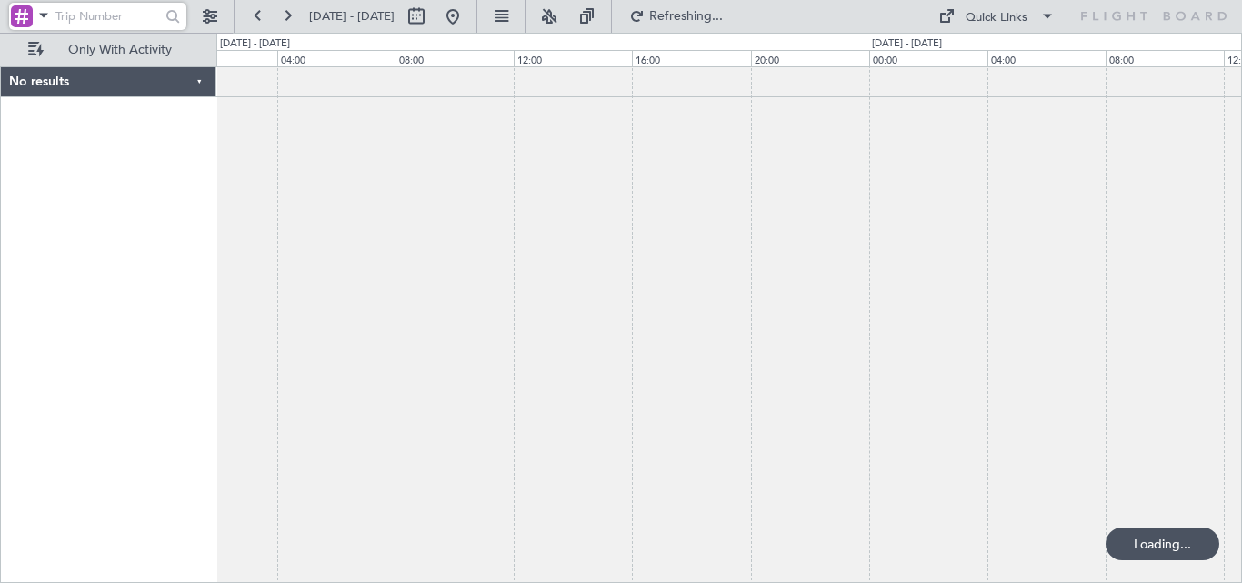
click at [1242, 282] on div "No results 0 0 00:00 04:00 08:00 12:00 16:00 [DATE] - [DATE] 20:00 00:00 04:00 …" at bounding box center [621, 308] width 1242 height 550
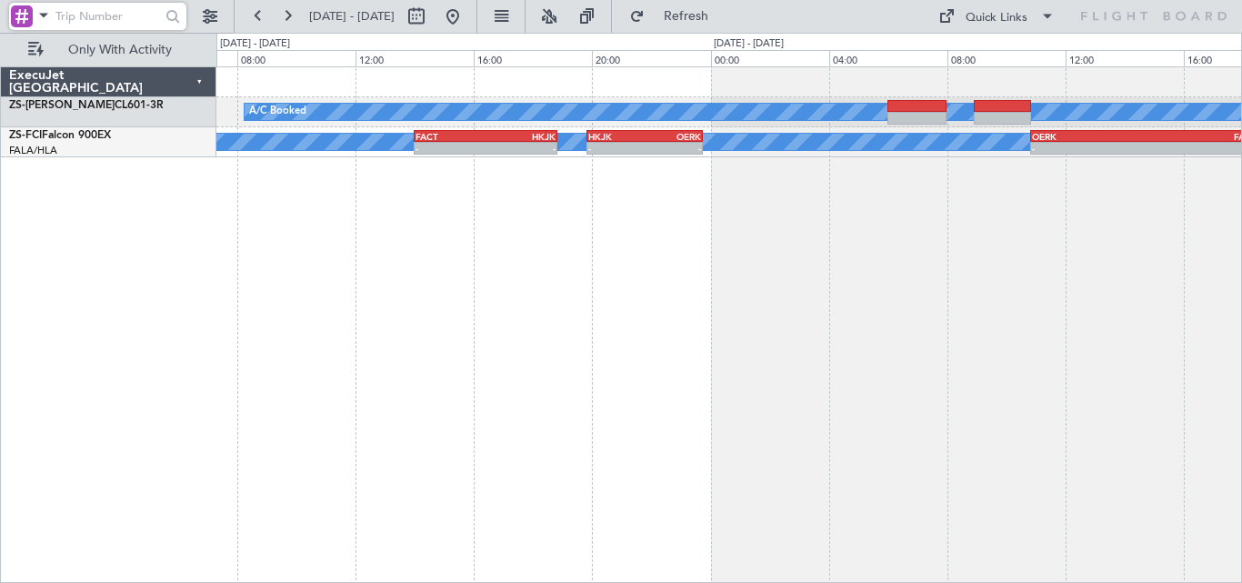
click at [1135, 287] on div "A/C Booked A/C Booked A/C Booked - - OERK 10:50 Z FALA 18:30 Z HKJK 19:50 Z OER…" at bounding box center [729, 324] width 1026 height 517
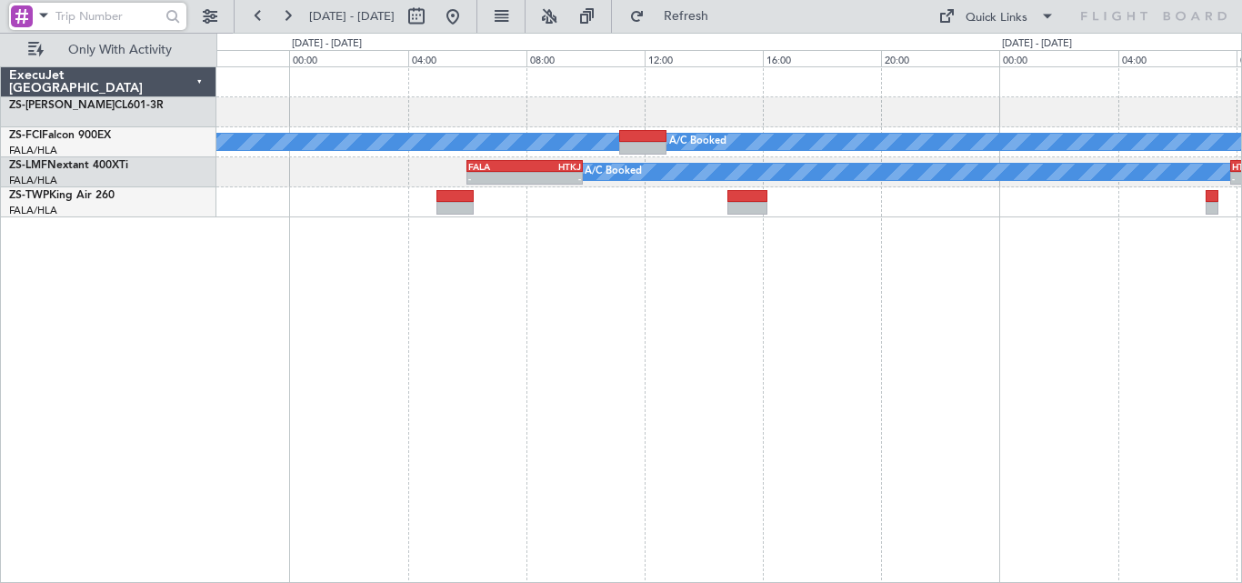
click at [1242, 343] on div "A/C Booked A/C Booked A/C Booked A/C Booked - - FACT 14:00 Z HKJK 18:50 Z A/C B…" at bounding box center [621, 308] width 1242 height 550
click at [1105, 338] on div "A/C Booked A/C Booked A/C Booked A/C Booked - - FACT 14:00 Z HKJK 18:50 Z A/C B…" at bounding box center [729, 324] width 1026 height 517
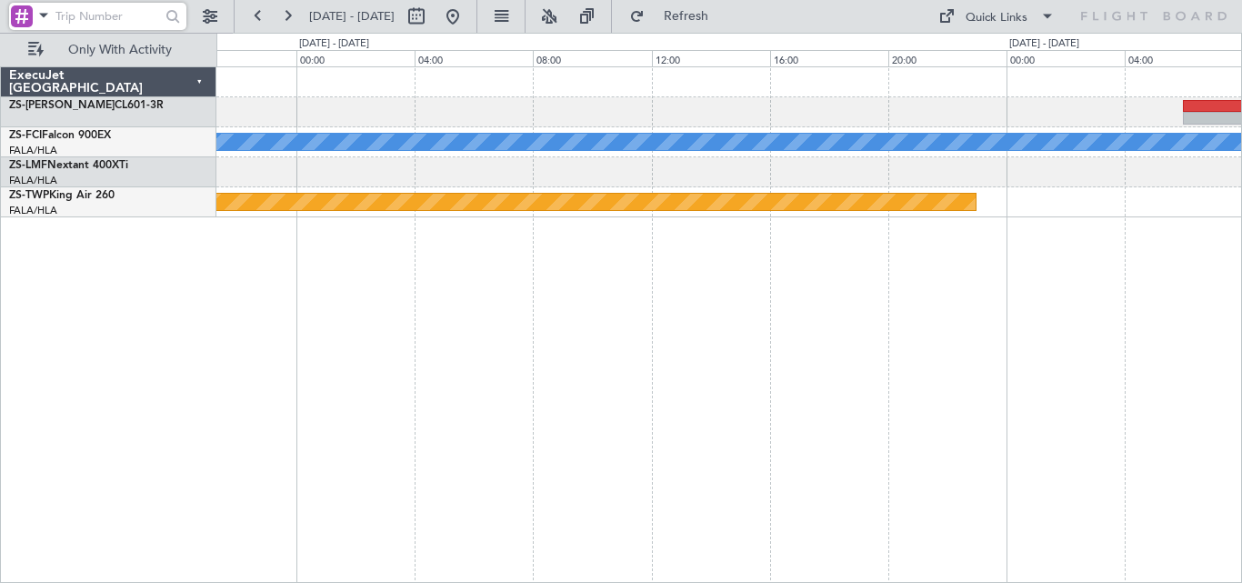
click at [1192, 331] on div "A/C Booked A/C Booked A/C Booked A/C Booked A/C Booked FYWB 09:50 Z FVRG 12:35 …" at bounding box center [729, 324] width 1026 height 517
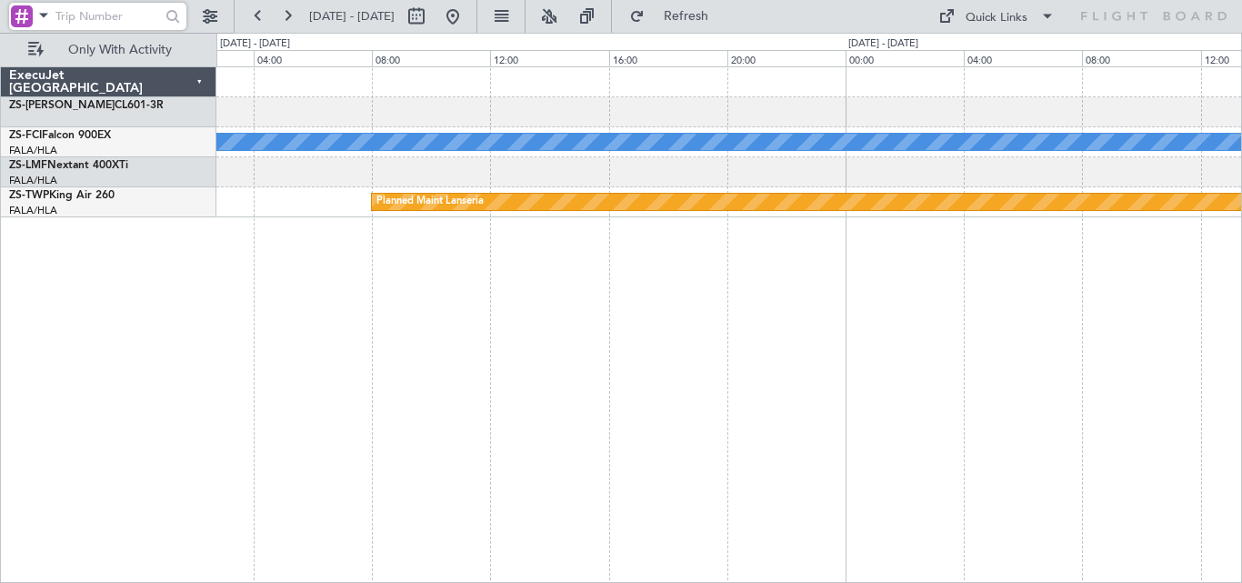
click at [989, 304] on div "A/C Booked A/C Booked A/C Booked A/C Booked A/C Booked Planned Maint Lanseria" at bounding box center [729, 324] width 1026 height 517
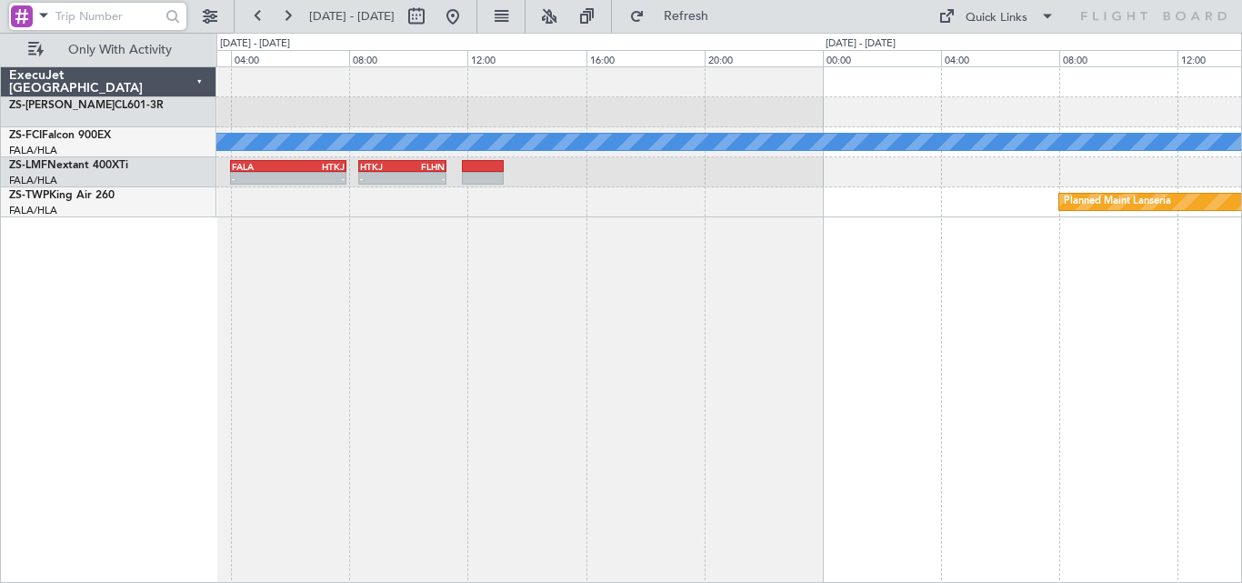
click at [1031, 306] on div "A/C Booked A/C Booked A/C Booked A/C Booked A/C Booked - - FALA 04:00 Z HTKJ 07…" at bounding box center [729, 324] width 1026 height 517
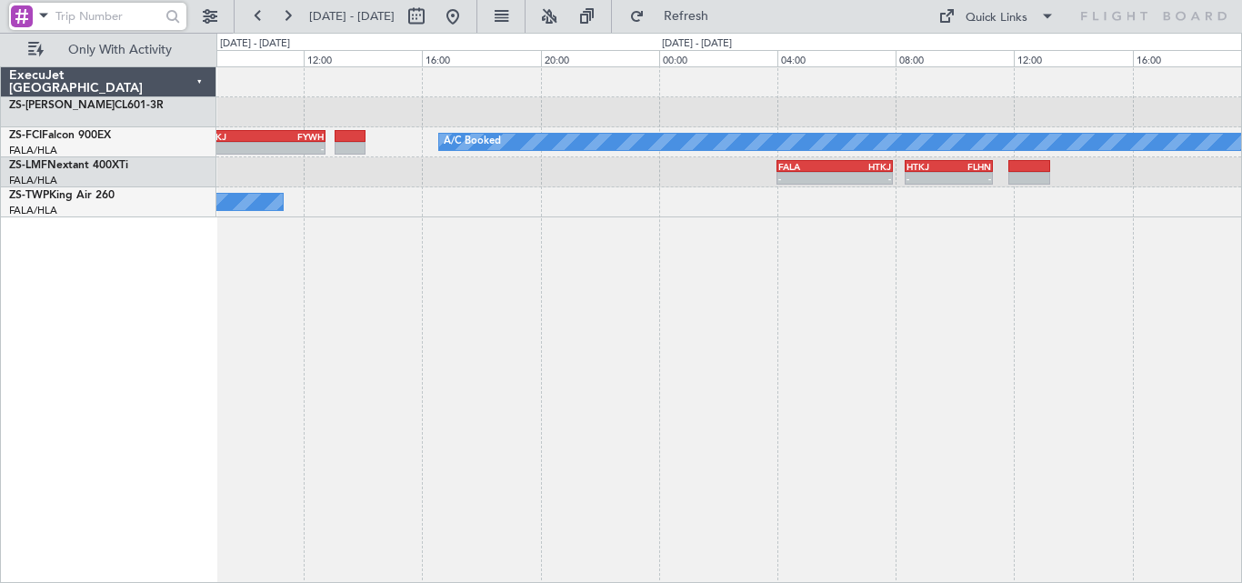
click at [1003, 326] on div "A/C Booked A/C Booked A/C Booked HTKJ 08:35 Z FYWH 12:45 Z - - - - FALA 04:00 Z…" at bounding box center [729, 324] width 1026 height 517
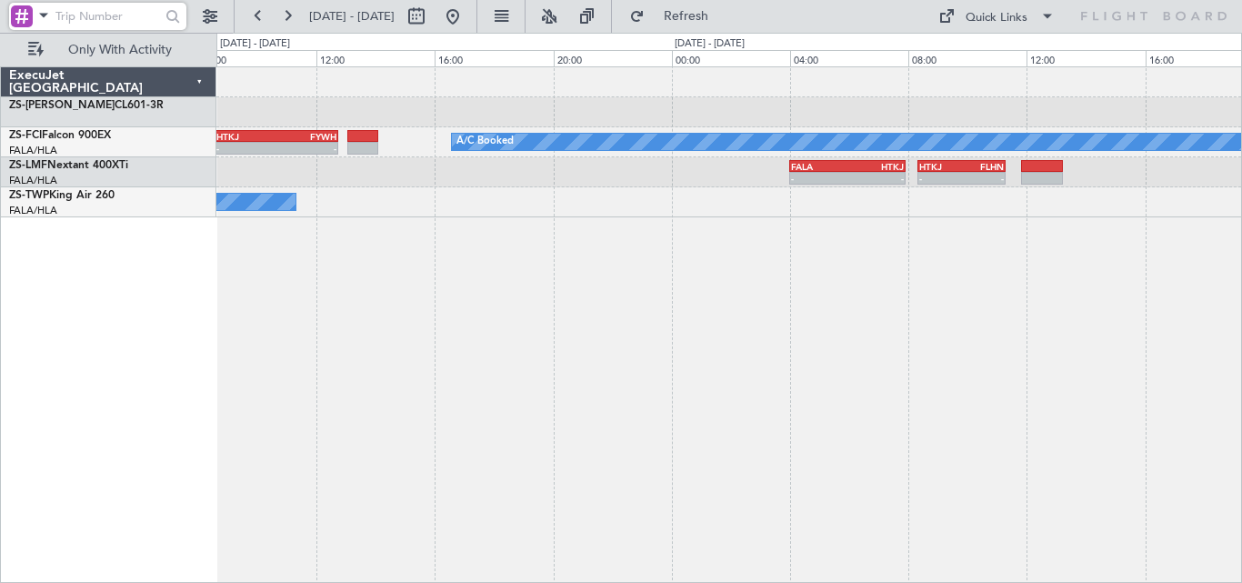
click at [1038, 334] on div "A/C Booked A/C Booked A/C Booked HTKJ 08:35 Z FYWH 12:45 Z - - - - FALA 04:00 Z…" at bounding box center [729, 324] width 1026 height 517
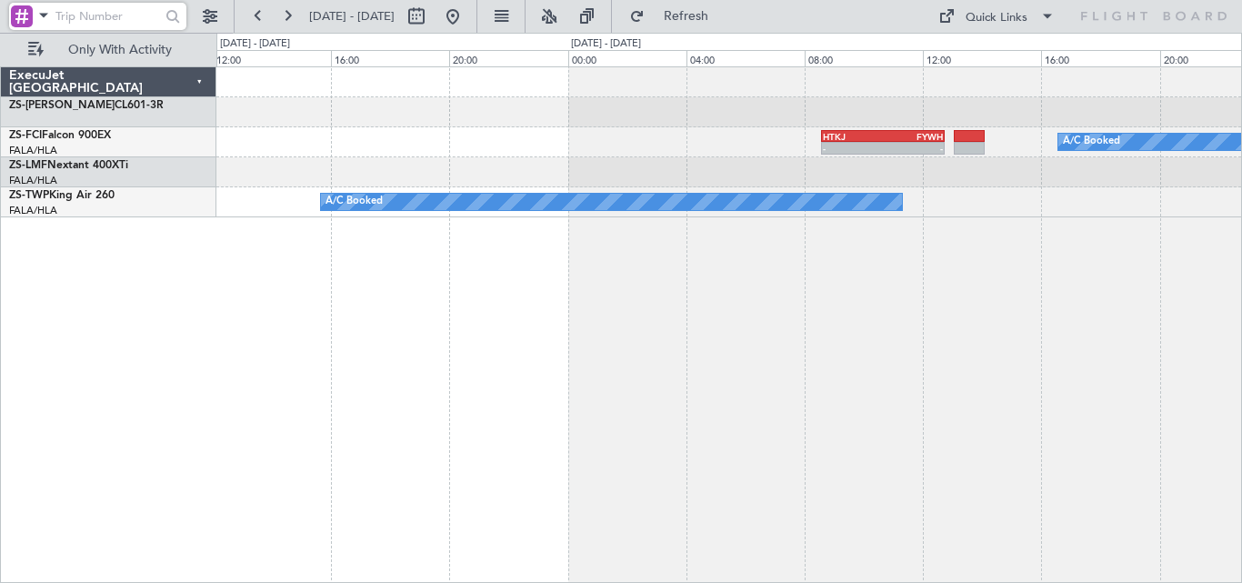
click at [932, 333] on div "A/C Booked A/C Booked A/C Booked HTKJ 08:35 Z FYWH 12:45 Z - - - - FALA 04:00 Z…" at bounding box center [729, 324] width 1026 height 517
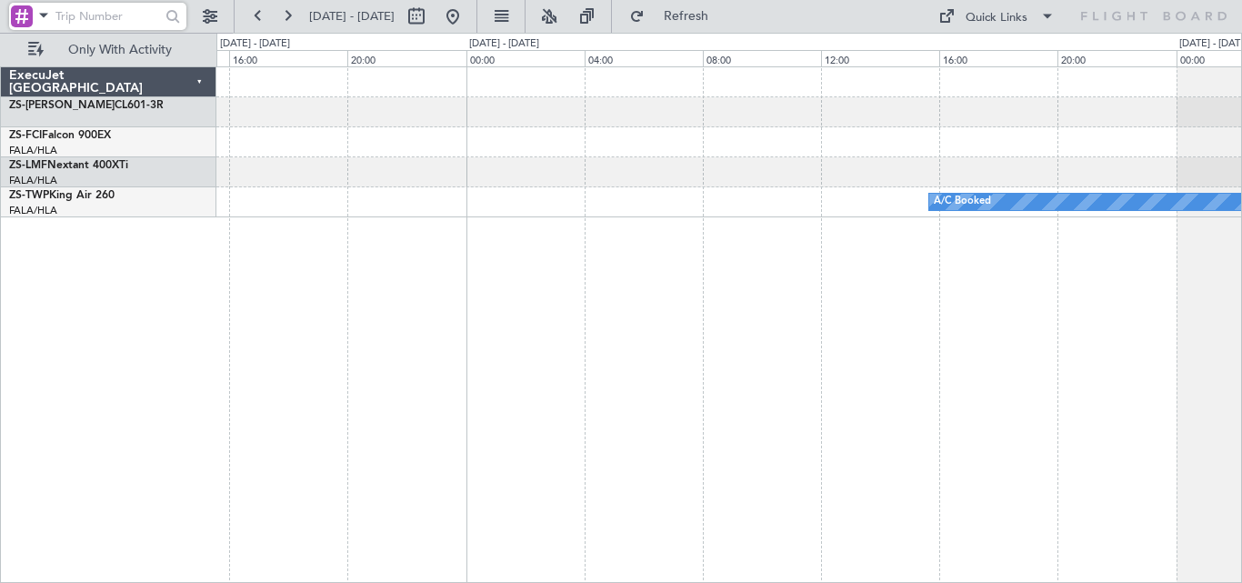
click at [1038, 332] on div "HTKJ 08:35 Z FYWH 12:45 Z - - A/C Booked" at bounding box center [729, 324] width 1026 height 517
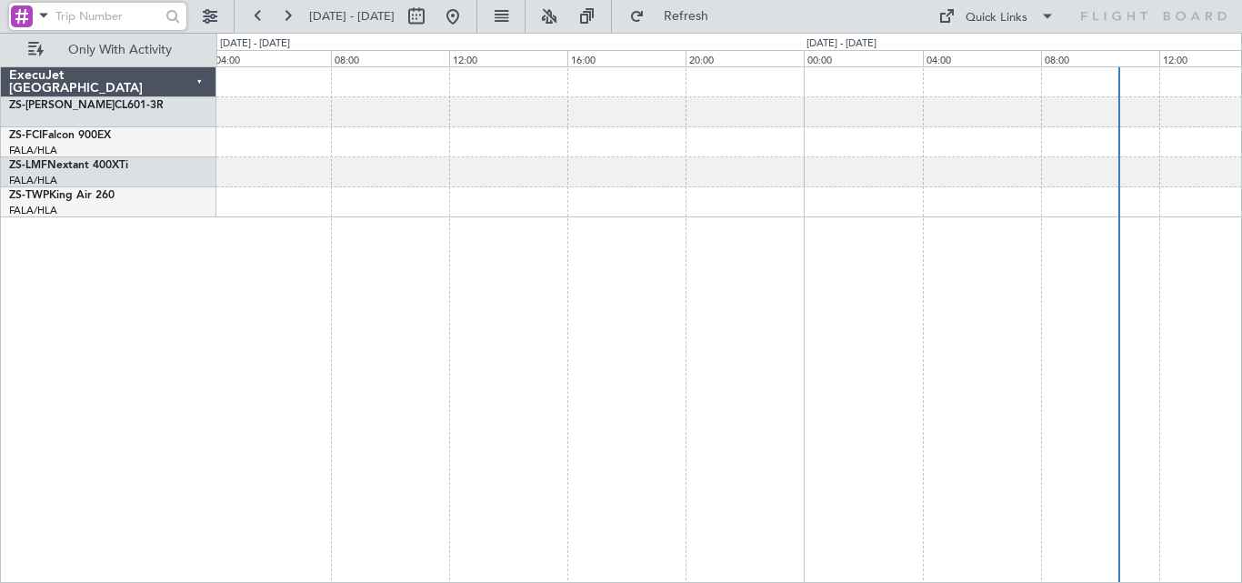
click at [953, 276] on div at bounding box center [729, 324] width 1026 height 517
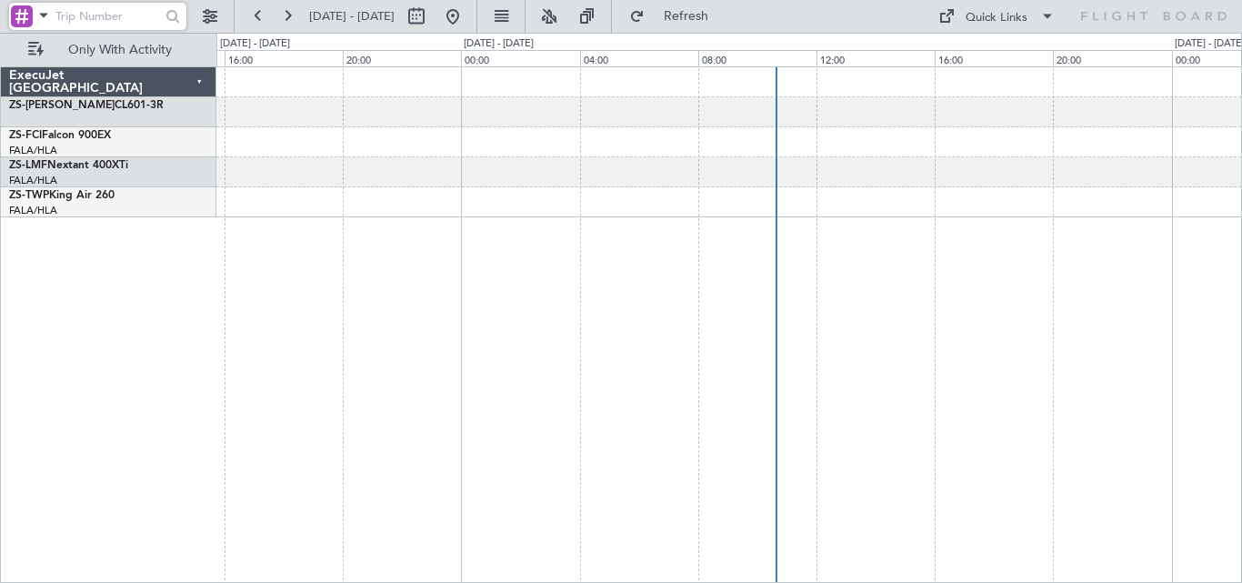
click at [183, 346] on div "ExecuJet [GEOGRAPHIC_DATA] ZS-PAT CL601-3R ZS-FCI Falcon 900EX FALA/HLA Lanseri…" at bounding box center [621, 308] width 1242 height 550
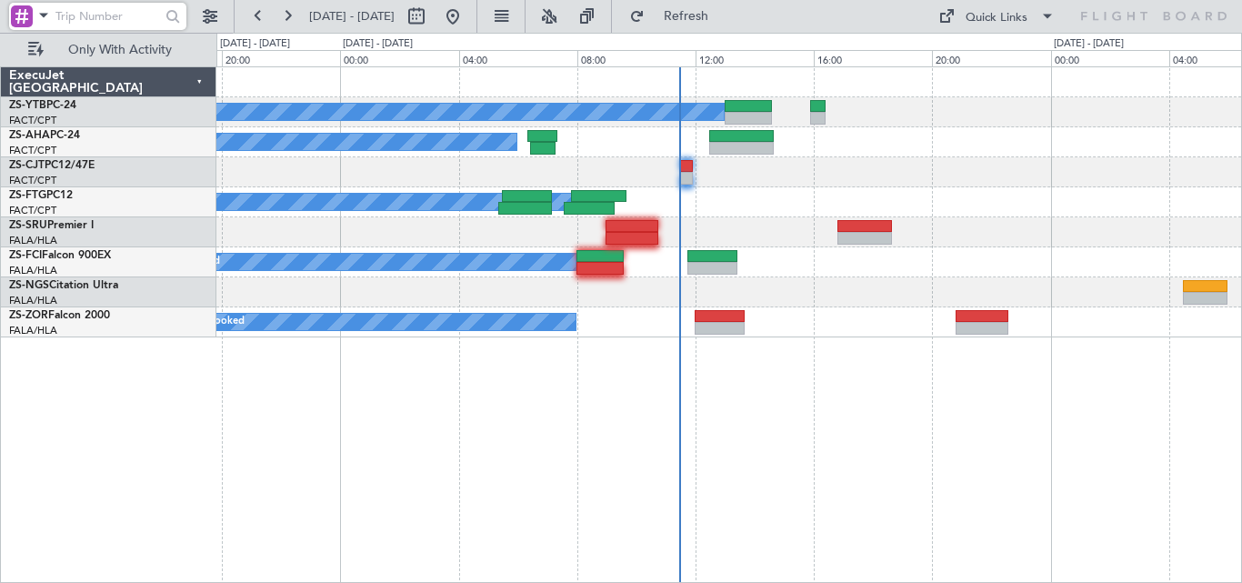
click at [68, 209] on div "ExecuJet [GEOGRAPHIC_DATA] ZS-YTB PC-24 FACT/CPT [GEOGRAPHIC_DATA] Intl. ZS-AHA…" at bounding box center [109, 202] width 216 height 270
click at [1206, 97] on div "A/C Booked Planned Maint Lanseria A/C Booked 11:32 Z 13:35 Z FACT 11:30 Z FAMN …" at bounding box center [728, 202] width 1025 height 270
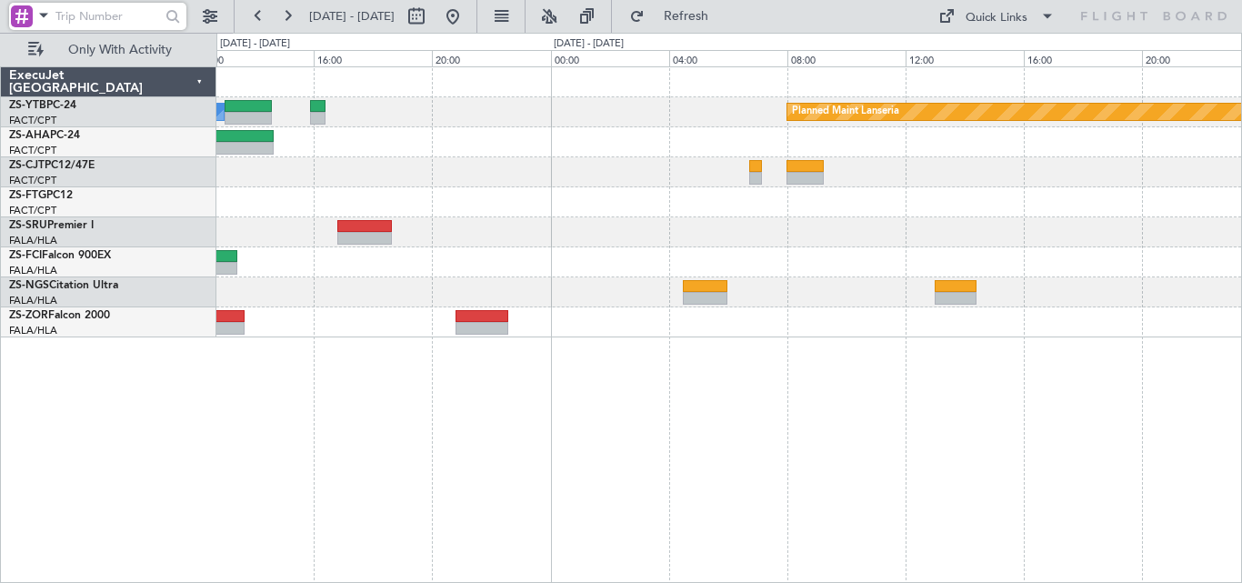
click at [34, 267] on div "A/C Booked Planned Maint Lanseria A/C Booked A/C Booked FALA 04:25 Z HTKJ 08:05…" at bounding box center [621, 308] width 1242 height 550
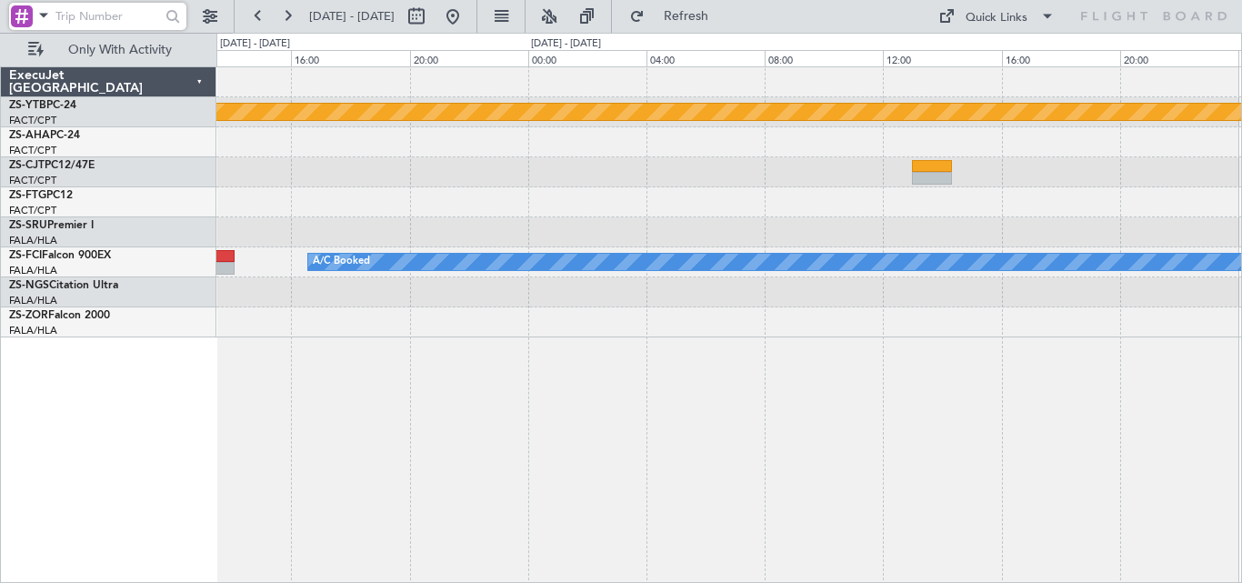
click at [226, 414] on div "Planned Maint Lanseria - - FACT 07:35 Z FVFA 10:35 Z A/C Booked A/C Booked A/C …" at bounding box center [729, 324] width 1026 height 517
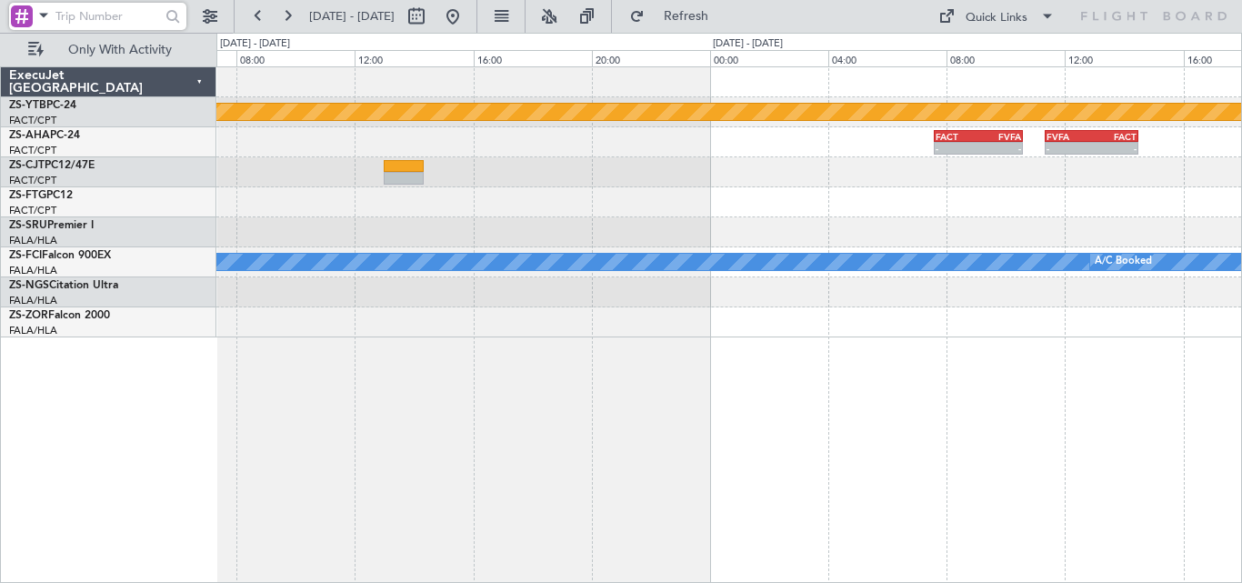
click at [290, 354] on div "Planned Maint Lanseria - - FACT 07:35 Z FVFA 10:35 Z - - FVFA 11:20 Z FACT 14:3…" at bounding box center [729, 324] width 1026 height 517
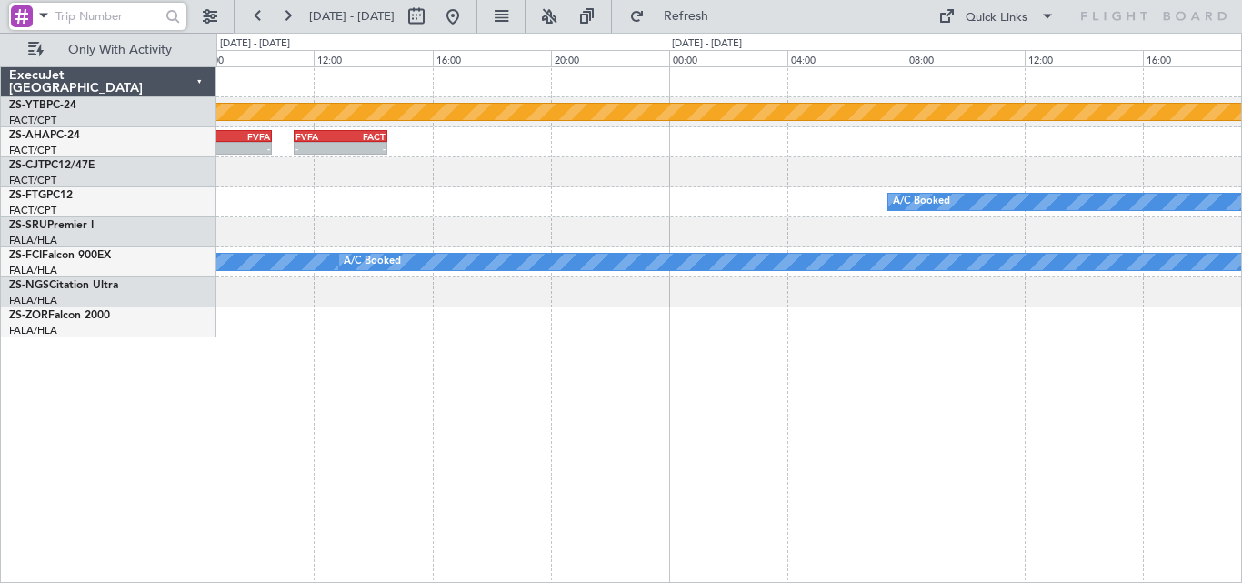
click at [282, 372] on div "Planned Maint Lanseria - - FACT 07:35 Z FVFA 10:35 Z - - FVFA 11:20 Z FACT 14:3…" at bounding box center [729, 324] width 1026 height 517
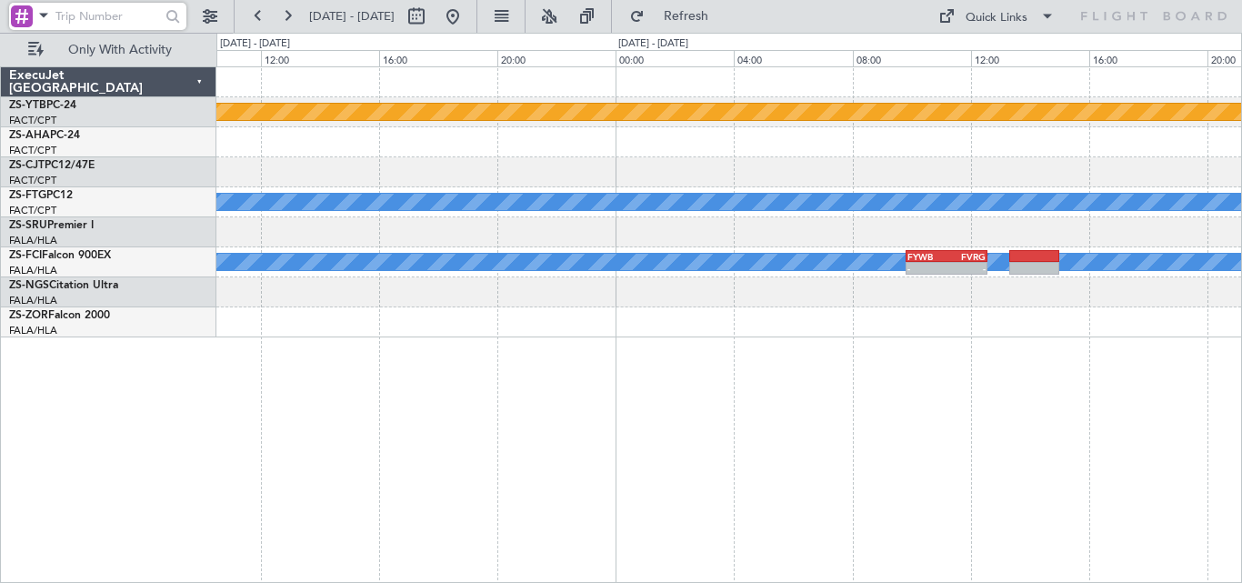
click at [186, 383] on div "Planned Maint Lanseria A/C Booked A/C Booked A/C Booked A/C Booked A/C Booked A…" at bounding box center [621, 308] width 1242 height 550
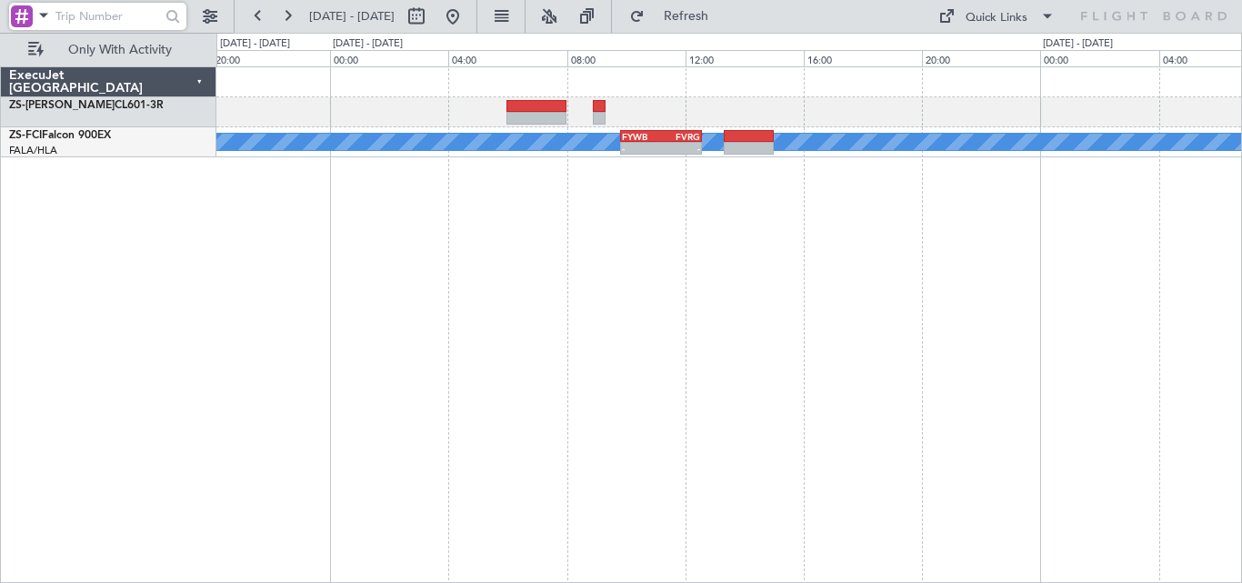
click at [767, 339] on div "A/C Booked A/C Booked A/C Booked A/C Booked A/C Booked FYWB 09:50 Z FVRG 12:35 …" at bounding box center [729, 324] width 1026 height 517
